Goal: Task Accomplishment & Management: Manage account settings

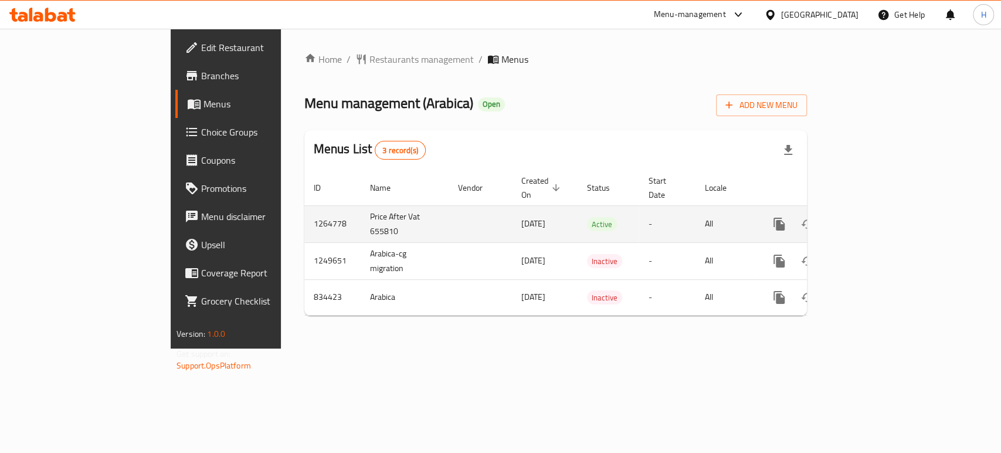
click at [878, 221] on link "enhanced table" at bounding box center [864, 224] width 28 height 28
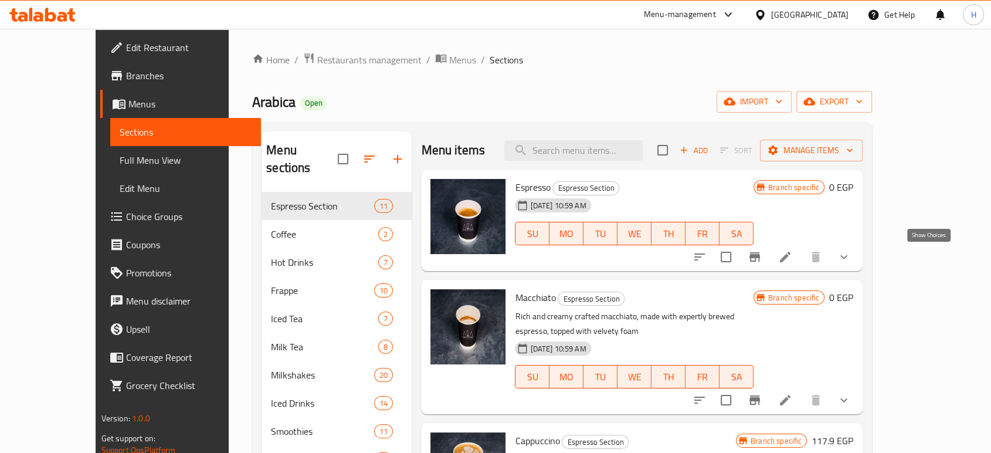
click at [851, 260] on icon "show more" at bounding box center [844, 257] width 14 height 14
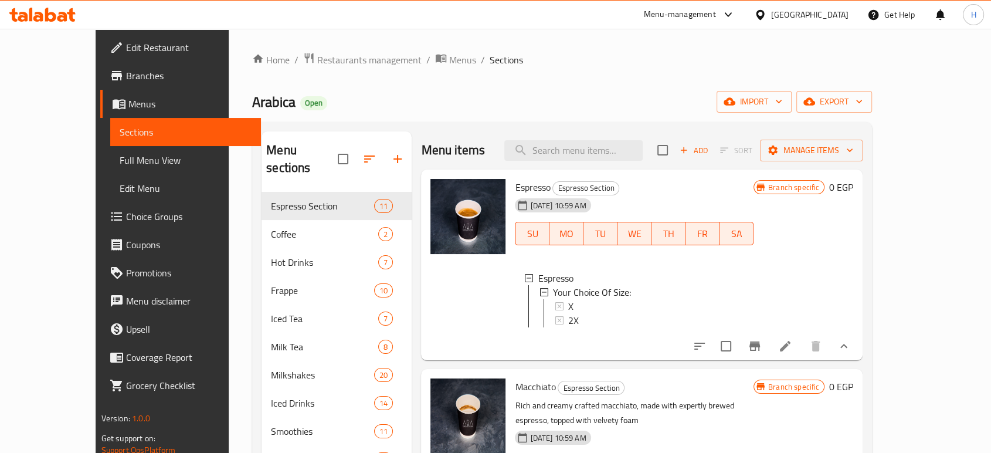
click at [858, 350] on button "show more" at bounding box center [844, 346] width 28 height 28
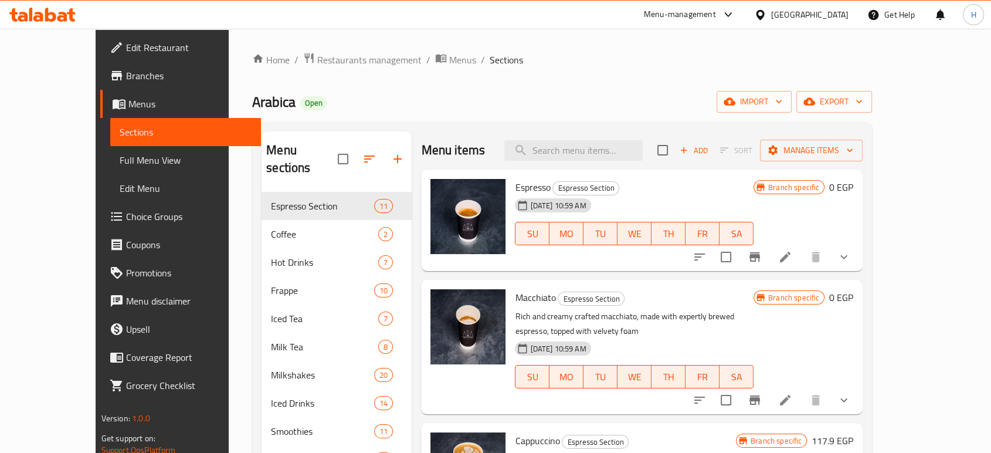
click at [760, 257] on icon "Branch-specific-item" at bounding box center [755, 256] width 11 height 9
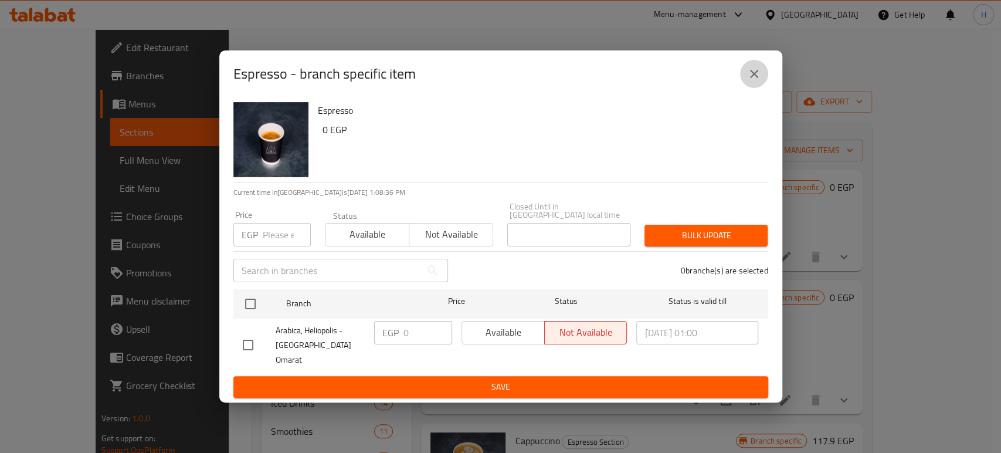
click at [751, 81] on icon "close" at bounding box center [754, 74] width 14 height 14
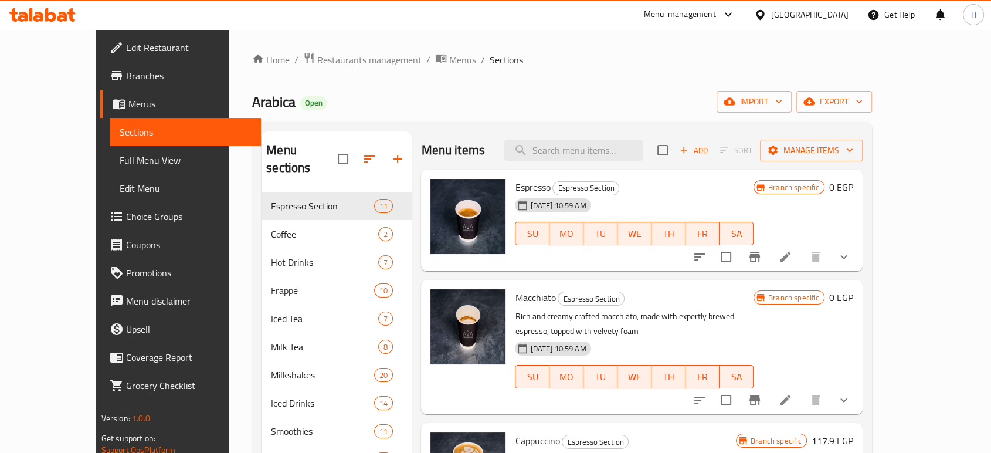
click at [762, 393] on icon "Branch-specific-item" at bounding box center [755, 400] width 14 height 14
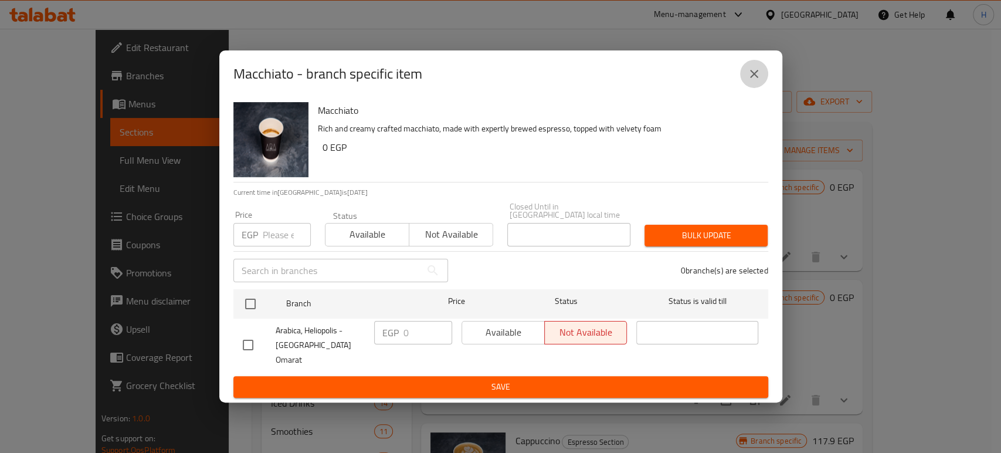
click at [762, 82] on button "close" at bounding box center [754, 74] width 28 height 28
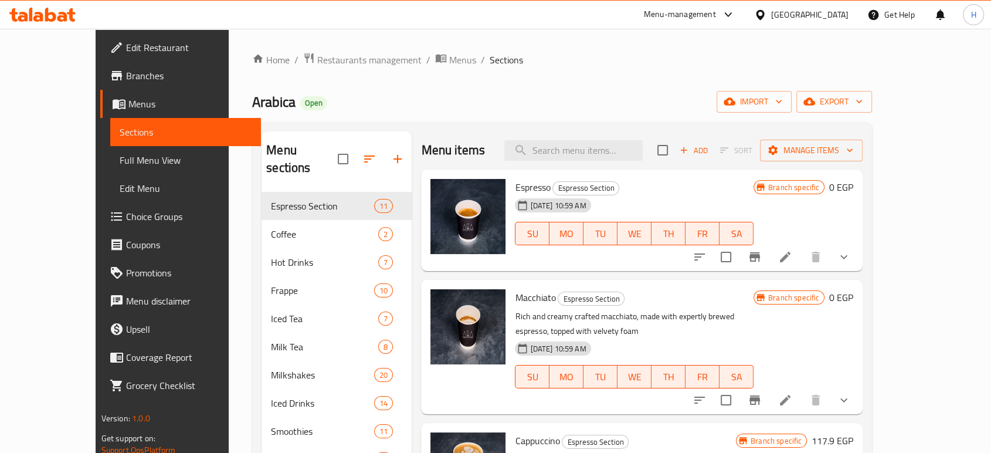
click at [858, 262] on button "show more" at bounding box center [844, 257] width 28 height 28
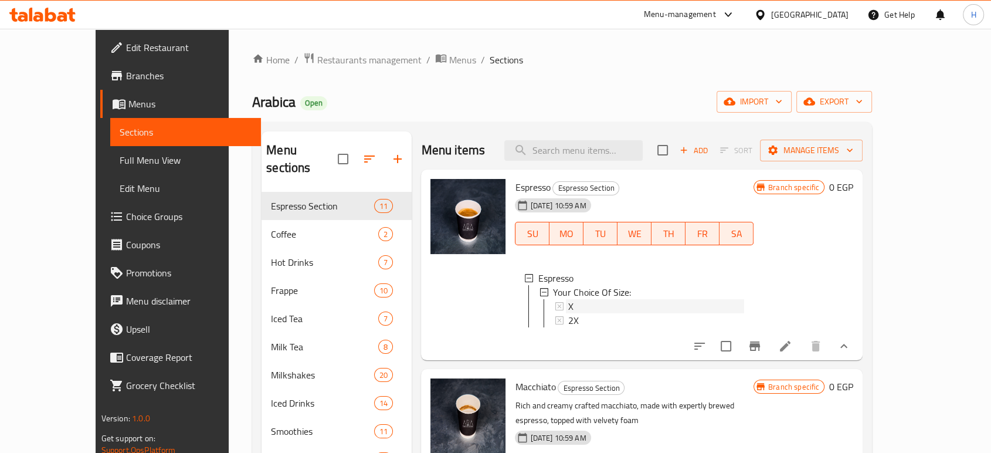
click at [568, 313] on div "X" at bounding box center [656, 306] width 176 height 14
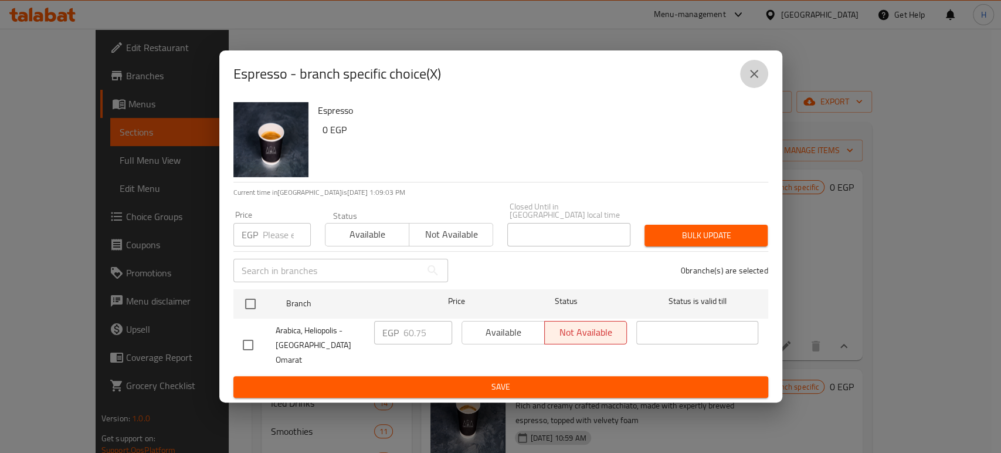
click at [755, 88] on button "close" at bounding box center [754, 74] width 28 height 28
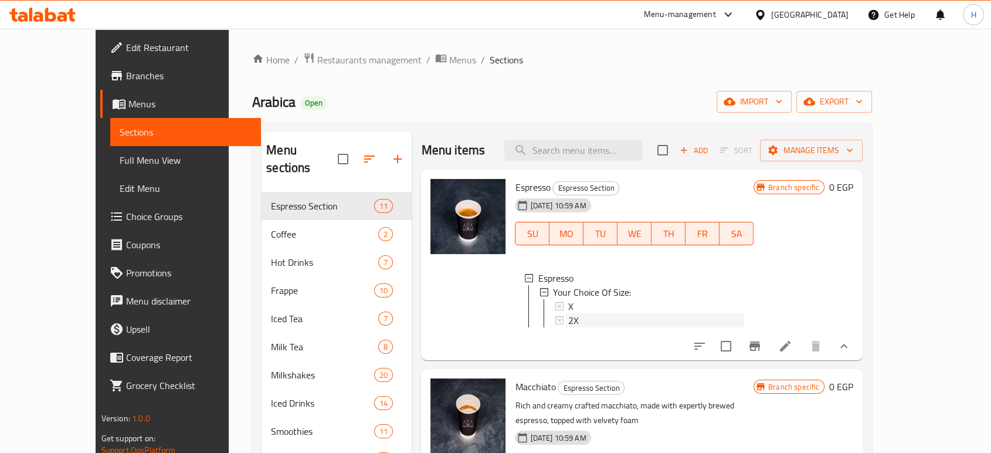
click at [568, 313] on span "2X" at bounding box center [573, 320] width 11 height 14
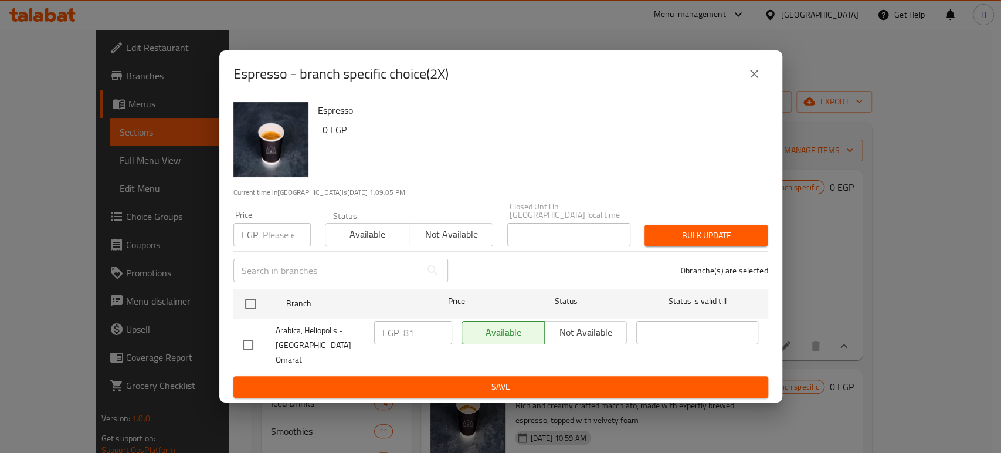
click at [768, 86] on div "Espresso - branch specific choice(2X)" at bounding box center [500, 73] width 563 height 47
click at [759, 81] on icon "close" at bounding box center [754, 74] width 14 height 14
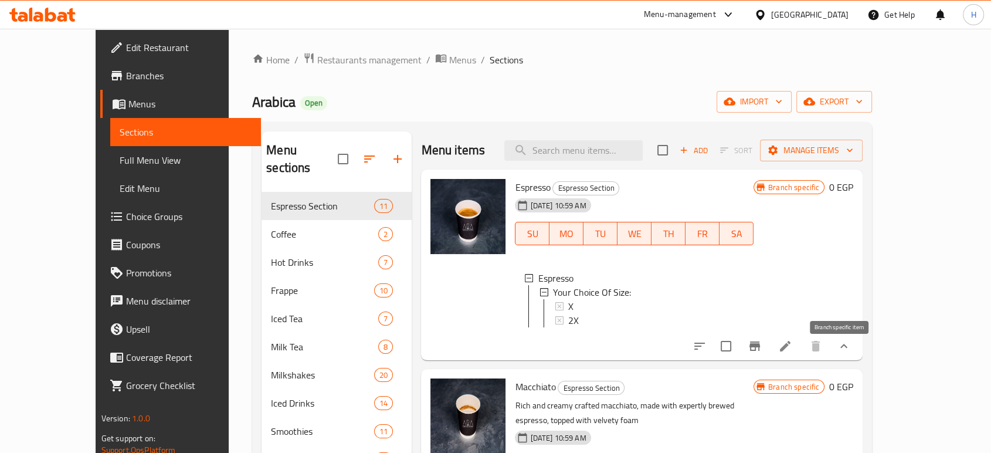
click at [760, 351] on icon "Branch-specific-item" at bounding box center [755, 345] width 11 height 9
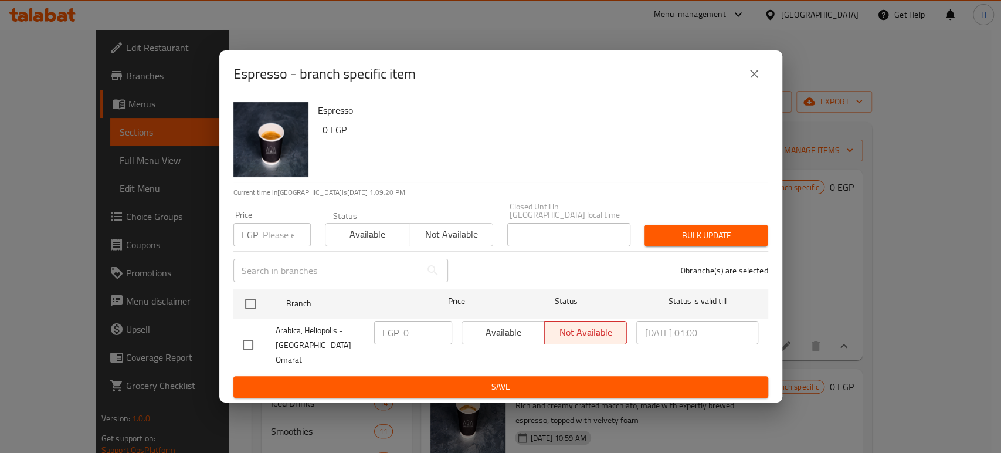
click at [756, 81] on icon "close" at bounding box center [754, 74] width 14 height 14
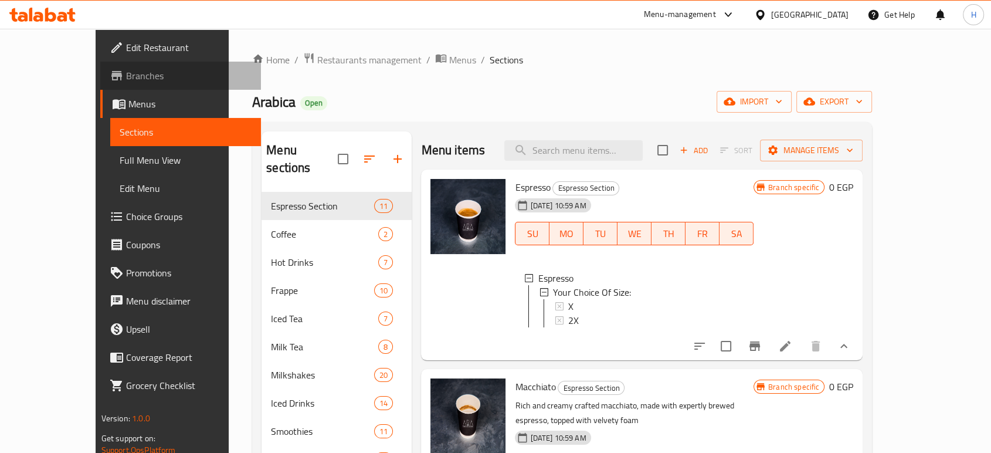
click at [126, 76] on span "Branches" at bounding box center [189, 76] width 126 height 14
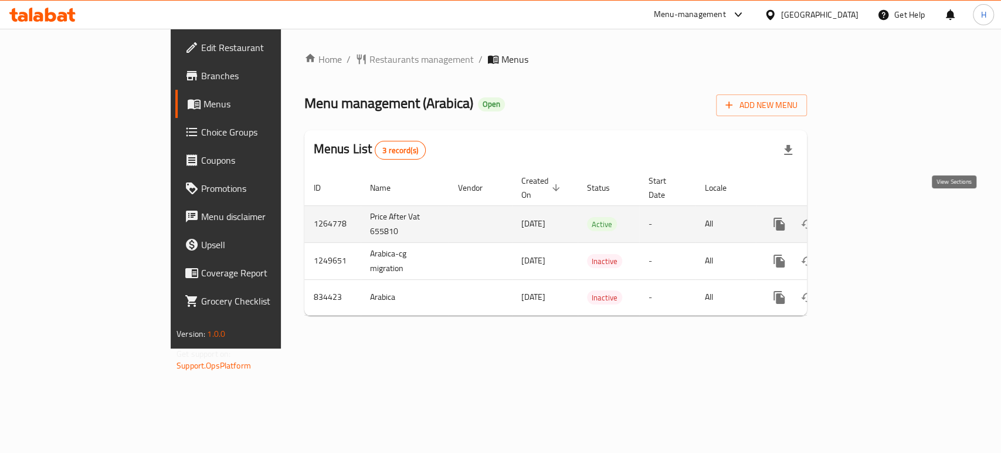
click at [871, 217] on icon "enhanced table" at bounding box center [864, 224] width 14 height 14
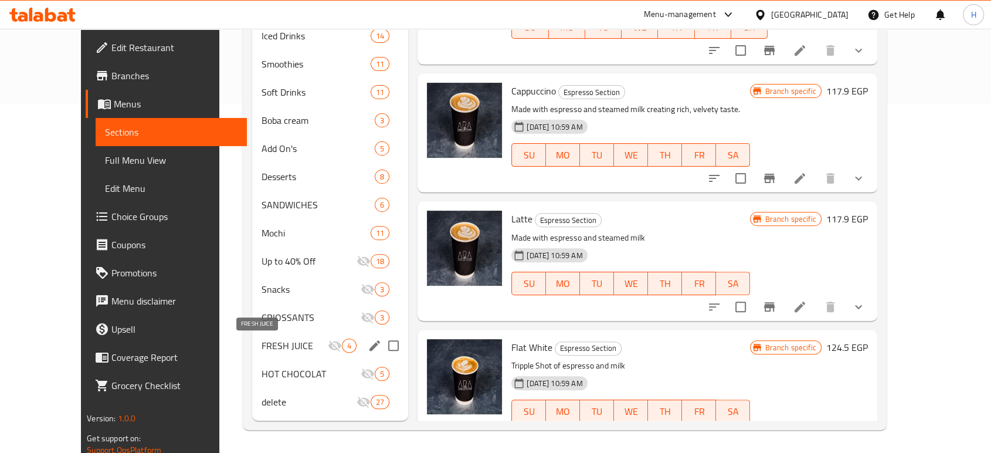
scroll to position [219, 0]
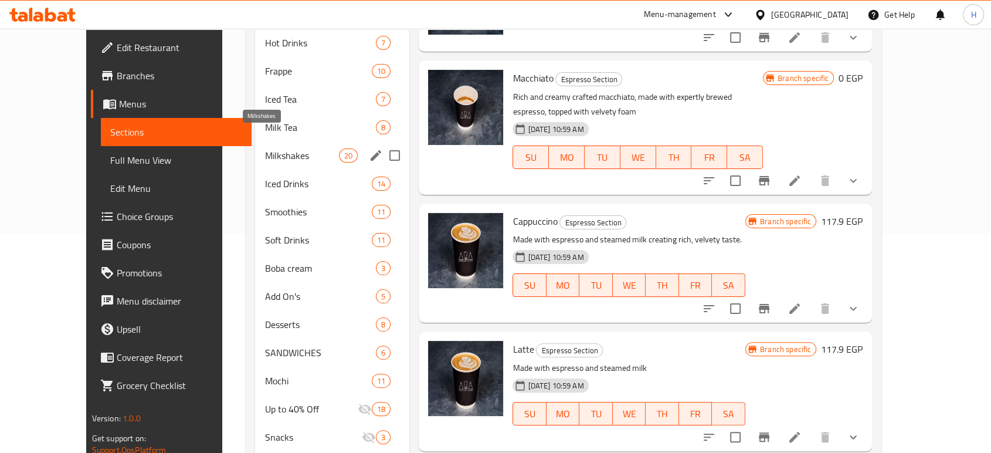
click at [264, 148] on span "Milkshakes" at bounding box center [301, 155] width 74 height 14
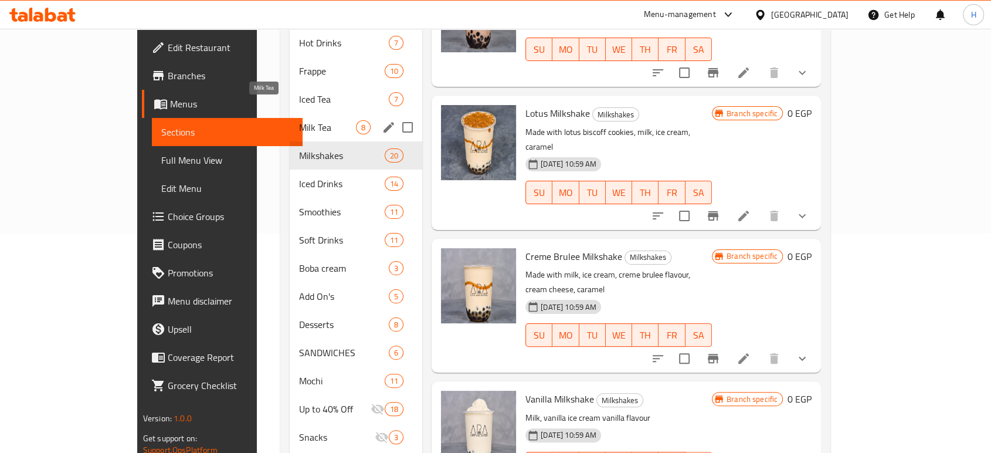
click at [299, 120] on span "Milk Tea" at bounding box center [327, 127] width 57 height 14
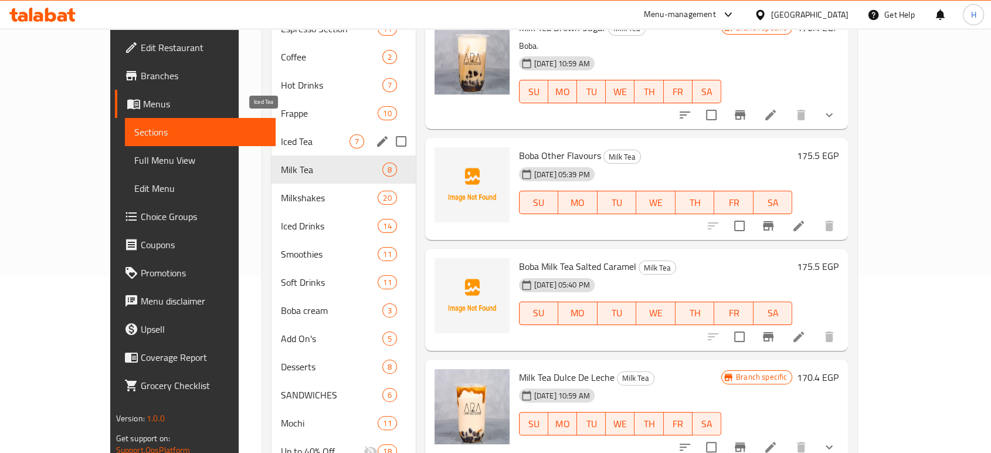
scroll to position [154, 0]
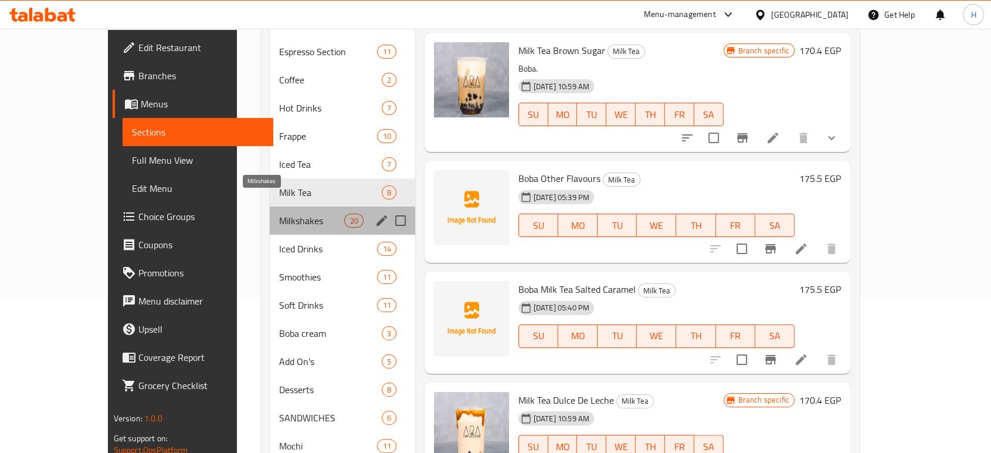
click at [279, 213] on span "Milkshakes" at bounding box center [311, 220] width 65 height 14
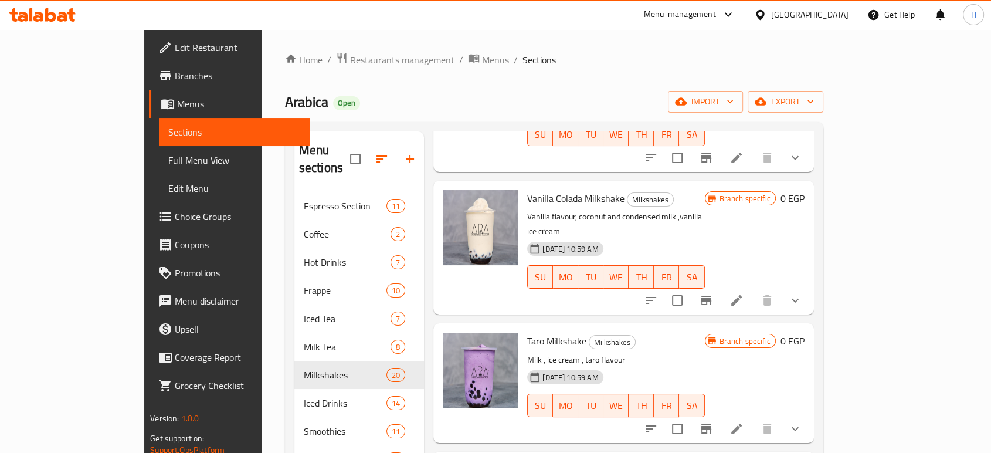
scroll to position [1759, 0]
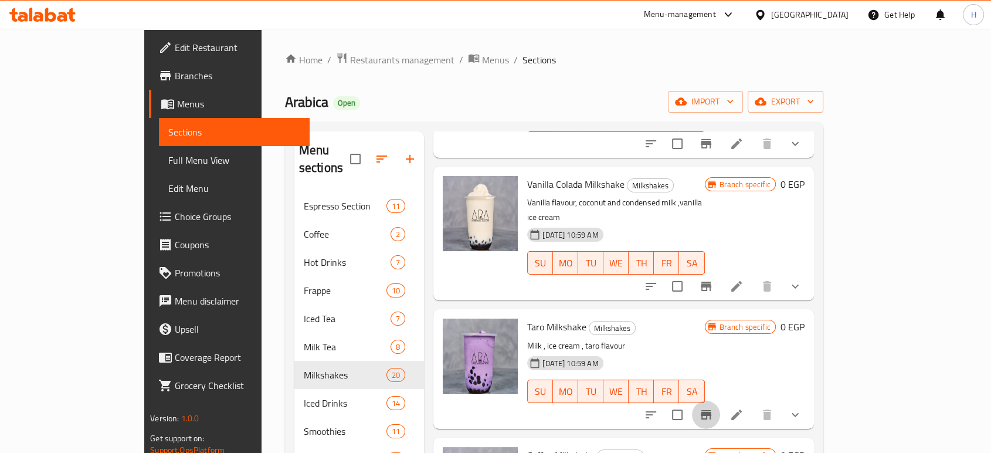
click at [720, 401] on button "Branch-specific-item" at bounding box center [706, 415] width 28 height 28
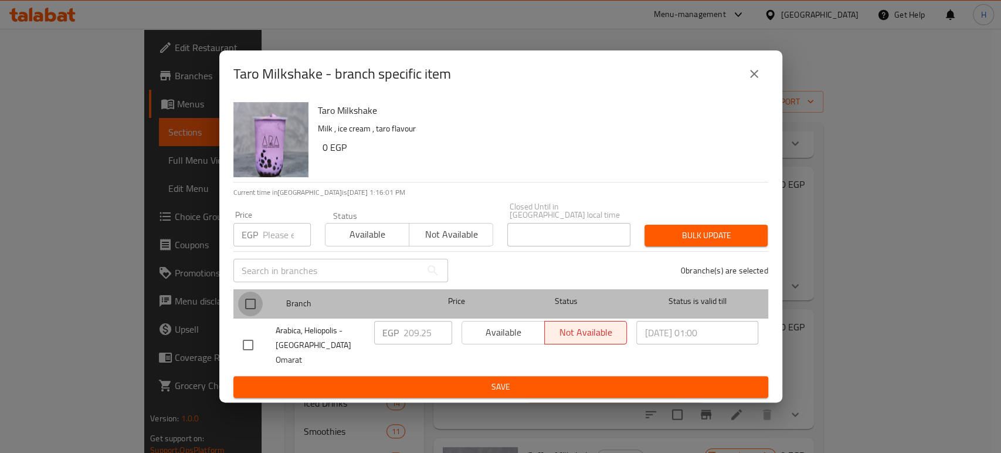
click at [246, 310] on input "checkbox" at bounding box center [250, 303] width 25 height 25
checkbox input "true"
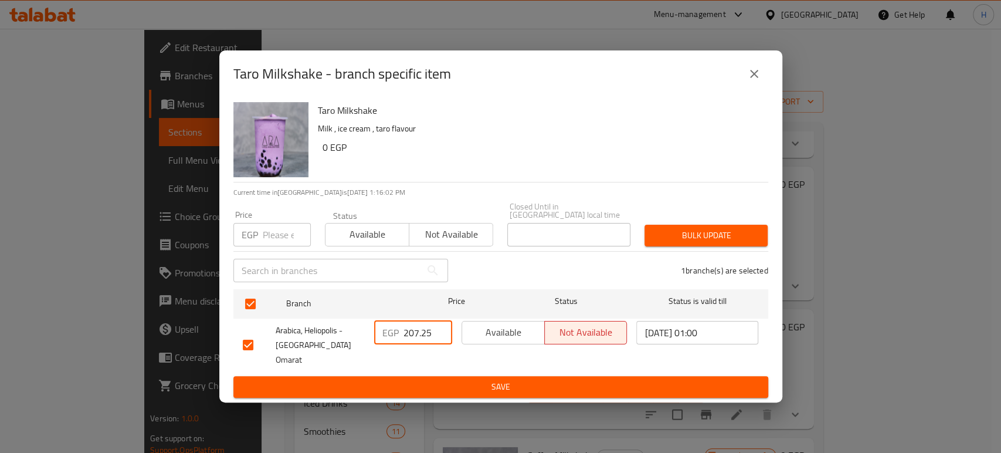
drag, startPoint x: 435, startPoint y: 336, endPoint x: 372, endPoint y: 336, distance: 62.2
type input "207.25"
click at [403, 336] on input "207.25" at bounding box center [427, 332] width 49 height 23
click at [415, 337] on input "207.25" at bounding box center [427, 332] width 49 height 23
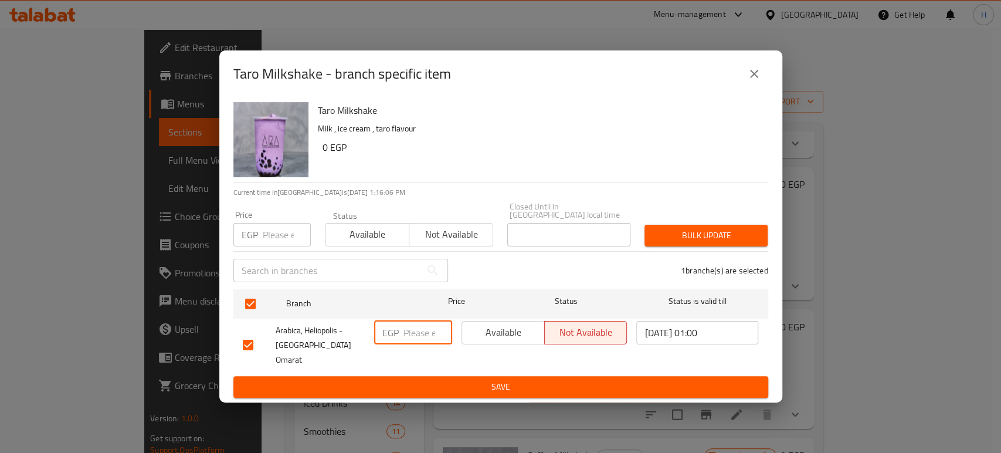
click at [439, 376] on button "Save" at bounding box center [500, 387] width 535 height 22
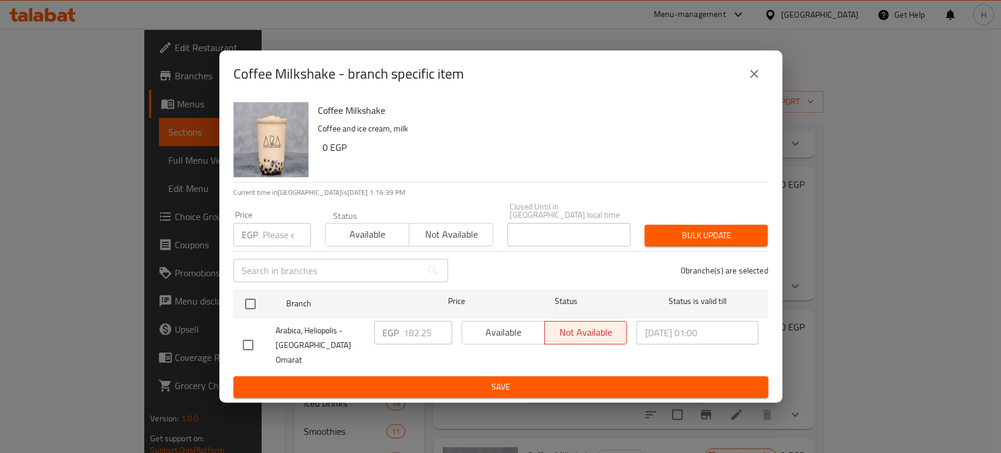
click at [747, 81] on icon "close" at bounding box center [754, 74] width 14 height 14
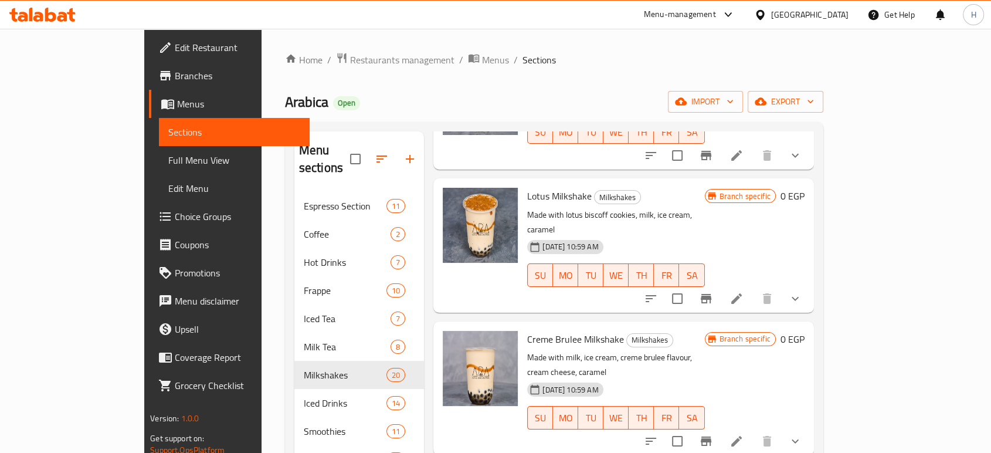
scroll to position [0, 0]
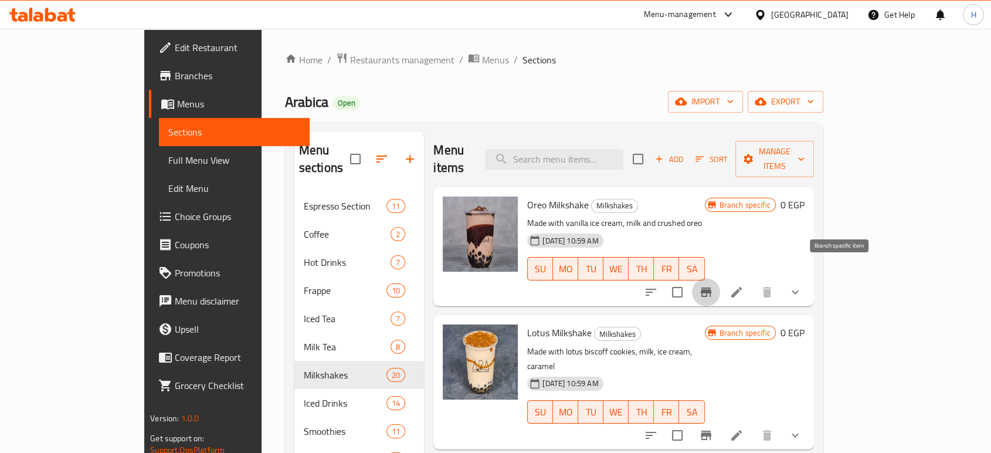
click at [720, 278] on button "Branch-specific-item" at bounding box center [706, 292] width 28 height 28
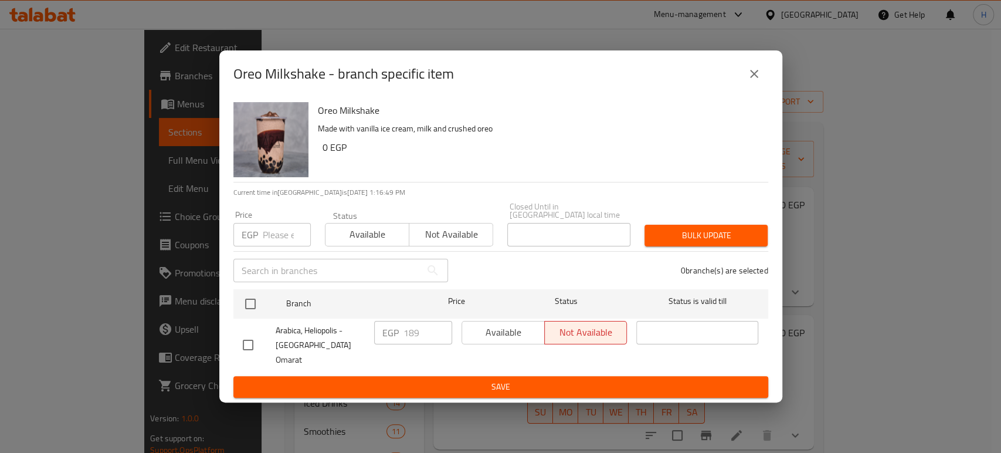
click at [748, 81] on icon "close" at bounding box center [754, 74] width 14 height 14
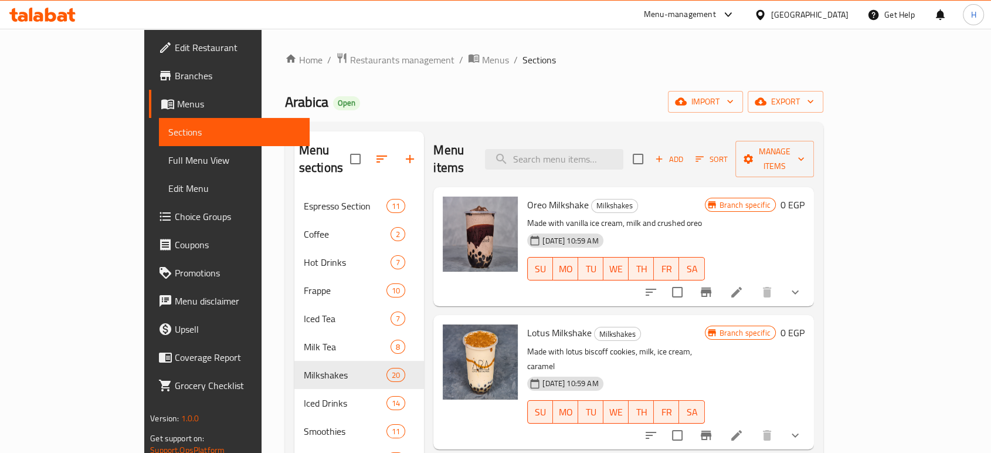
click at [711, 287] on icon "Branch-specific-item" at bounding box center [706, 291] width 11 height 9
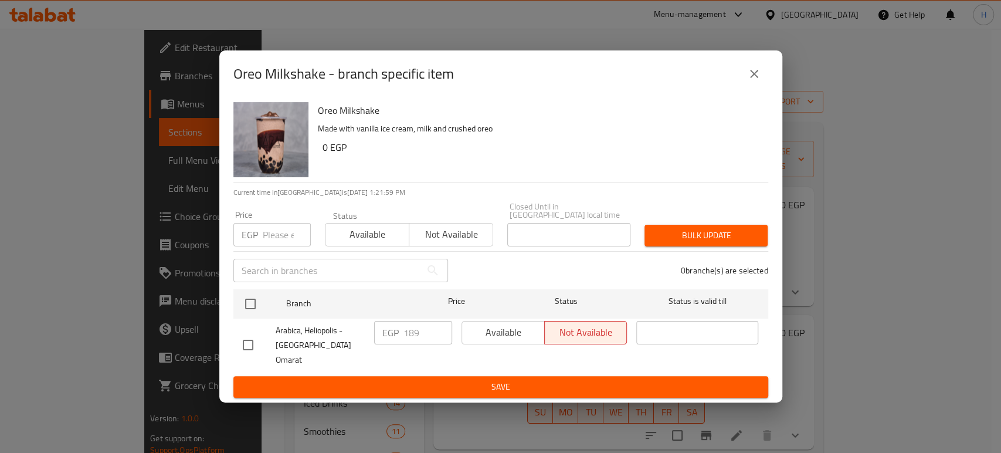
click at [763, 88] on button "close" at bounding box center [754, 74] width 28 height 28
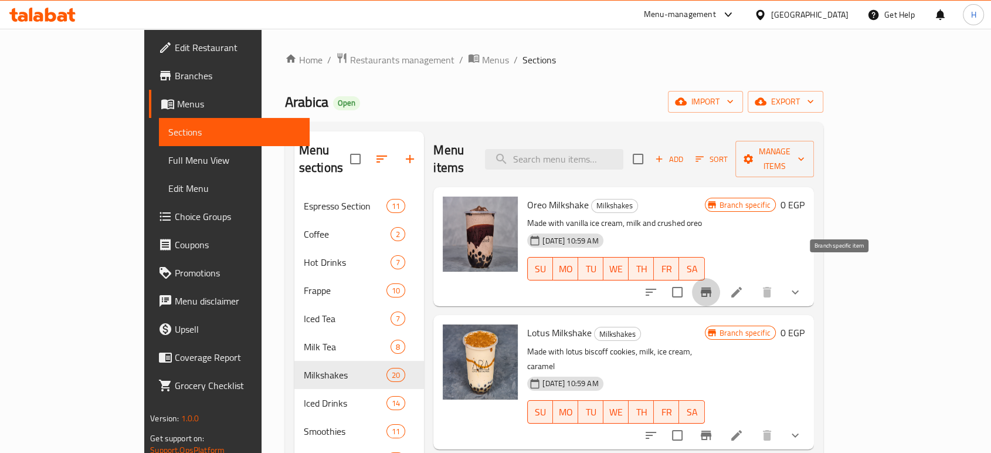
click at [713, 285] on icon "Branch-specific-item" at bounding box center [706, 292] width 14 height 14
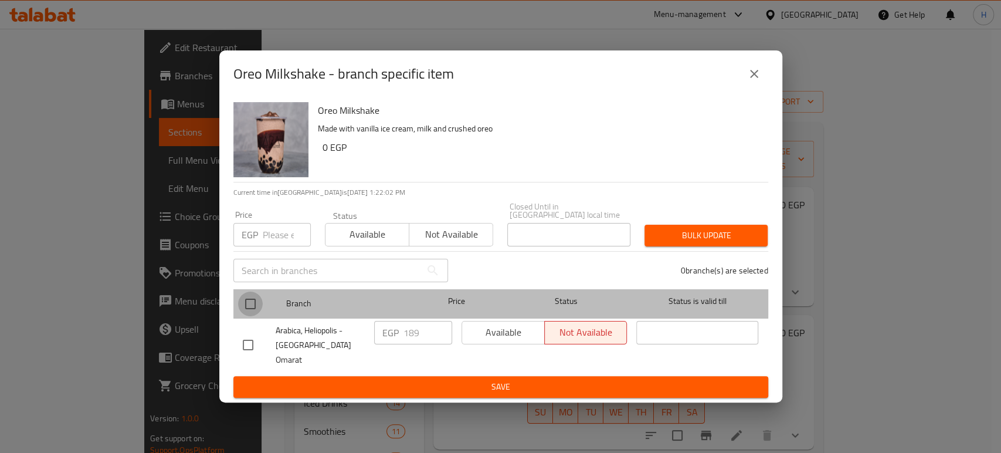
click at [245, 303] on input "checkbox" at bounding box center [250, 303] width 25 height 25
checkbox input "true"
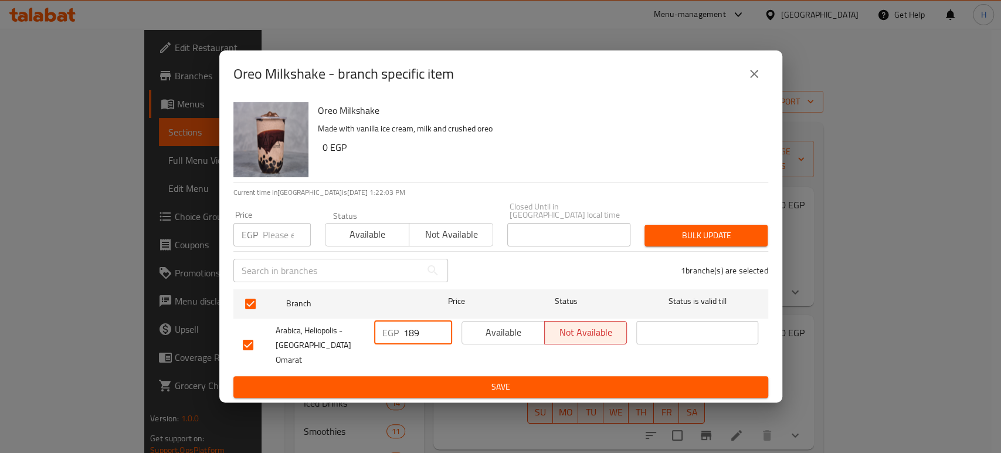
drag, startPoint x: 419, startPoint y: 340, endPoint x: 369, endPoint y: 340, distance: 49.3
click at [369, 340] on div "EGP 189 ​" at bounding box center [412, 345] width 87 height 58
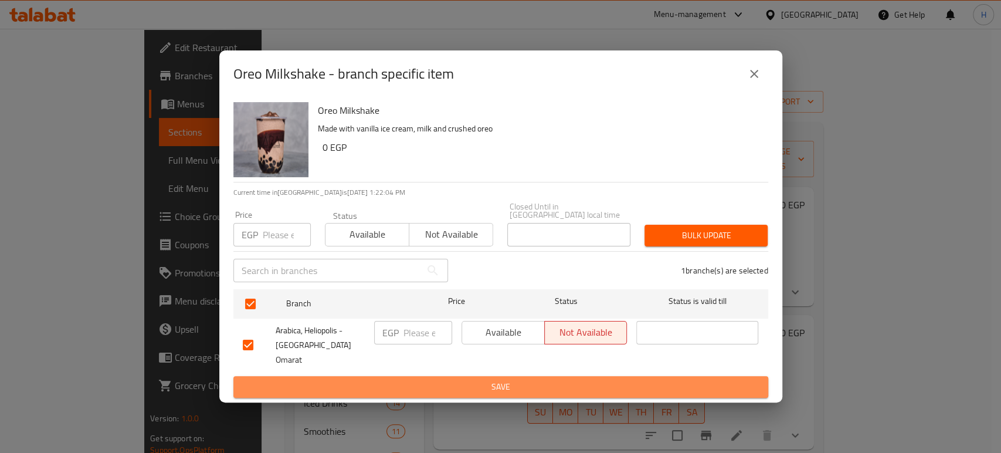
click at [443, 379] on span "Save" at bounding box center [501, 386] width 516 height 15
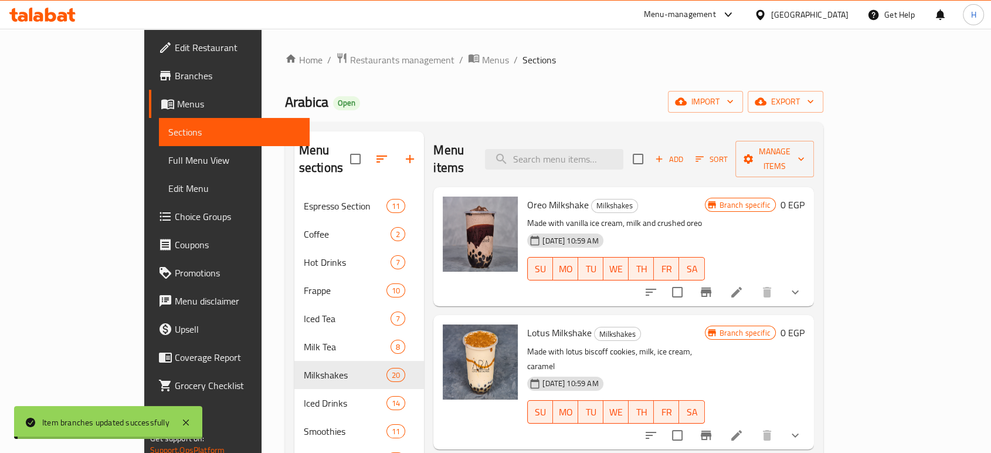
click at [711, 430] on icon "Branch-specific-item" at bounding box center [706, 434] width 11 height 9
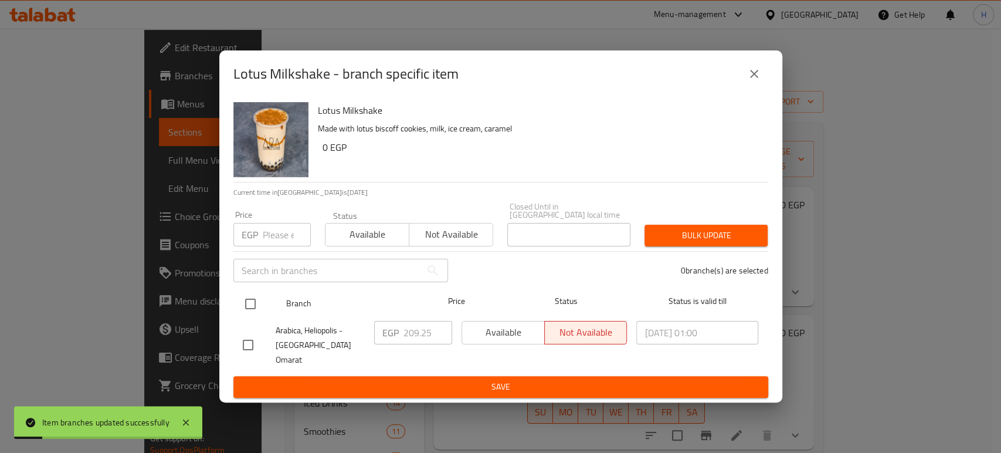
click at [257, 304] on input "checkbox" at bounding box center [250, 303] width 25 height 25
checkbox input "true"
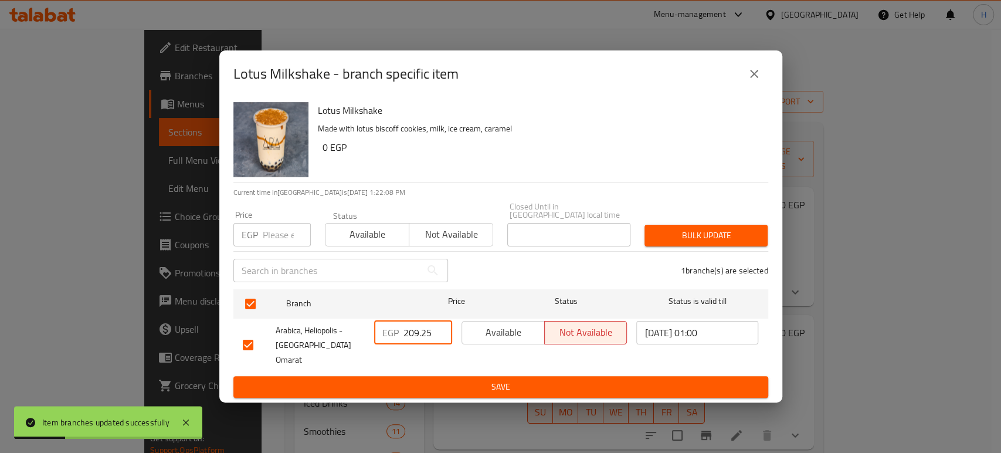
drag, startPoint x: 429, startPoint y: 339, endPoint x: 367, endPoint y: 333, distance: 62.4
click at [367, 333] on div "Arabica, Heliopolis - El Sabaa Omarat EGP 209.25 ​ Available Not available 2025…" at bounding box center [500, 345] width 525 height 58
click at [455, 379] on span "Save" at bounding box center [501, 386] width 516 height 15
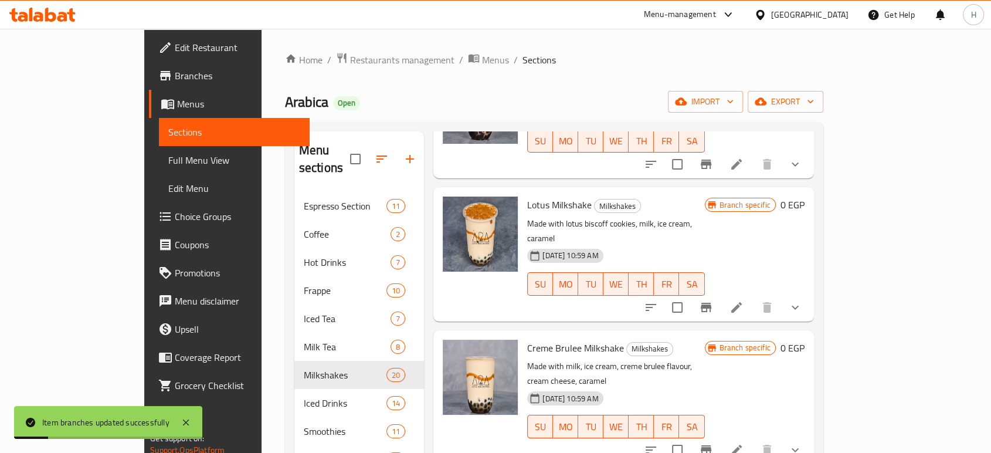
scroll to position [130, 0]
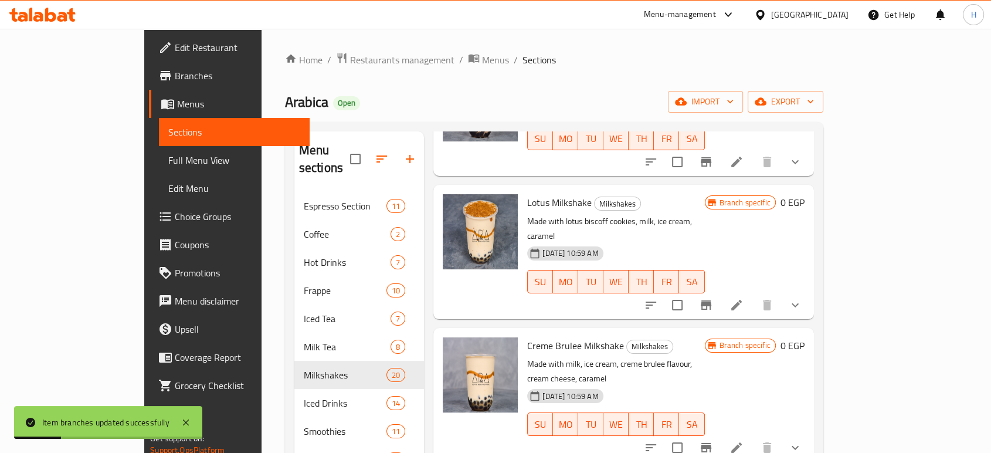
click at [713, 440] on icon "Branch-specific-item" at bounding box center [706, 447] width 14 height 14
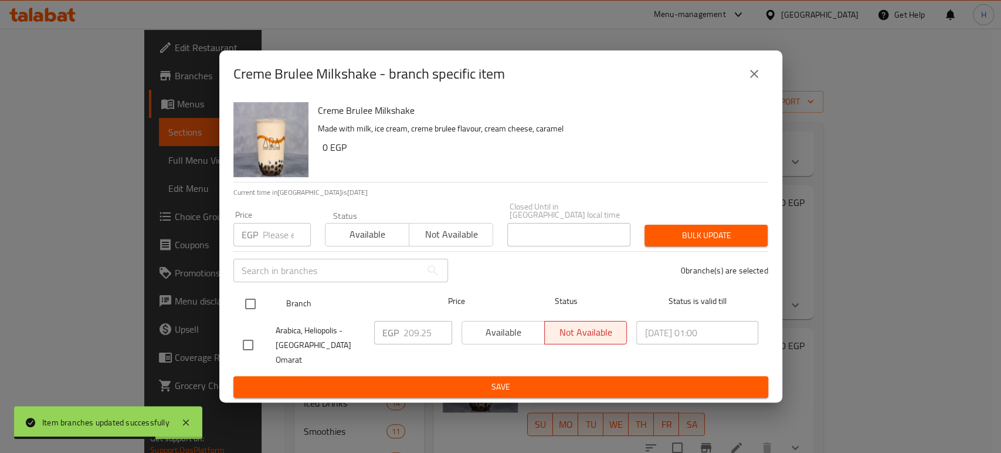
click at [250, 305] on input "checkbox" at bounding box center [250, 303] width 25 height 25
checkbox input "true"
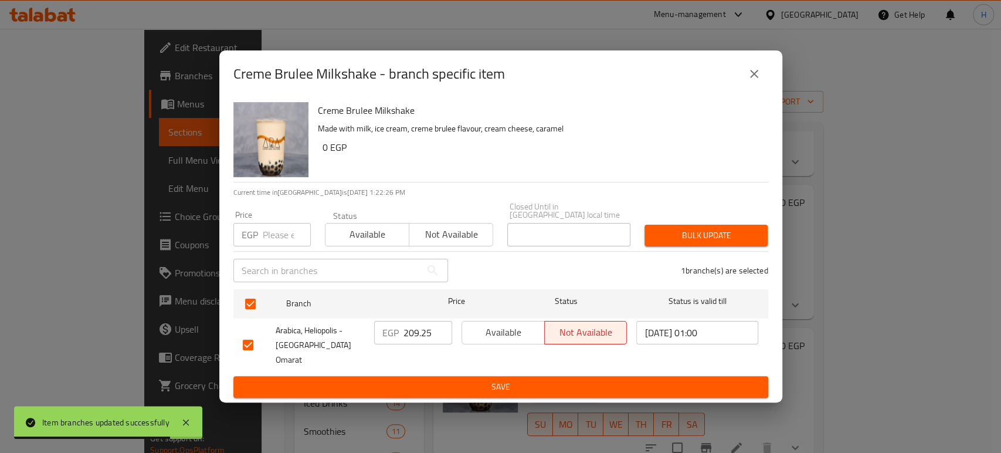
click at [408, 336] on input "209.25" at bounding box center [427, 332] width 49 height 23
click at [479, 379] on span "Save" at bounding box center [501, 386] width 516 height 15
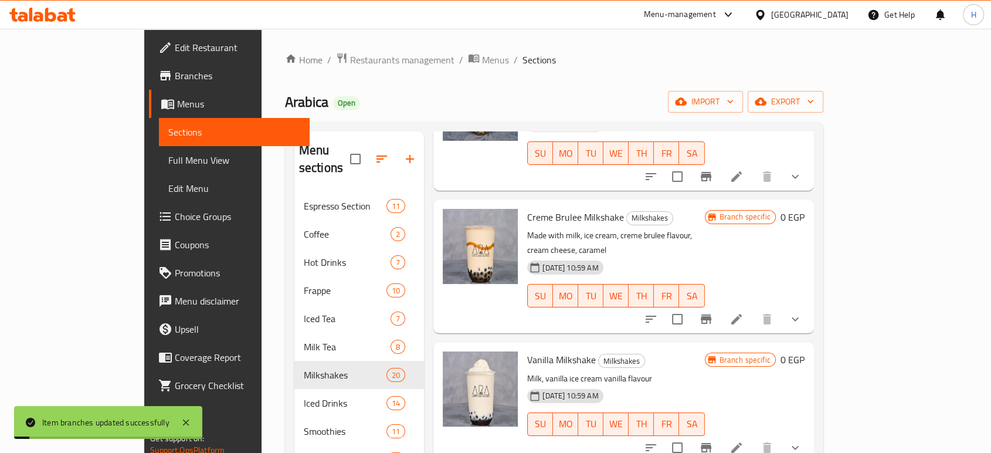
scroll to position [260, 0]
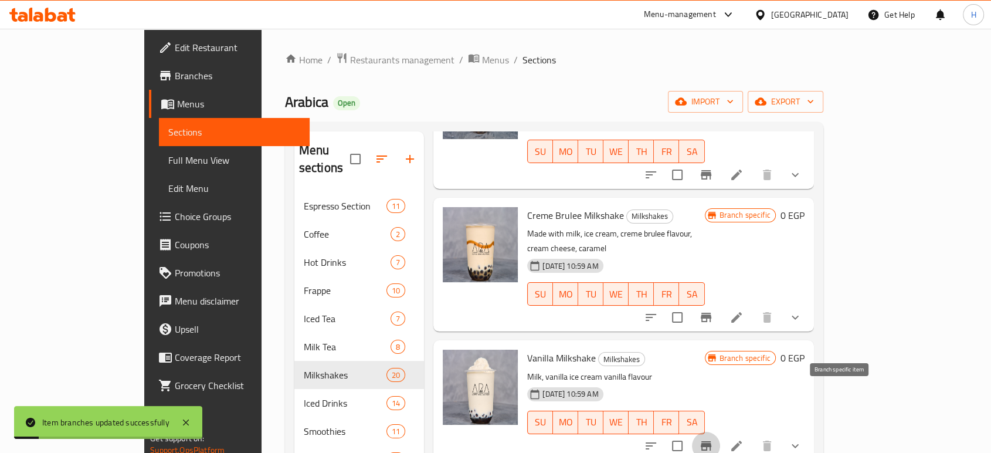
click at [720, 432] on button "Branch-specific-item" at bounding box center [706, 446] width 28 height 28
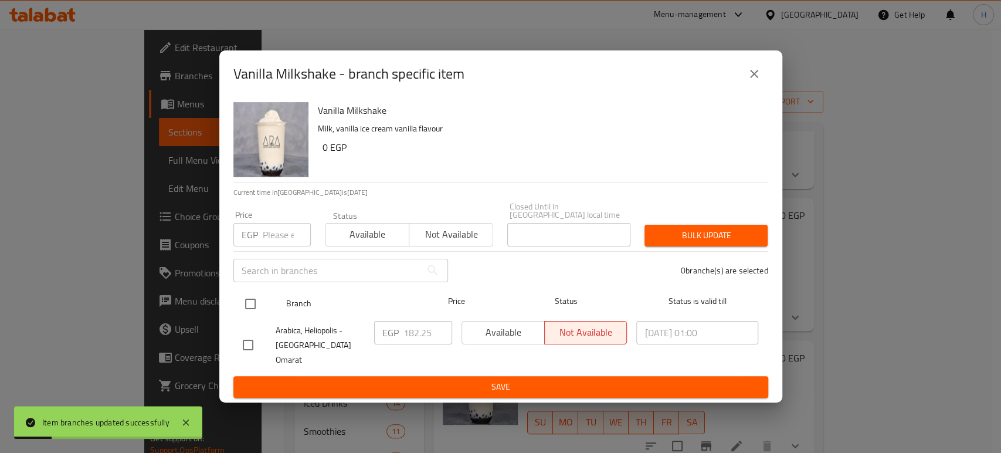
click at [253, 306] on input "checkbox" at bounding box center [250, 303] width 25 height 25
checkbox input "true"
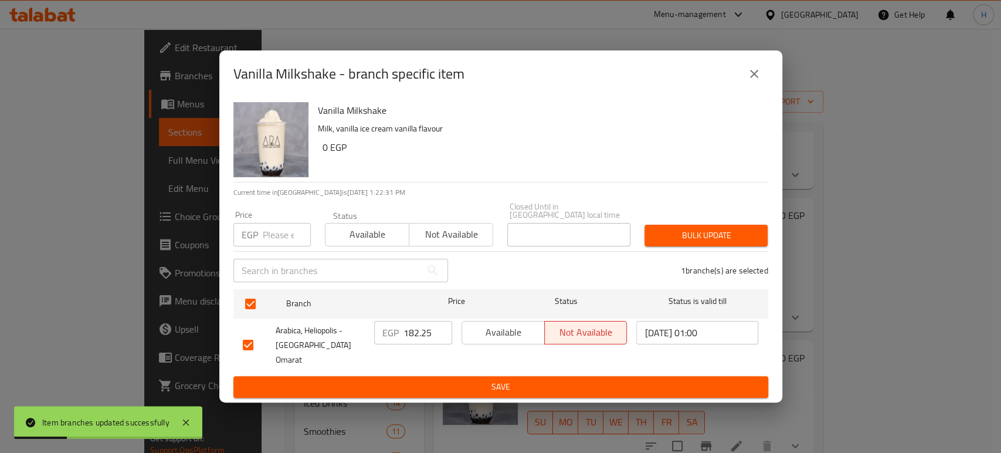
click at [408, 340] on input "182.25" at bounding box center [427, 332] width 49 height 23
click at [432, 376] on button "Save" at bounding box center [500, 387] width 535 height 22
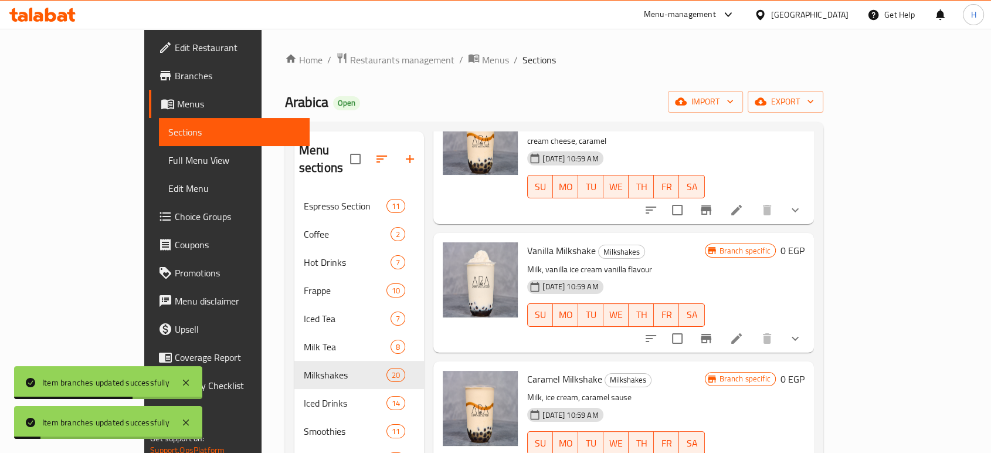
scroll to position [391, 0]
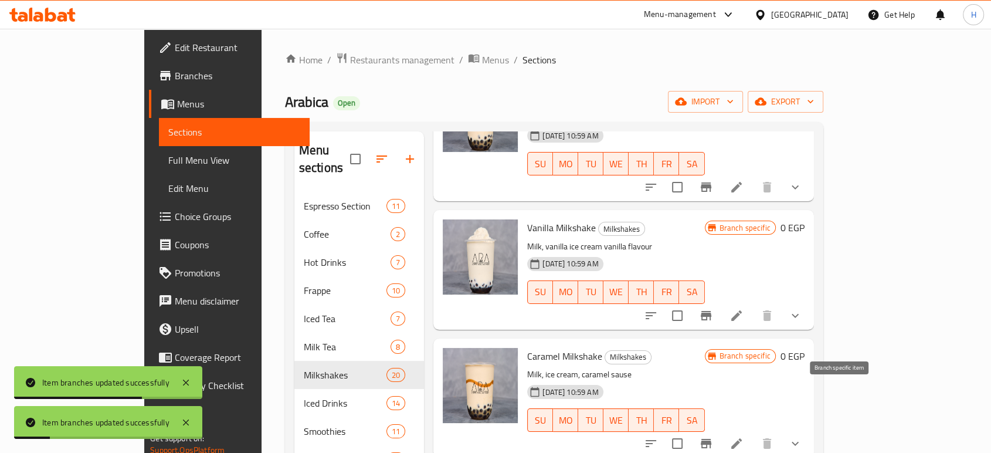
click at [713, 436] on icon "Branch-specific-item" at bounding box center [706, 443] width 14 height 14
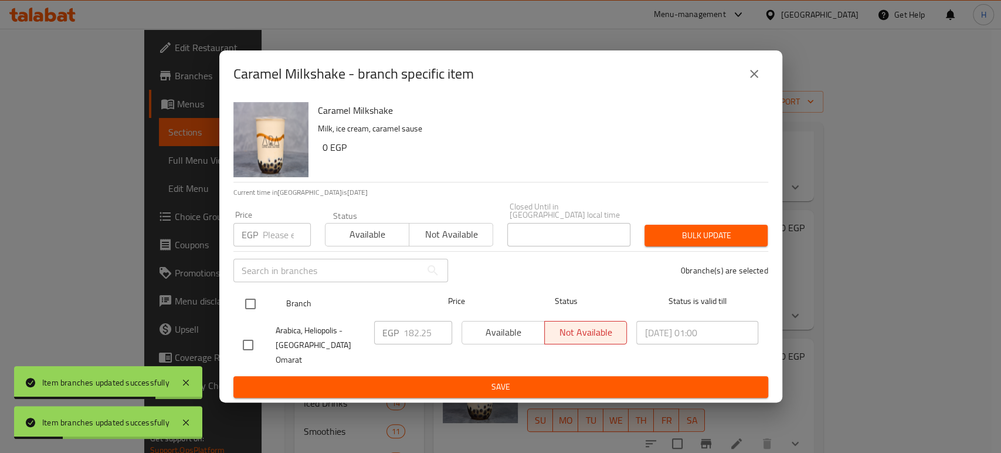
click at [240, 300] on input "checkbox" at bounding box center [250, 303] width 25 height 25
checkbox input "true"
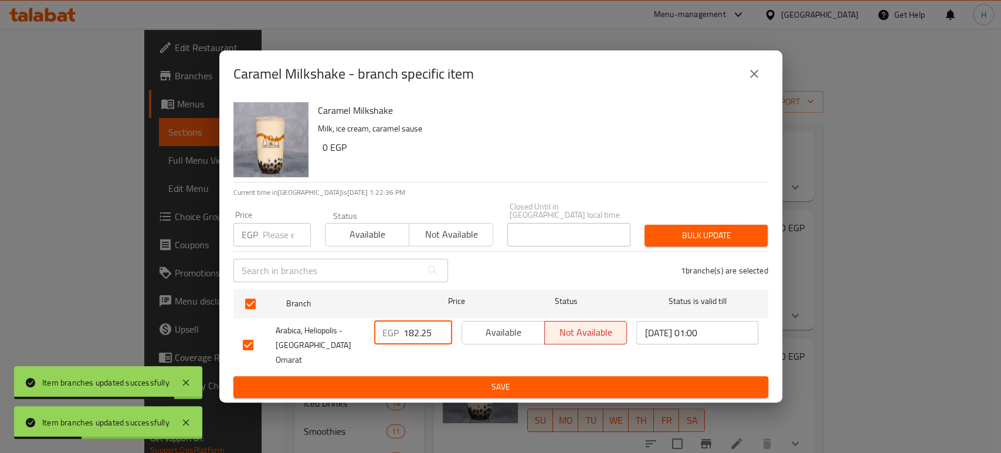
click at [416, 333] on input "182.25" at bounding box center [427, 332] width 49 height 23
click at [472, 379] on span "Save" at bounding box center [501, 386] width 516 height 15
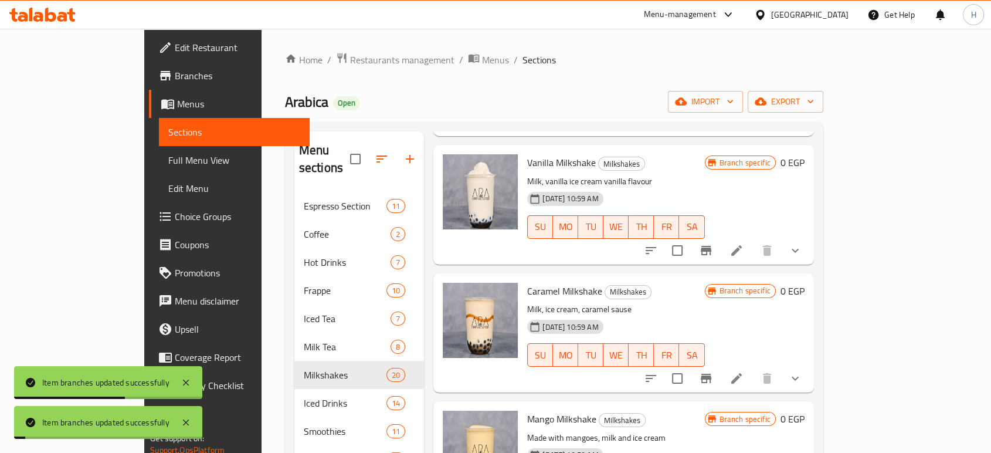
scroll to position [521, 0]
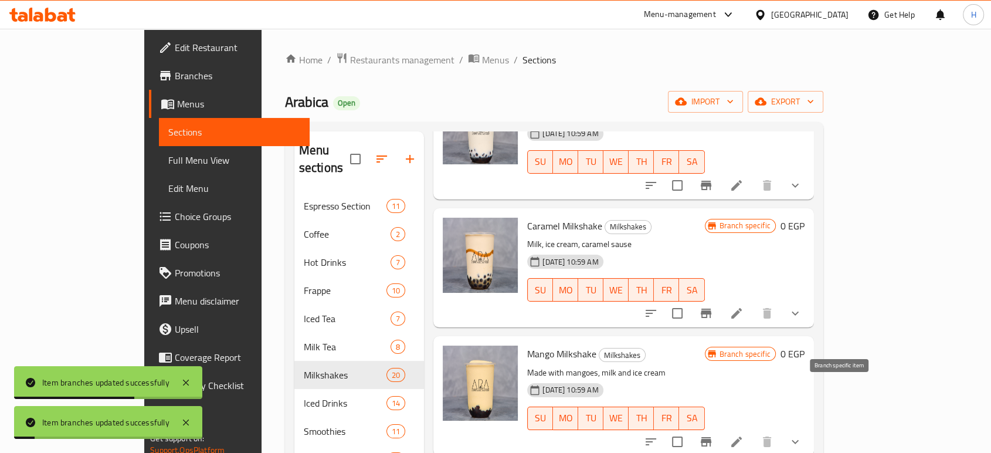
click at [711, 437] on icon "Branch-specific-item" at bounding box center [706, 441] width 11 height 9
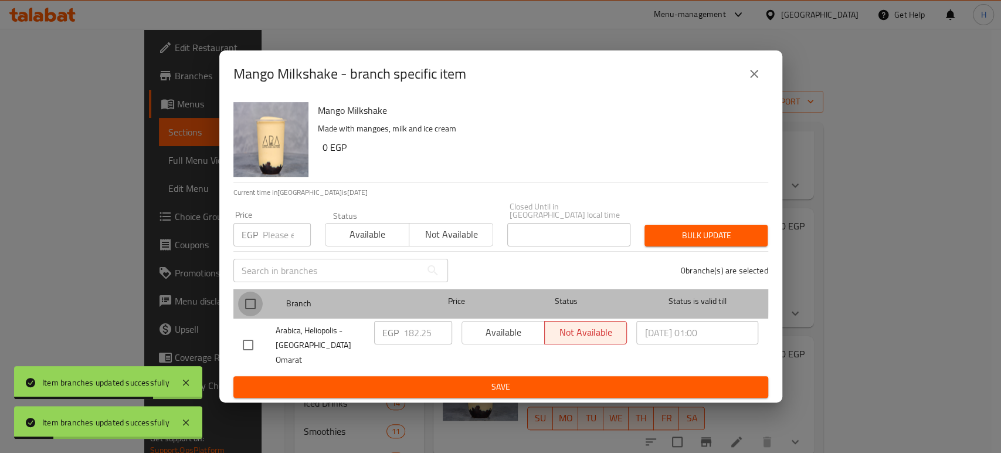
click at [243, 300] on input "checkbox" at bounding box center [250, 303] width 25 height 25
checkbox input "true"
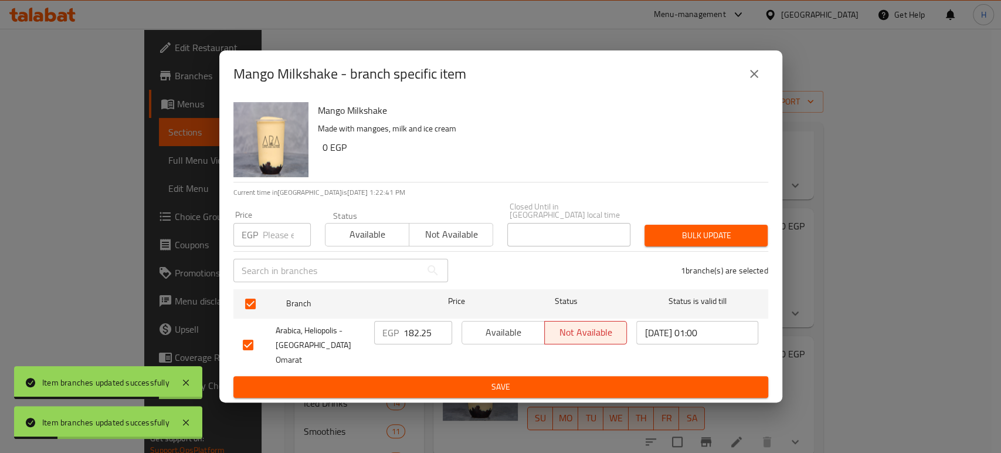
click at [412, 332] on input "182.25" at bounding box center [427, 332] width 49 height 23
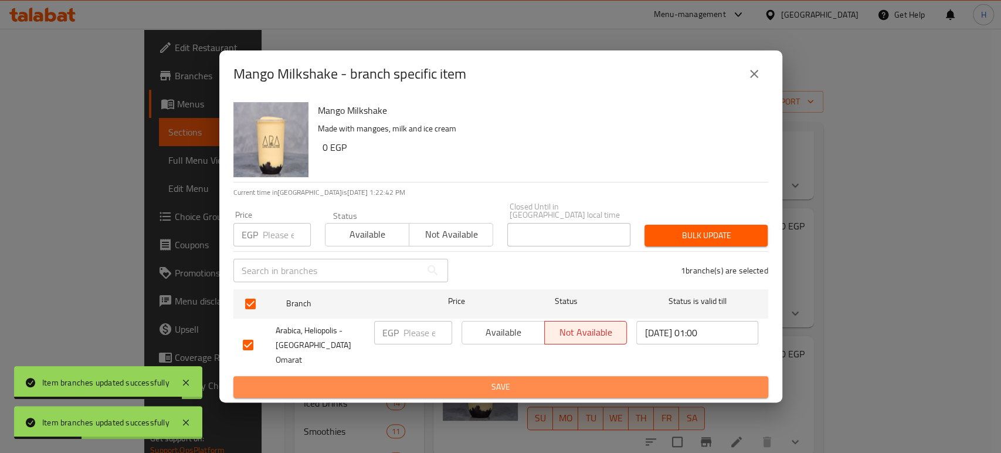
click at [464, 379] on span "Save" at bounding box center [501, 386] width 516 height 15
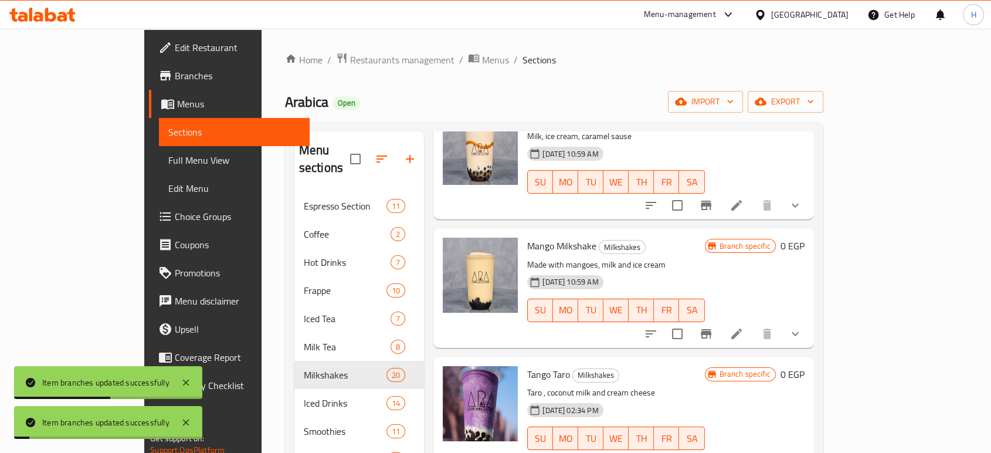
scroll to position [652, 0]
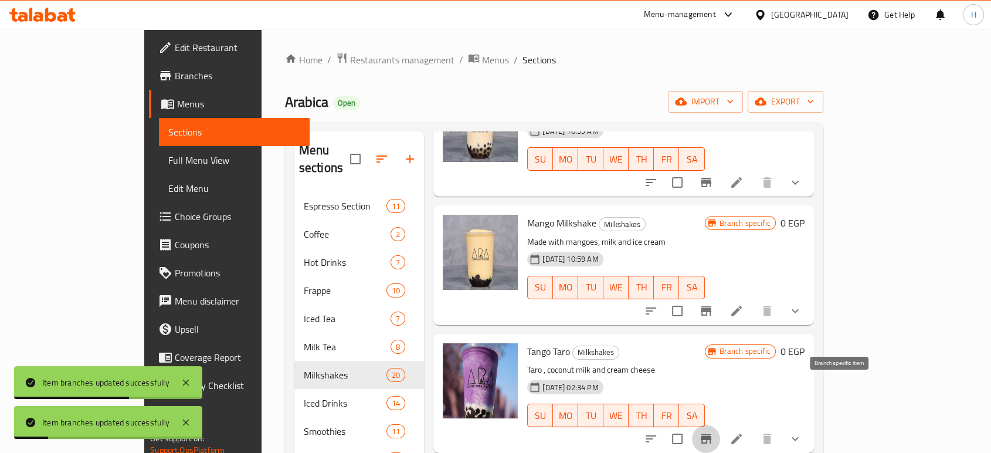
click at [713, 432] on icon "Branch-specific-item" at bounding box center [706, 439] width 14 height 14
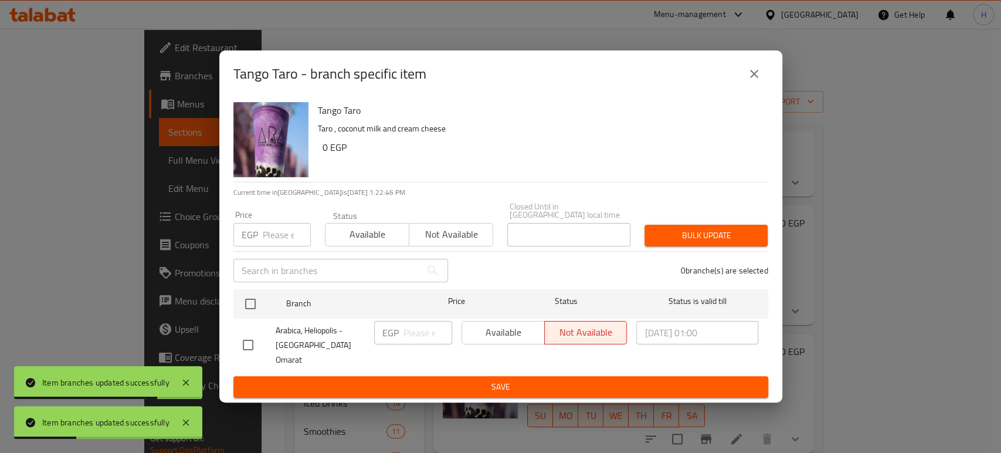
click at [759, 81] on icon "close" at bounding box center [754, 74] width 14 height 14
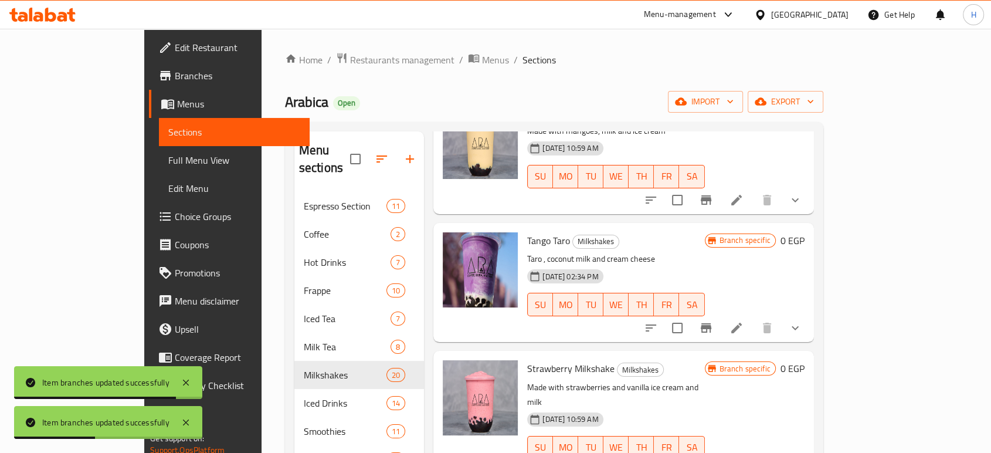
scroll to position [782, 0]
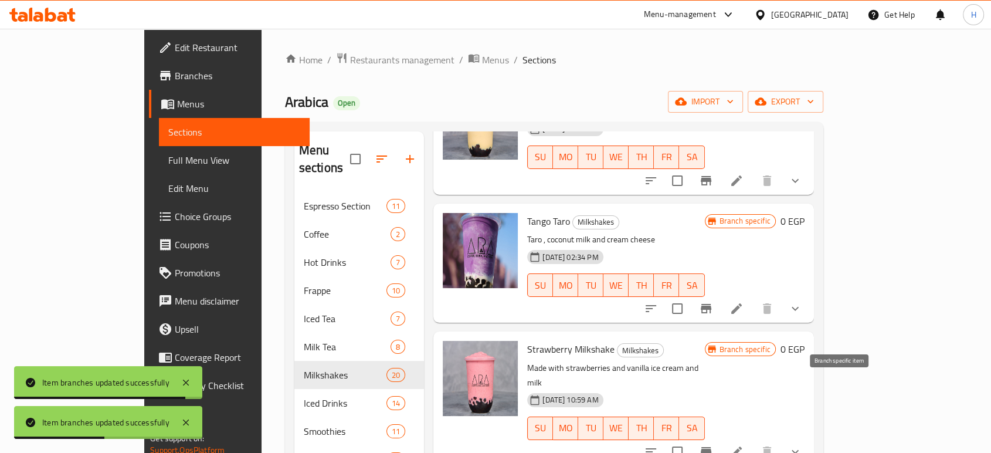
click at [711, 447] on icon "Branch-specific-item" at bounding box center [706, 451] width 11 height 9
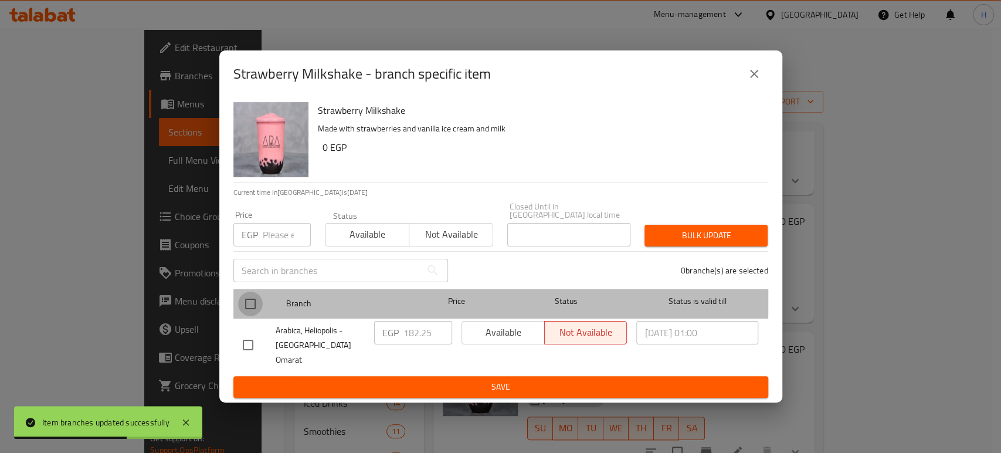
click at [251, 300] on input "checkbox" at bounding box center [250, 303] width 25 height 25
checkbox input "true"
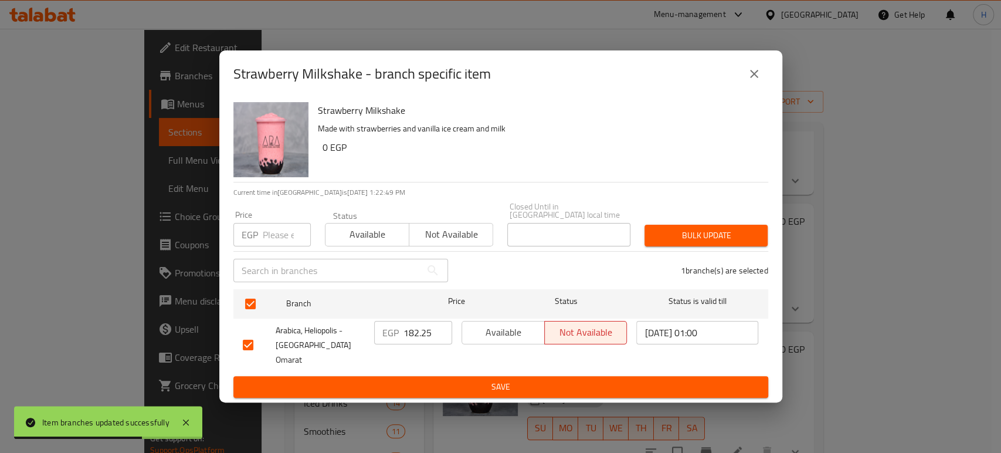
click at [411, 329] on input "182.25" at bounding box center [427, 332] width 49 height 23
click at [423, 379] on span "Save" at bounding box center [501, 386] width 516 height 15
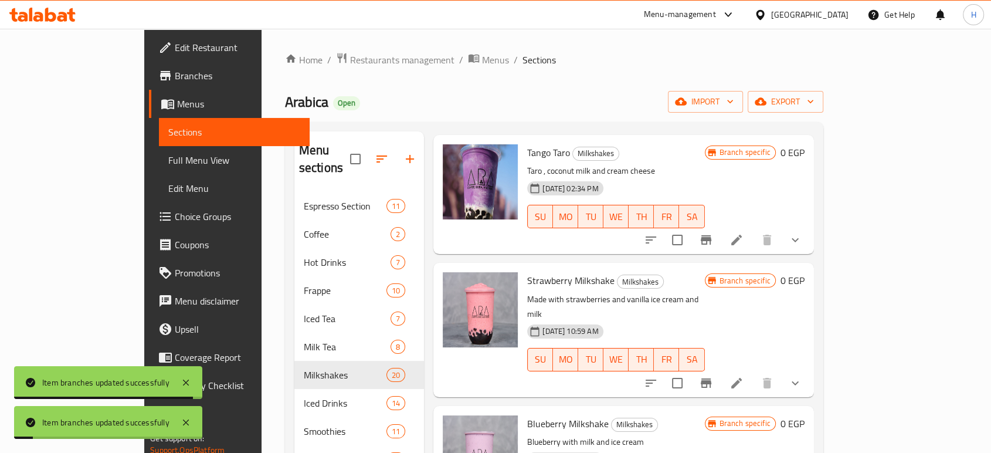
scroll to position [912, 0]
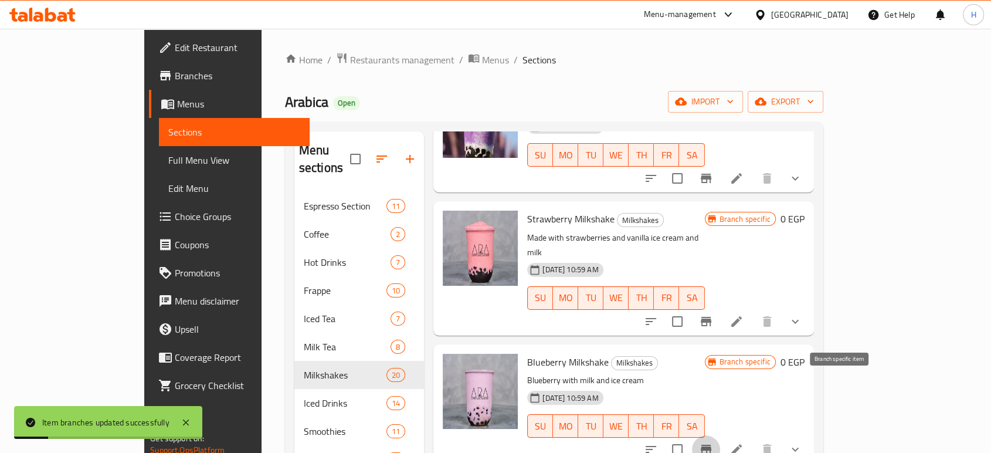
click at [711, 445] on icon "Branch-specific-item" at bounding box center [706, 449] width 11 height 9
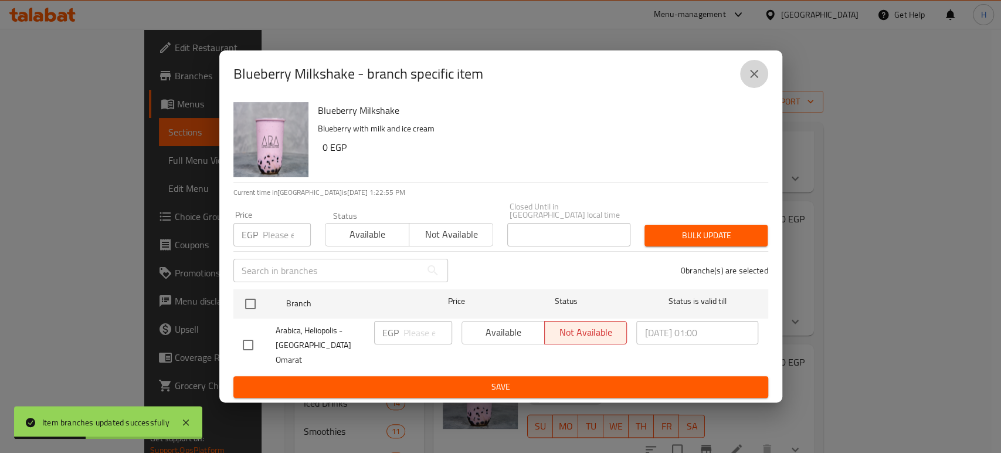
click at [745, 87] on button "close" at bounding box center [754, 74] width 28 height 28
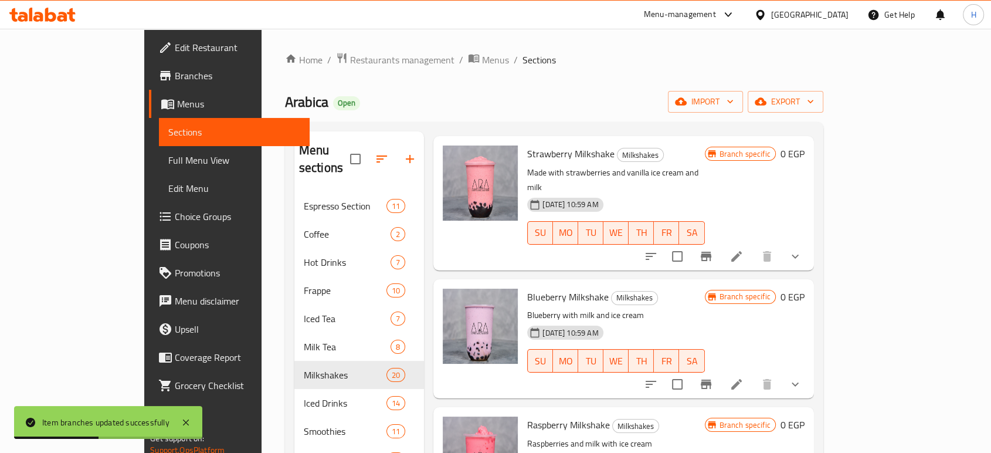
scroll to position [1042, 0]
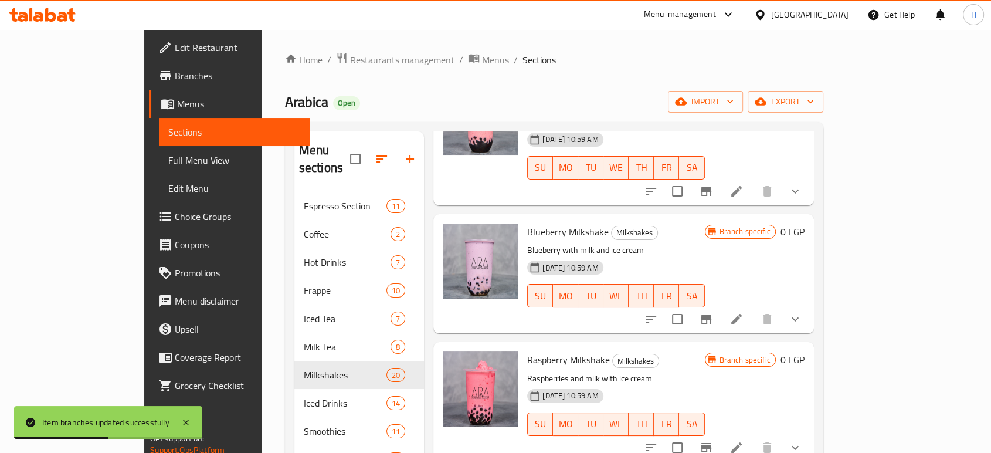
click at [711, 443] on icon "Branch-specific-item" at bounding box center [706, 447] width 11 height 9
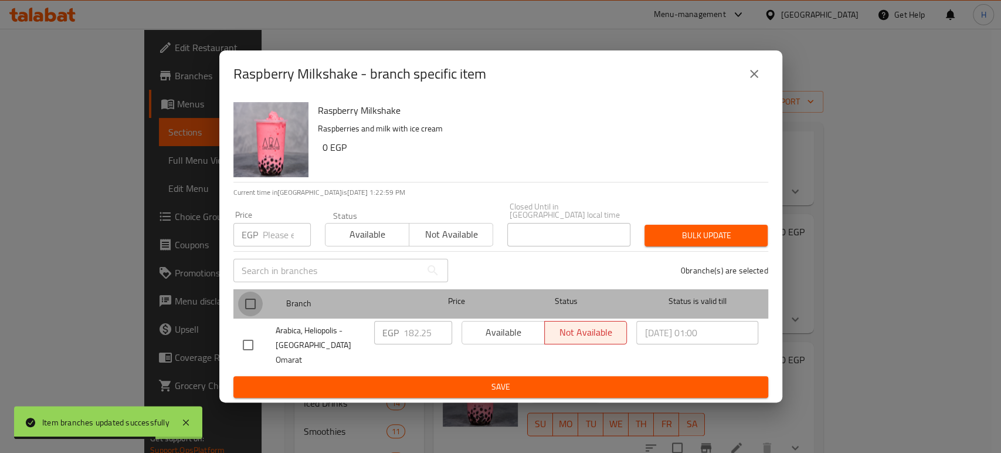
drag, startPoint x: 252, startPoint y: 307, endPoint x: 368, endPoint y: 329, distance: 118.7
click at [252, 307] on input "checkbox" at bounding box center [250, 303] width 25 height 25
checkbox input "true"
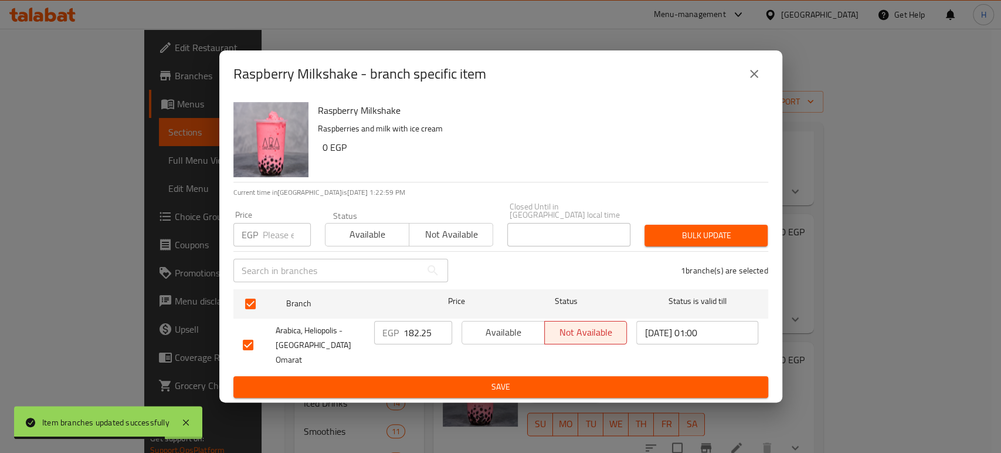
click at [411, 334] on input "182.25" at bounding box center [427, 332] width 49 height 23
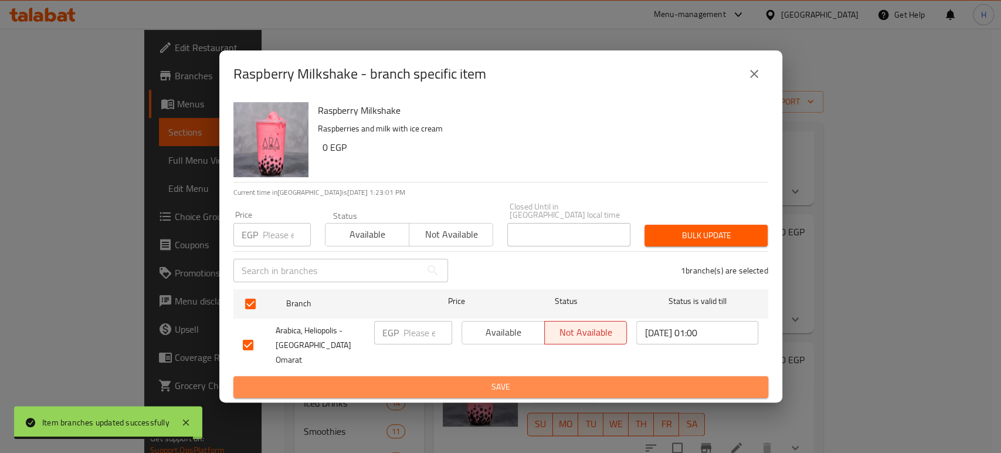
click at [507, 379] on span "Save" at bounding box center [501, 386] width 516 height 15
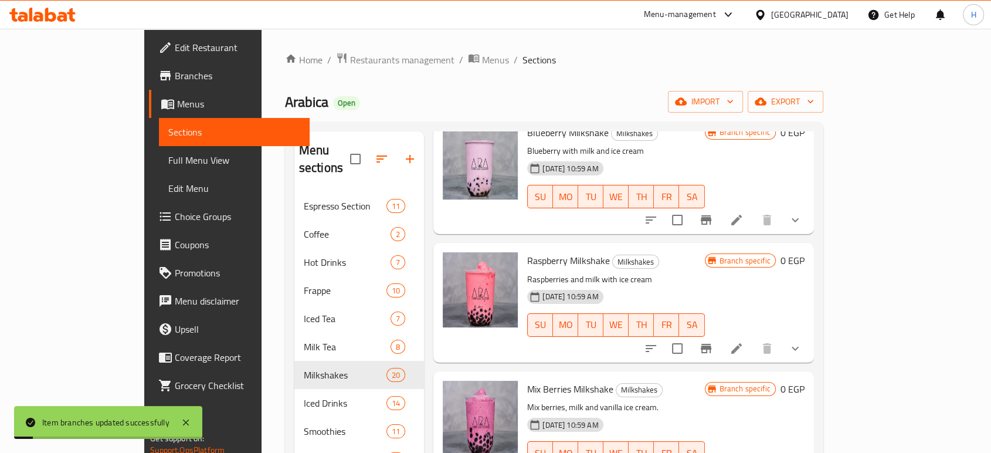
scroll to position [1173, 0]
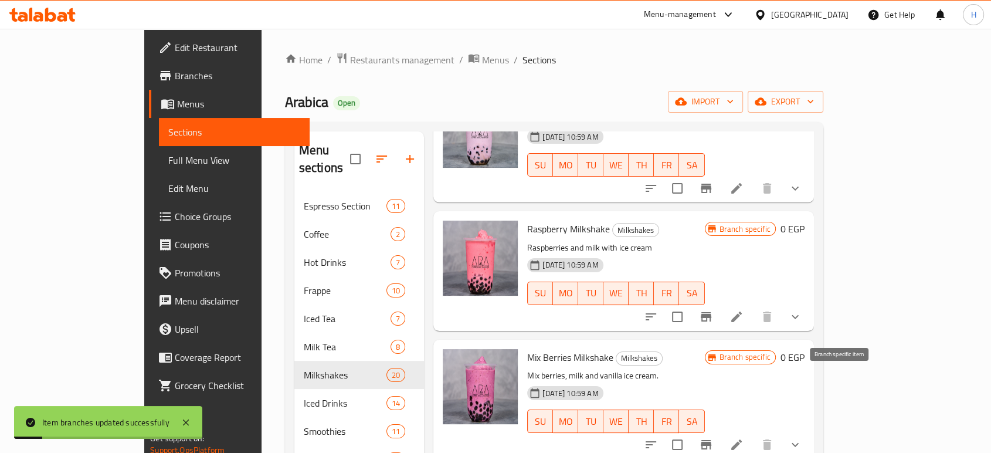
click at [711, 440] on icon "Branch-specific-item" at bounding box center [706, 444] width 11 height 9
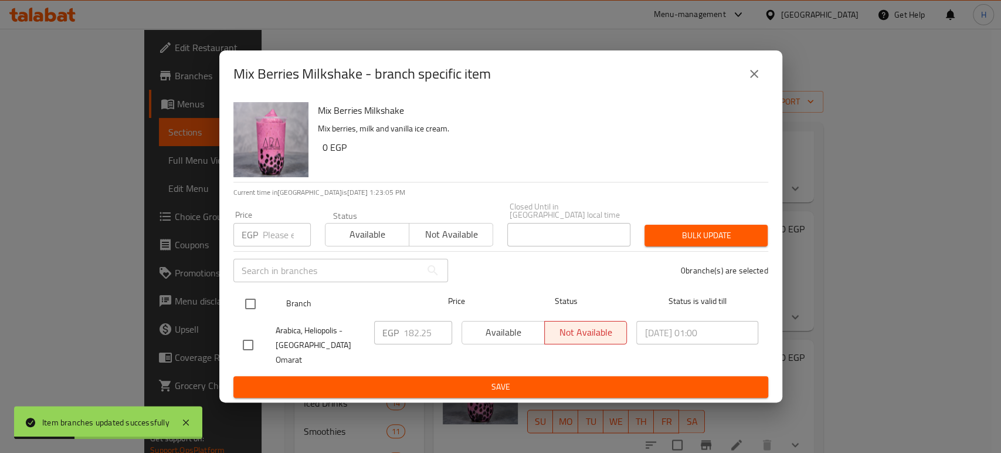
click at [243, 301] on input "checkbox" at bounding box center [250, 303] width 25 height 25
checkbox input "true"
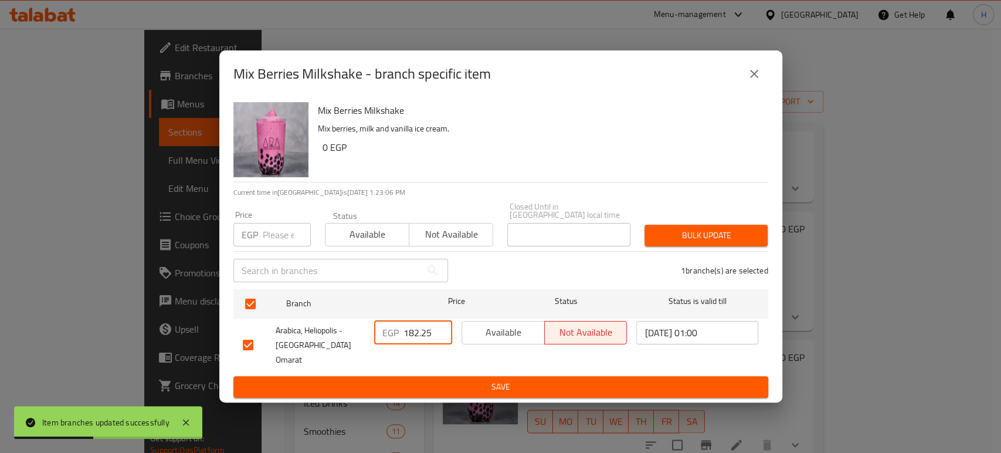
click at [413, 334] on input "182.25" at bounding box center [427, 332] width 49 height 23
click at [441, 379] on span "Save" at bounding box center [501, 386] width 516 height 15
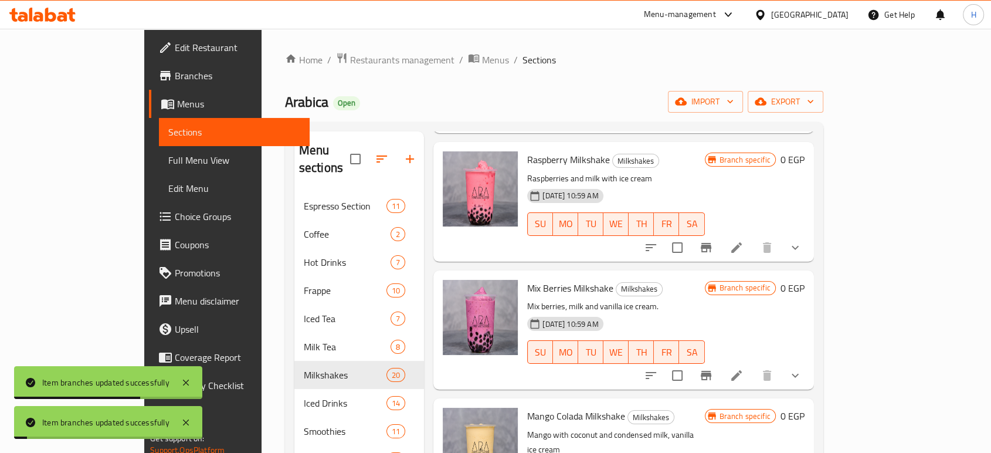
scroll to position [1303, 0]
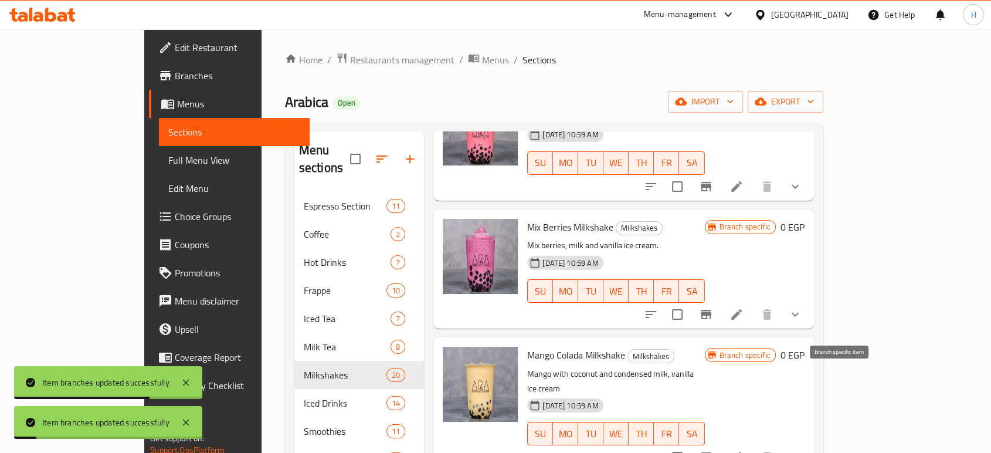
click at [713, 450] on icon "Branch-specific-item" at bounding box center [706, 457] width 14 height 14
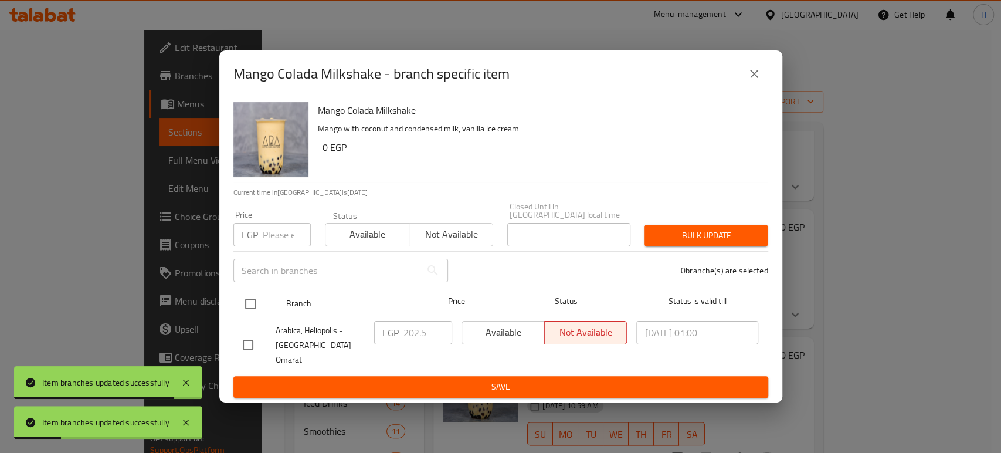
click at [252, 308] on input "checkbox" at bounding box center [250, 303] width 25 height 25
checkbox input "true"
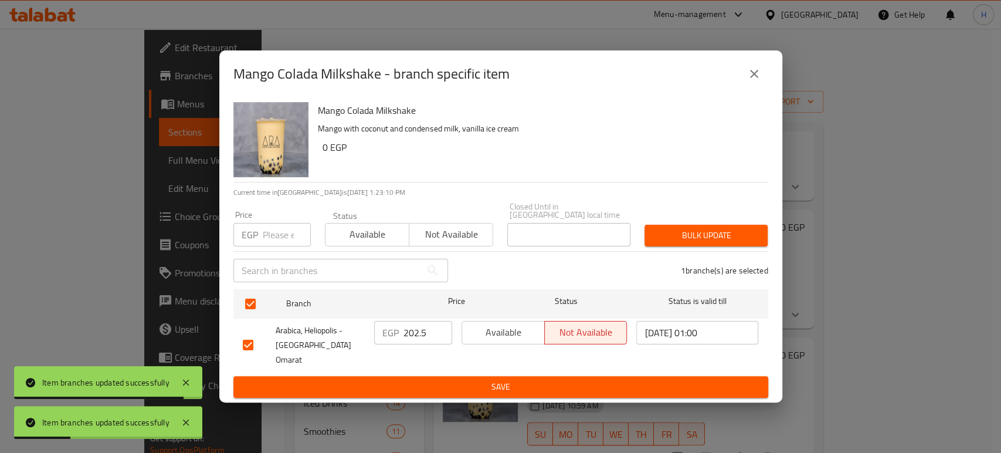
click at [413, 337] on input "202.5" at bounding box center [427, 332] width 49 height 23
click at [418, 379] on span "Save" at bounding box center [501, 386] width 516 height 15
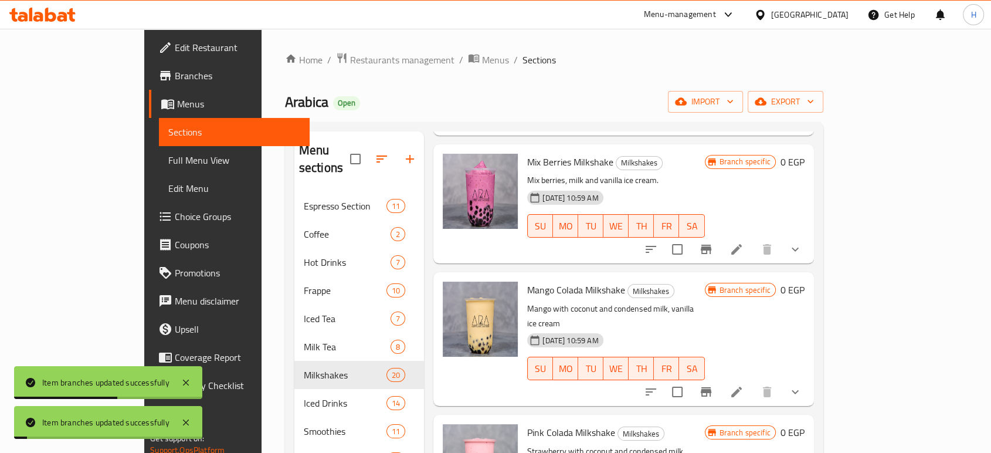
scroll to position [1433, 0]
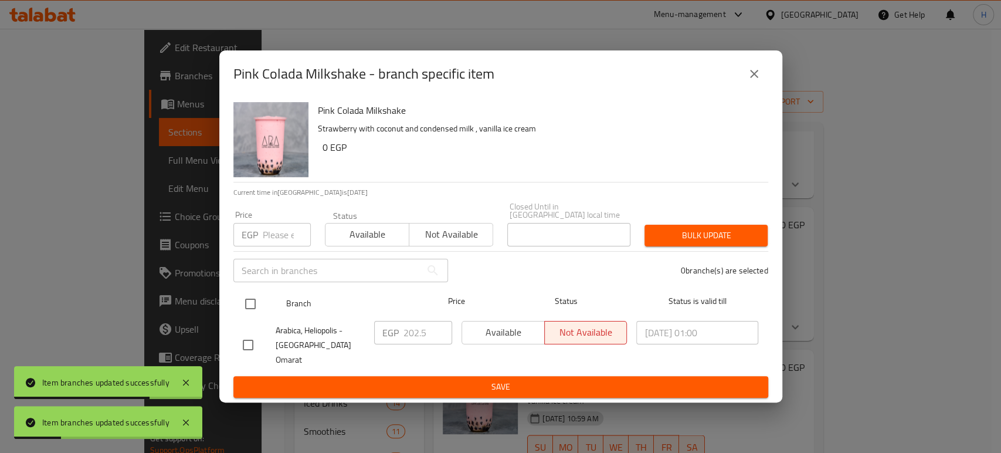
click at [249, 307] on input "checkbox" at bounding box center [250, 303] width 25 height 25
checkbox input "true"
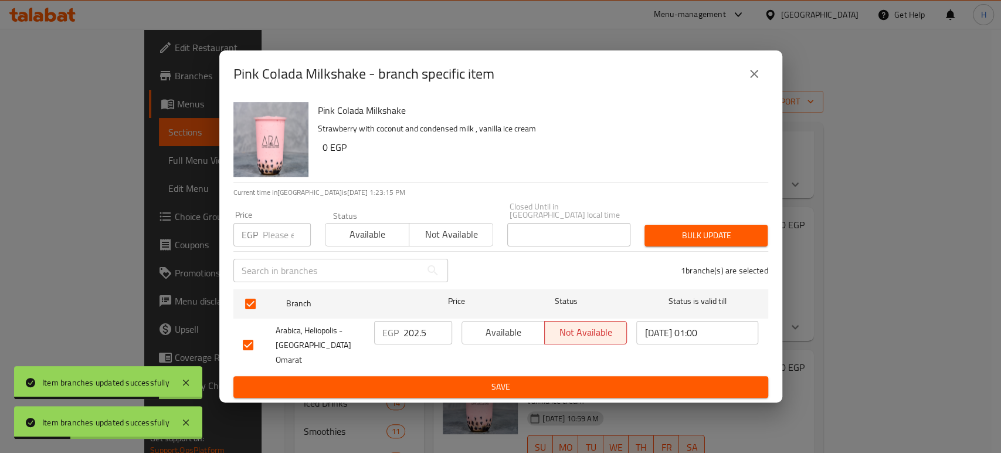
click at [413, 337] on input "202.5" at bounding box center [427, 332] width 49 height 23
click at [481, 379] on span "Save" at bounding box center [501, 386] width 516 height 15
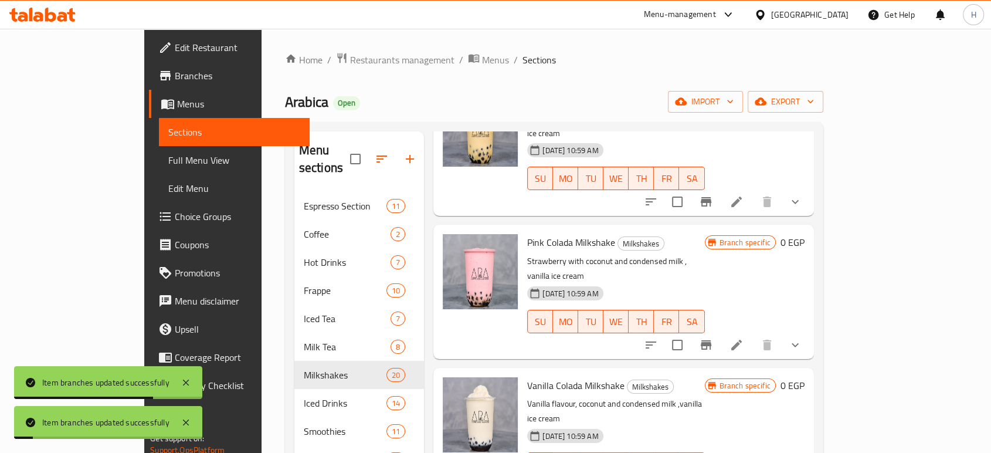
scroll to position [1564, 0]
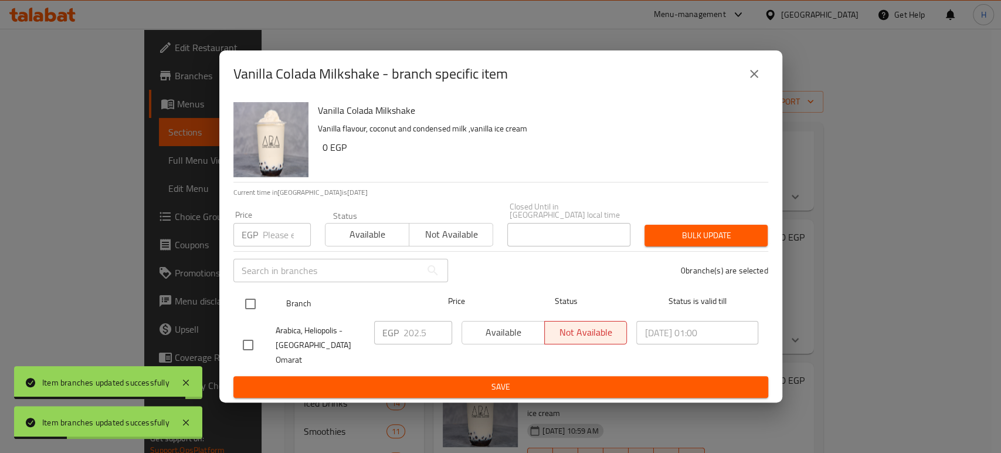
click at [253, 304] on input "checkbox" at bounding box center [250, 303] width 25 height 25
checkbox input "true"
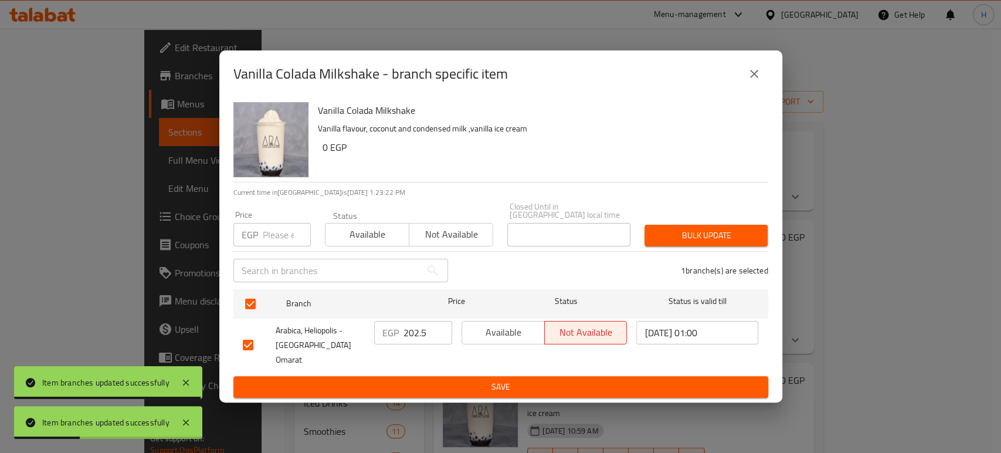
click at [413, 341] on input "202.5" at bounding box center [427, 332] width 49 height 23
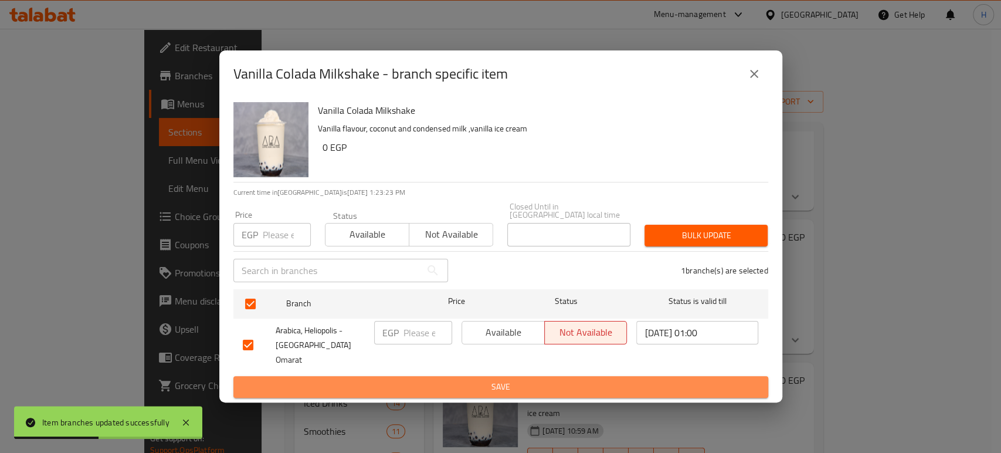
click at [484, 379] on span "Save" at bounding box center [501, 386] width 516 height 15
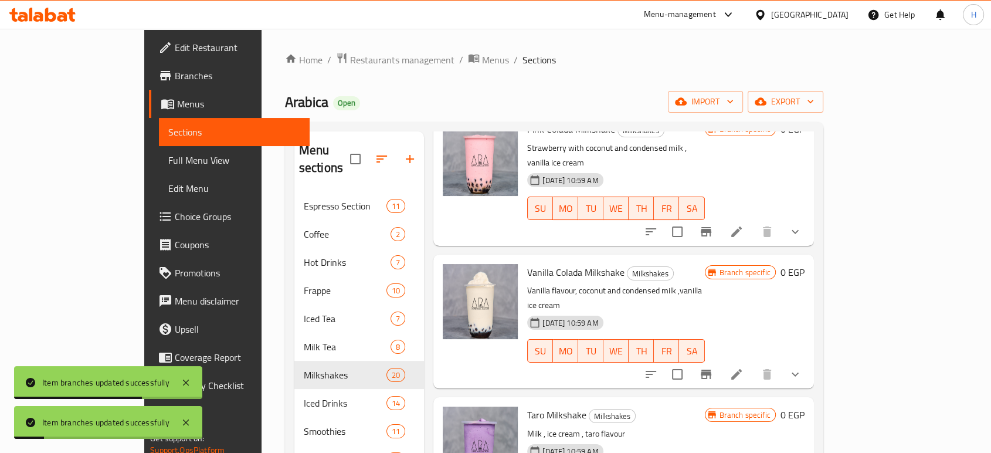
scroll to position [1694, 0]
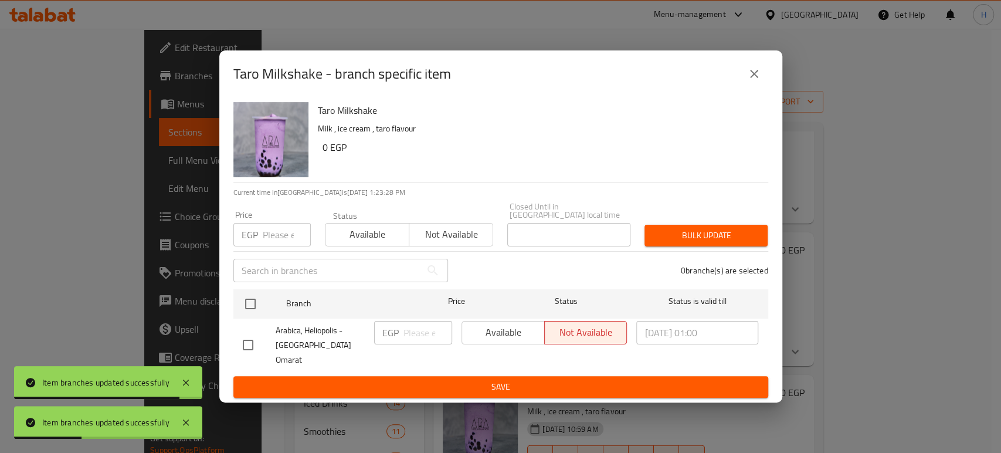
click at [755, 78] on icon "close" at bounding box center [754, 74] width 8 height 8
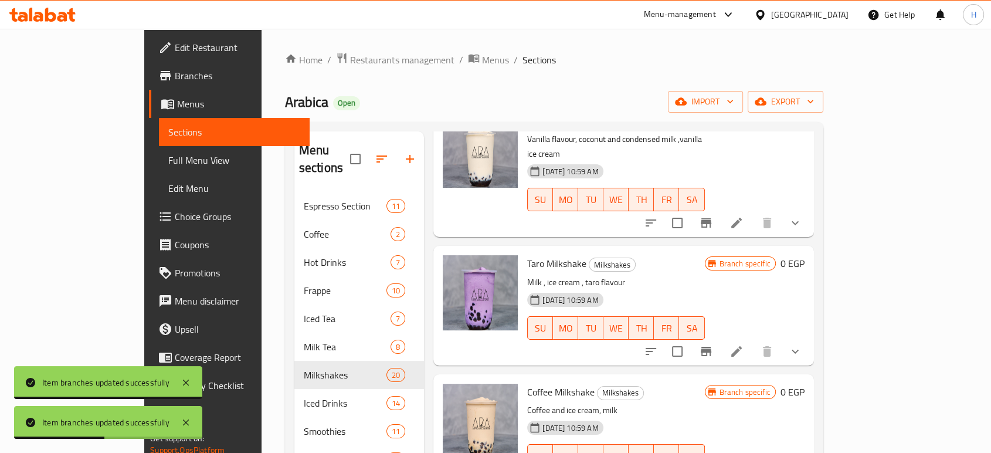
scroll to position [1824, 0]
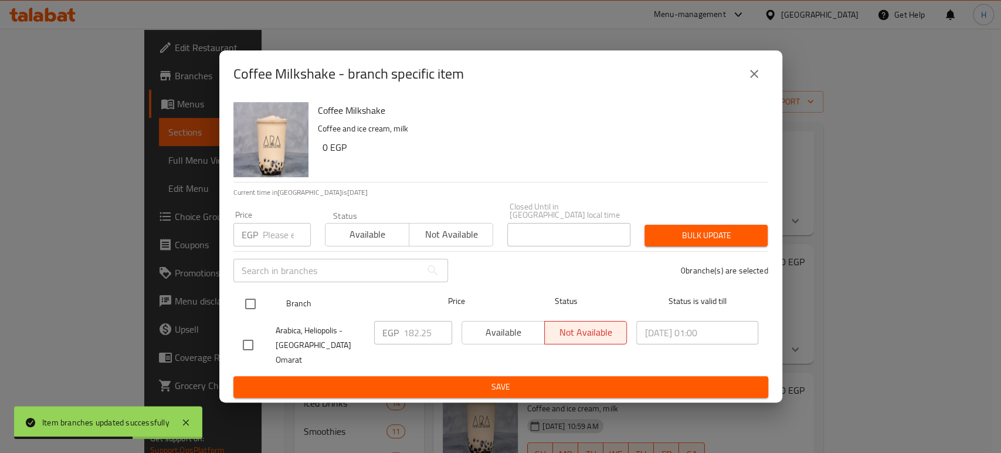
click at [249, 304] on input "checkbox" at bounding box center [250, 303] width 25 height 25
checkbox input "true"
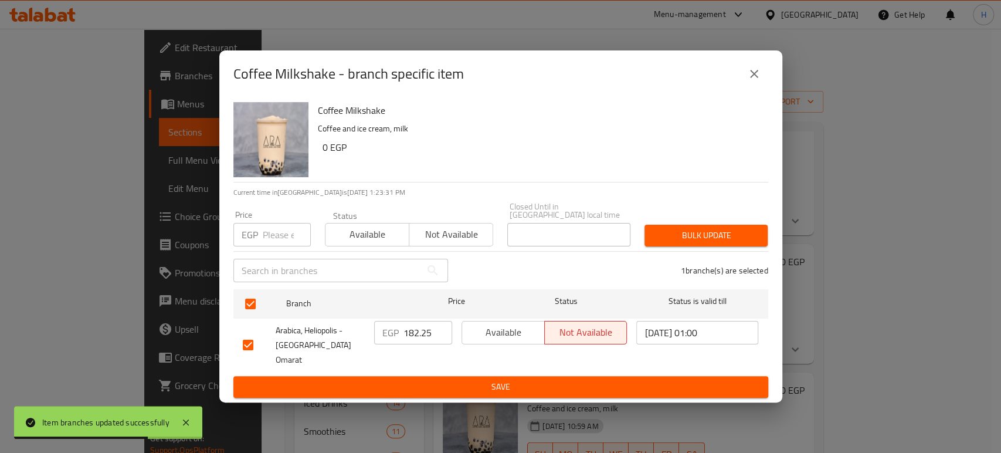
click at [418, 333] on input "182.25" at bounding box center [427, 332] width 49 height 23
click at [452, 383] on span "Save" at bounding box center [501, 386] width 516 height 15
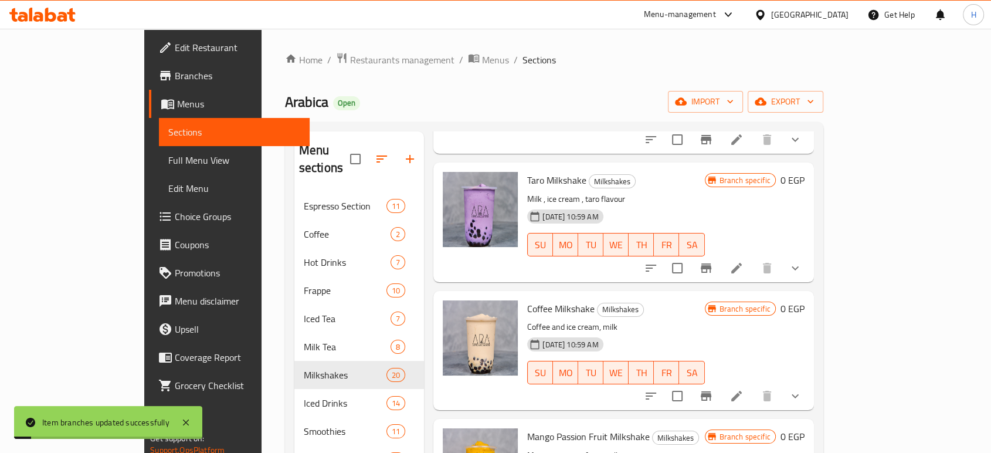
scroll to position [1935, 0]
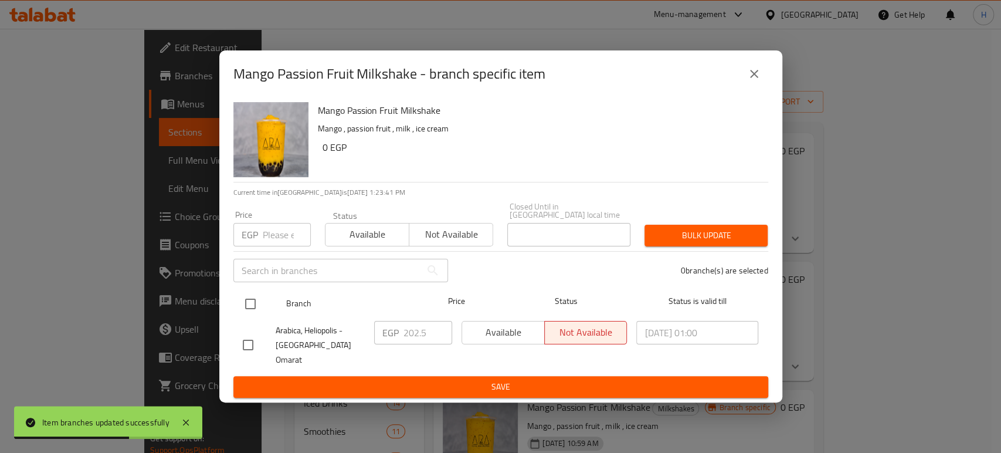
click at [244, 304] on input "checkbox" at bounding box center [250, 303] width 25 height 25
checkbox input "true"
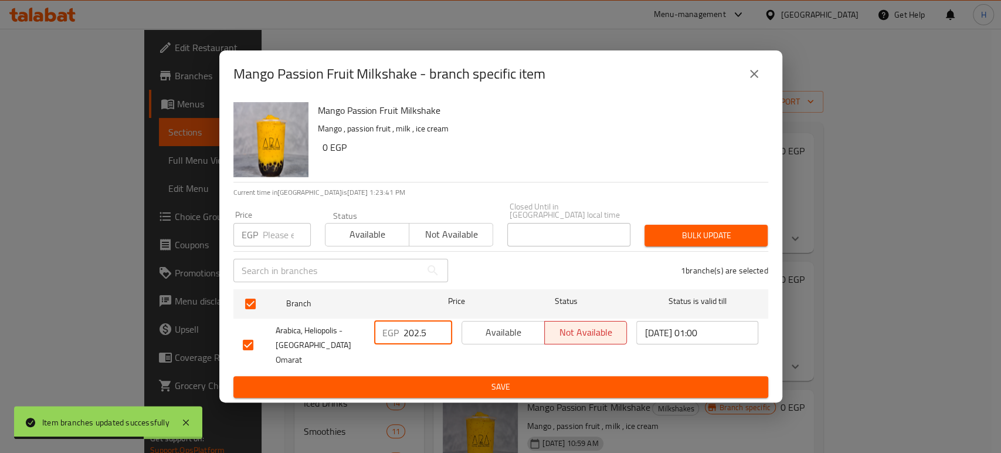
click at [414, 340] on input "202.5" at bounding box center [427, 332] width 49 height 23
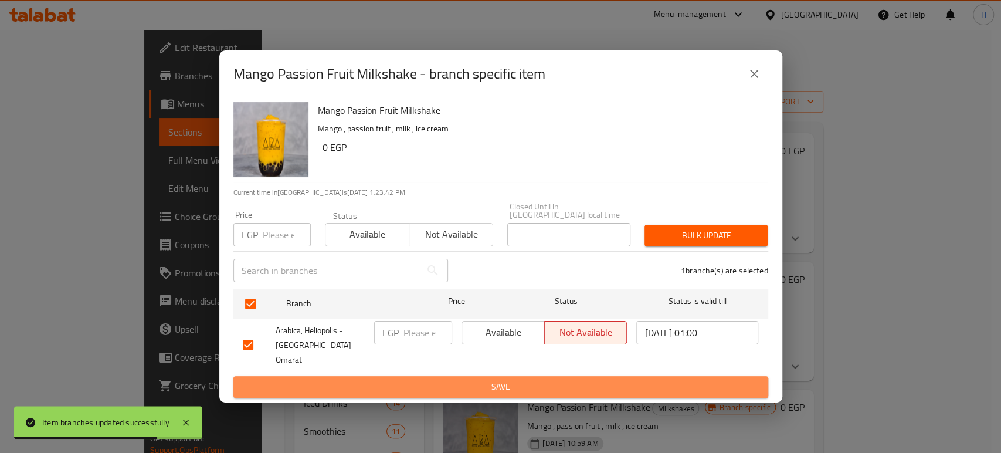
click at [413, 379] on span "Save" at bounding box center [501, 386] width 516 height 15
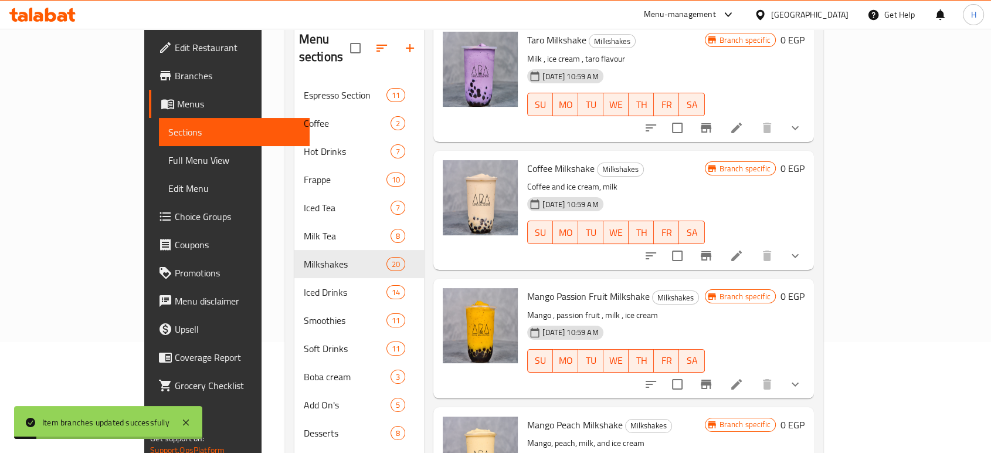
scroll to position [130, 0]
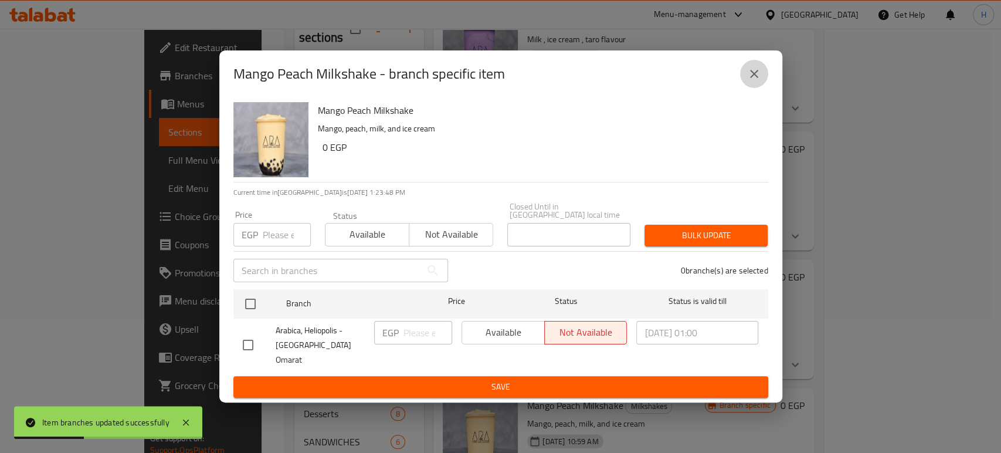
click at [757, 81] on icon "close" at bounding box center [754, 74] width 14 height 14
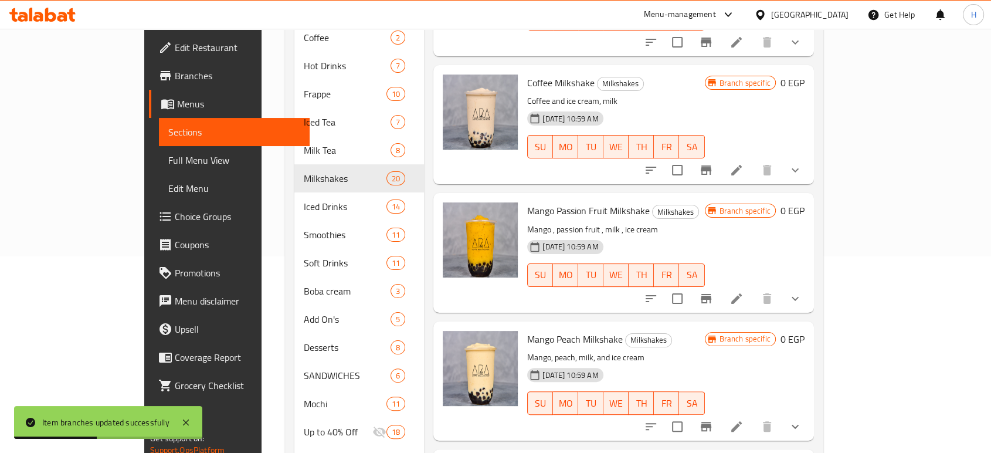
scroll to position [260, 0]
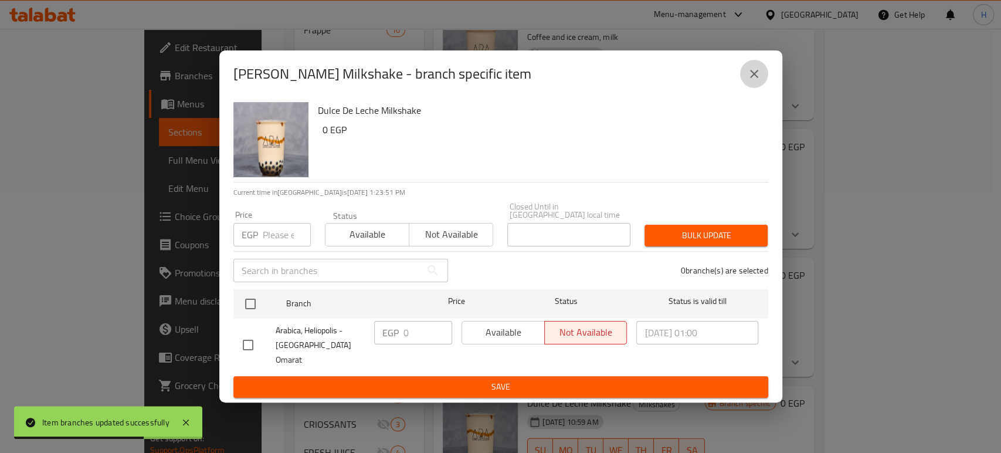
click at [754, 81] on icon "close" at bounding box center [754, 74] width 14 height 14
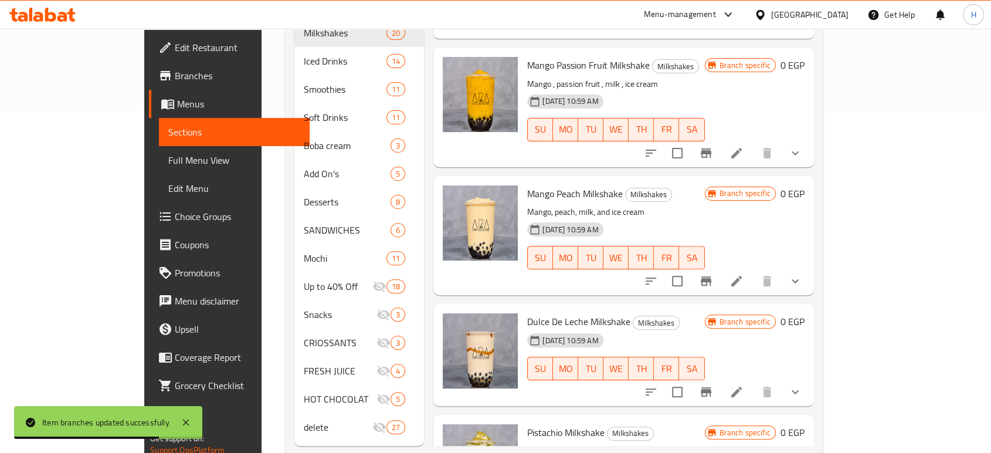
scroll to position [350, 0]
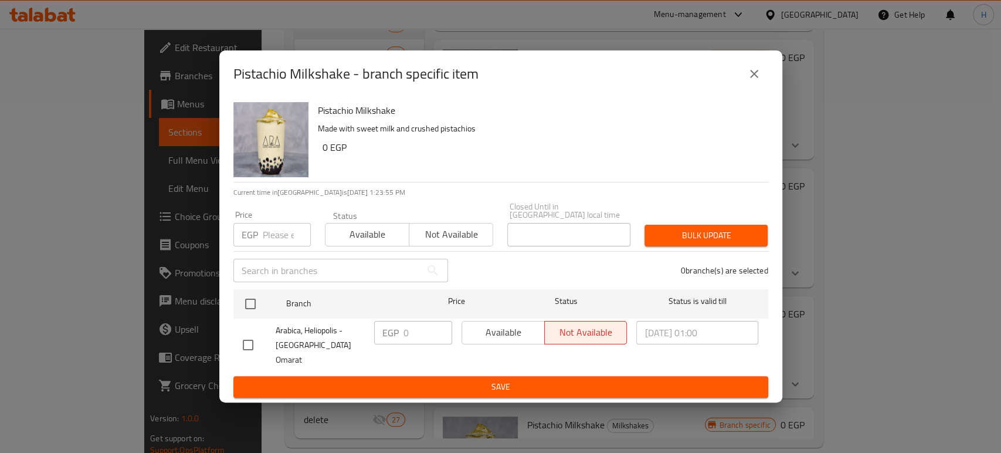
click at [747, 81] on icon "close" at bounding box center [754, 74] width 14 height 14
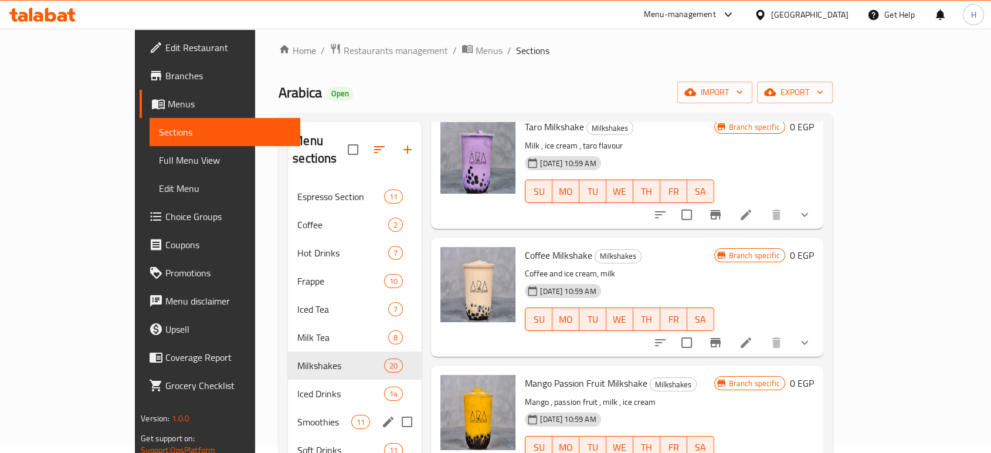
scroll to position [0, 0]
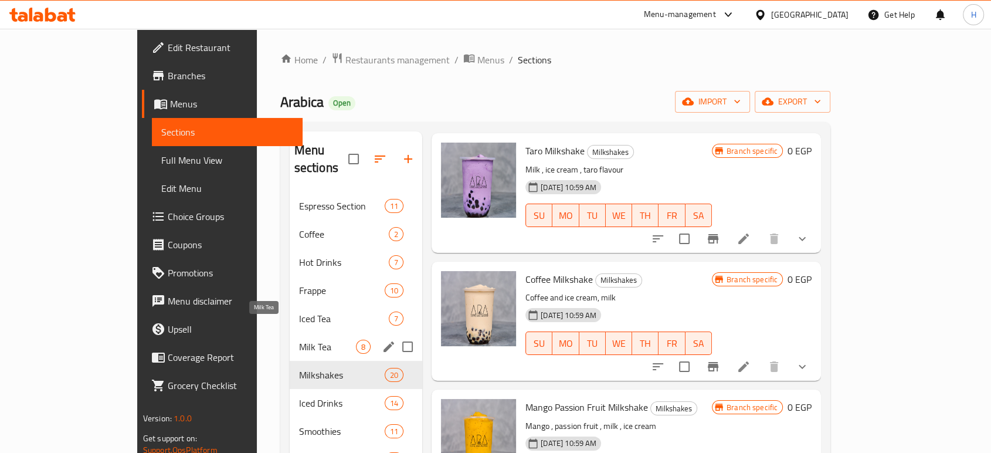
click at [299, 340] on span "Milk Tea" at bounding box center [327, 347] width 57 height 14
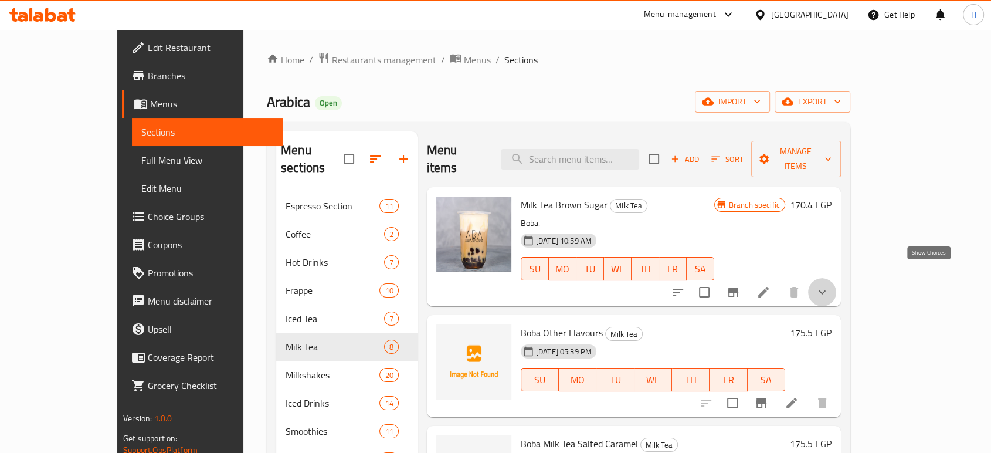
click at [829, 285] on icon "show more" at bounding box center [822, 292] width 14 height 14
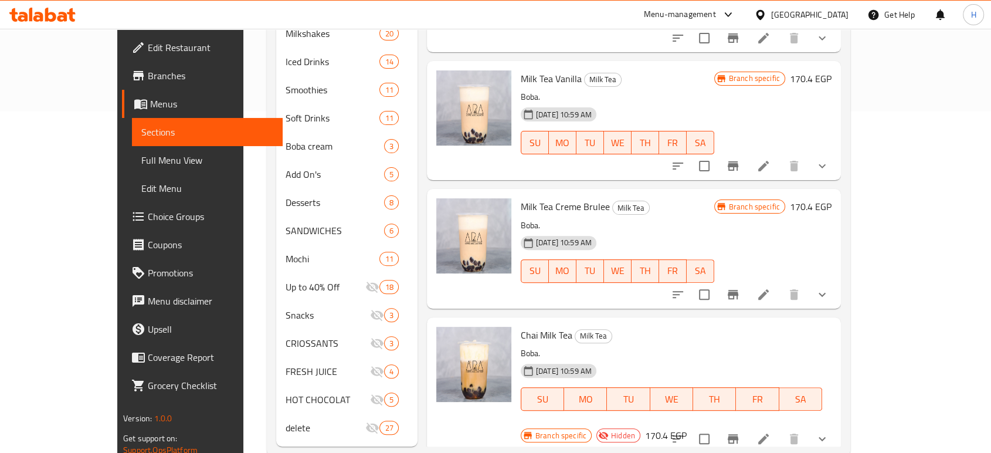
scroll to position [350, 0]
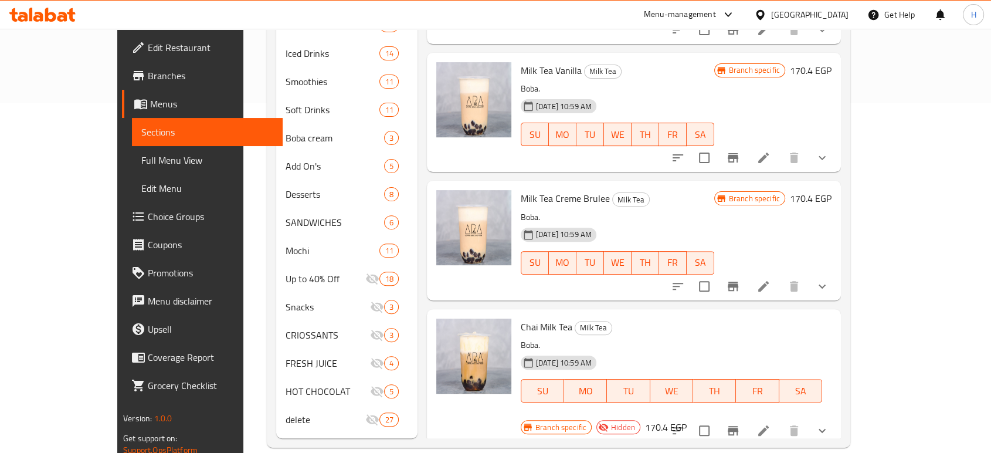
click at [836, 278] on button "show more" at bounding box center [822, 286] width 28 height 28
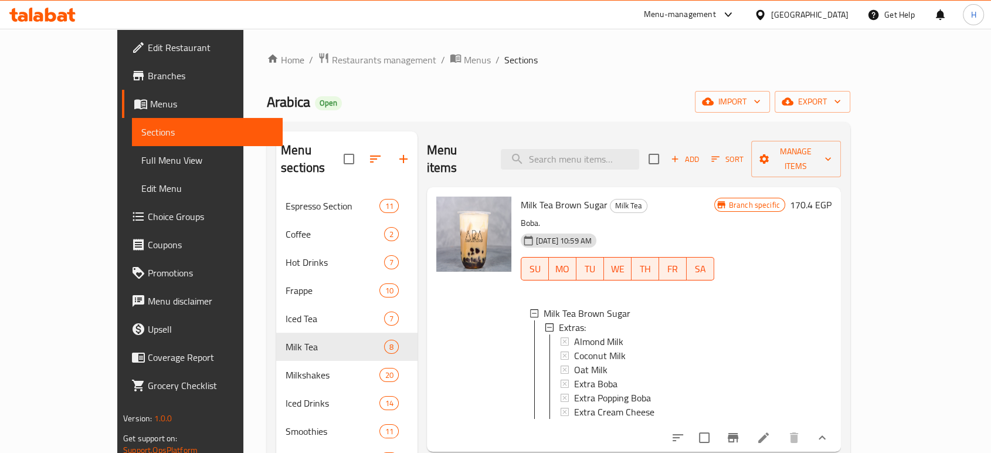
scroll to position [65, 0]
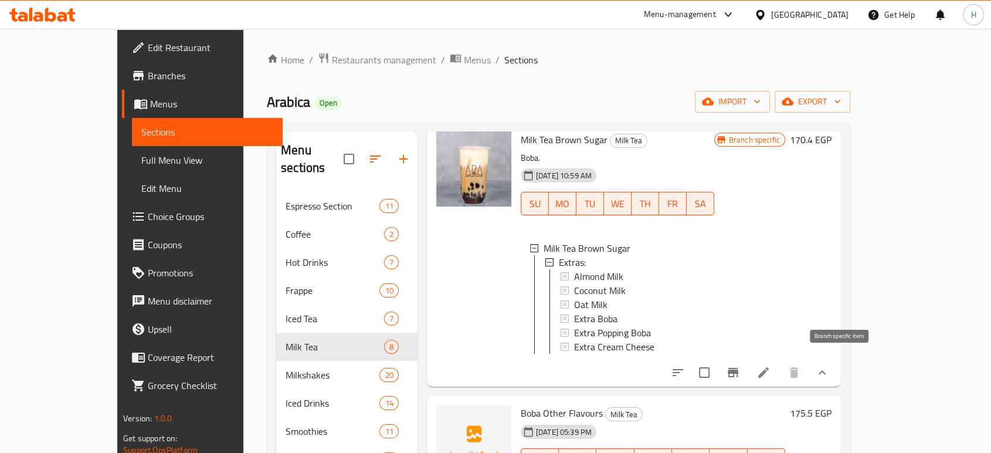
click at [747, 364] on button "Branch-specific-item" at bounding box center [733, 372] width 28 height 28
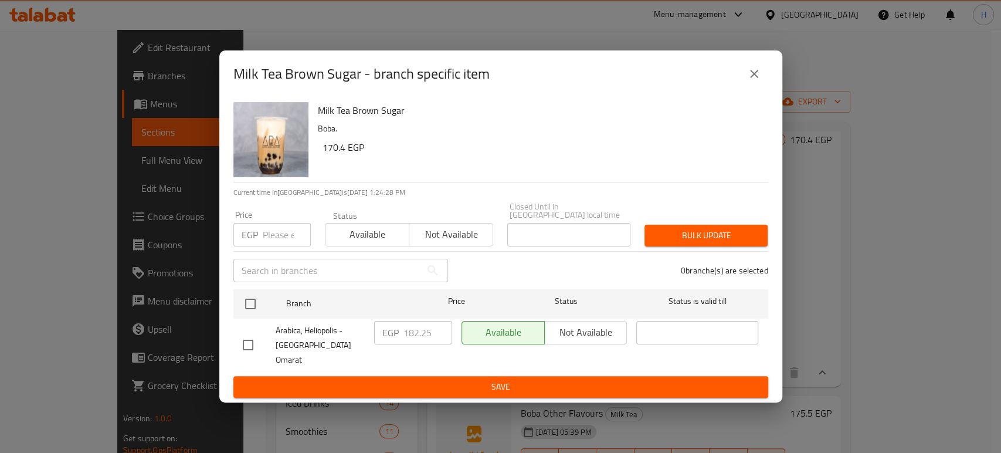
click at [755, 81] on icon "close" at bounding box center [754, 74] width 14 height 14
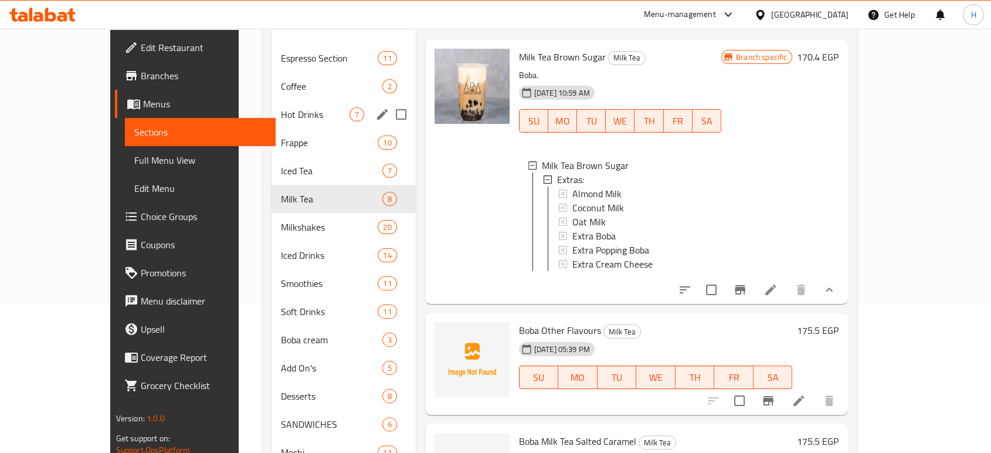
scroll to position [0, 0]
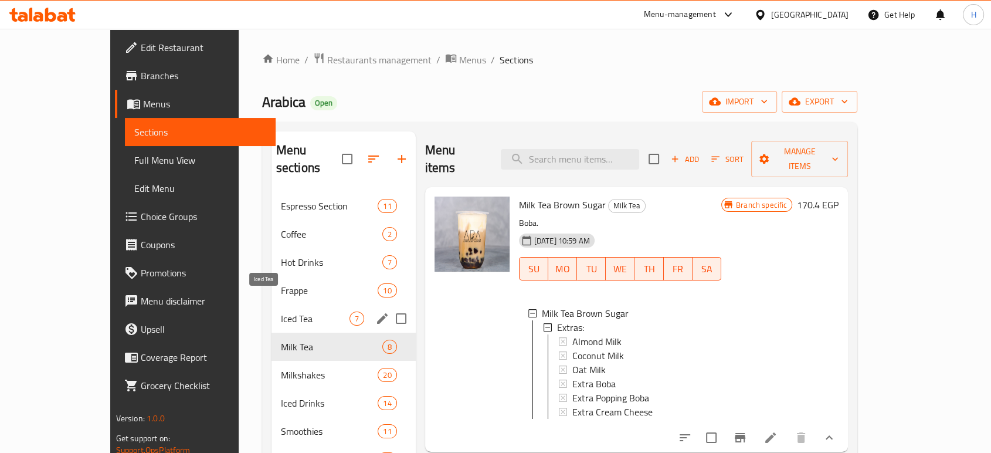
click at [281, 311] on span "Iced Tea" at bounding box center [315, 318] width 69 height 14
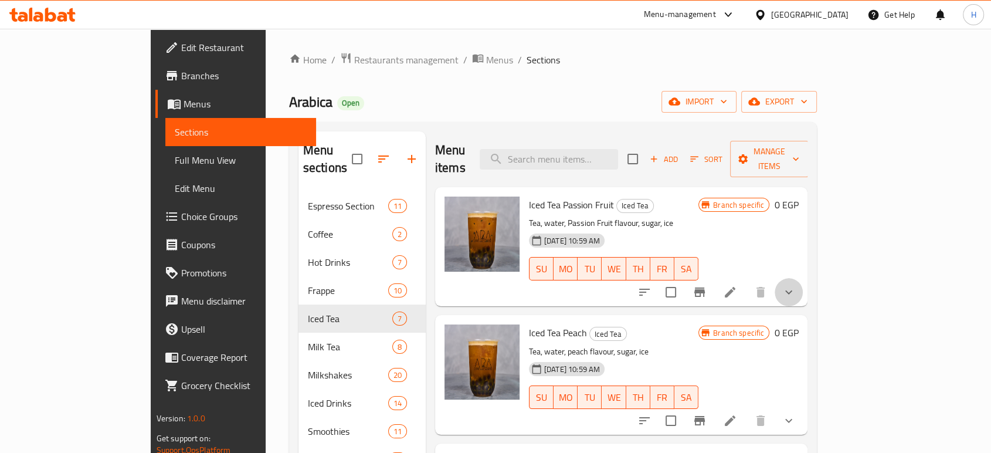
click at [803, 282] on button "show more" at bounding box center [789, 292] width 28 height 28
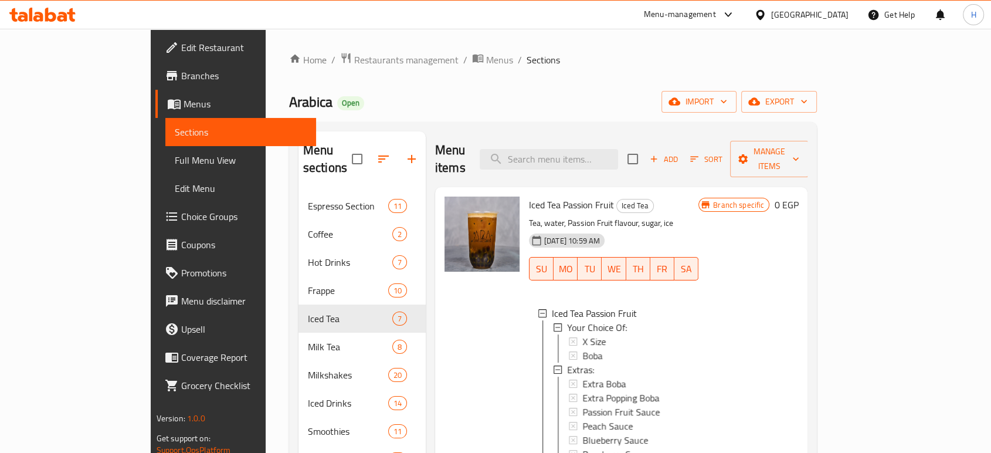
click at [798, 282] on div "Branch specific 0 EGP" at bounding box center [748, 347] width 100 height 302
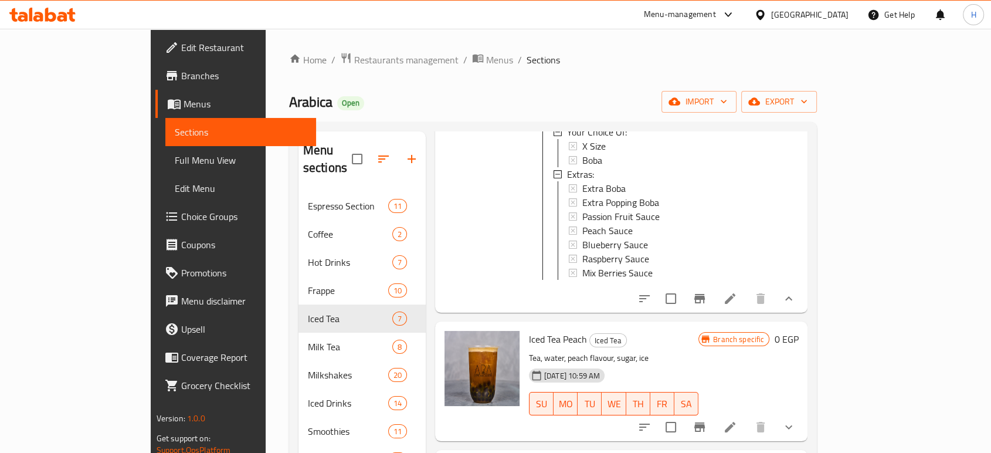
click at [796, 291] on icon "show more" at bounding box center [789, 298] width 14 height 14
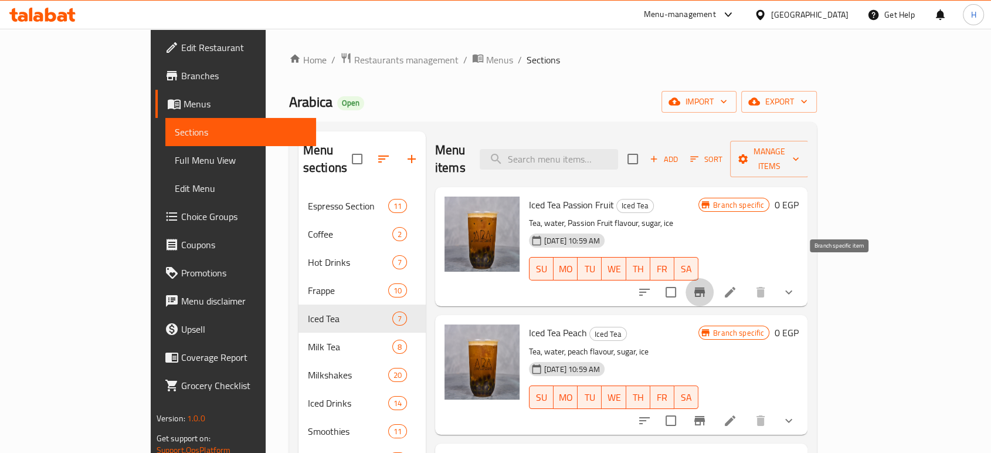
click at [705, 287] on icon "Branch-specific-item" at bounding box center [699, 291] width 11 height 9
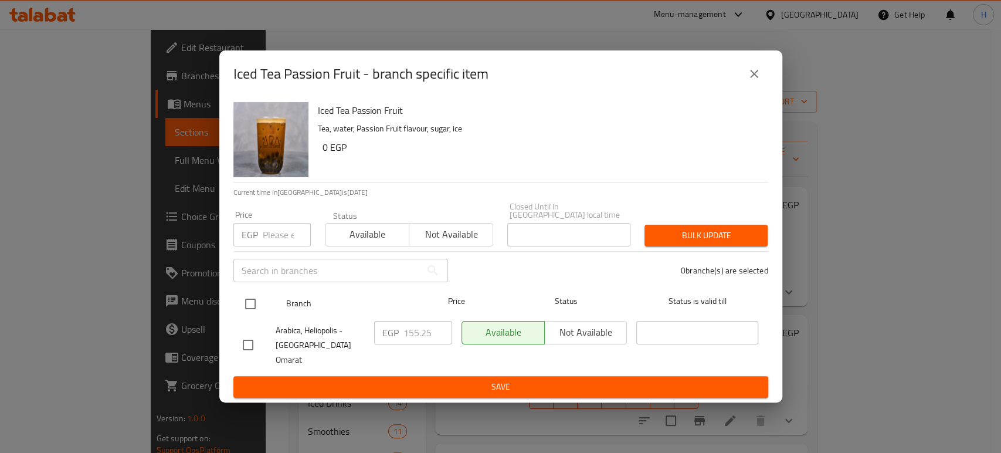
click at [252, 304] on input "checkbox" at bounding box center [250, 303] width 25 height 25
checkbox input "true"
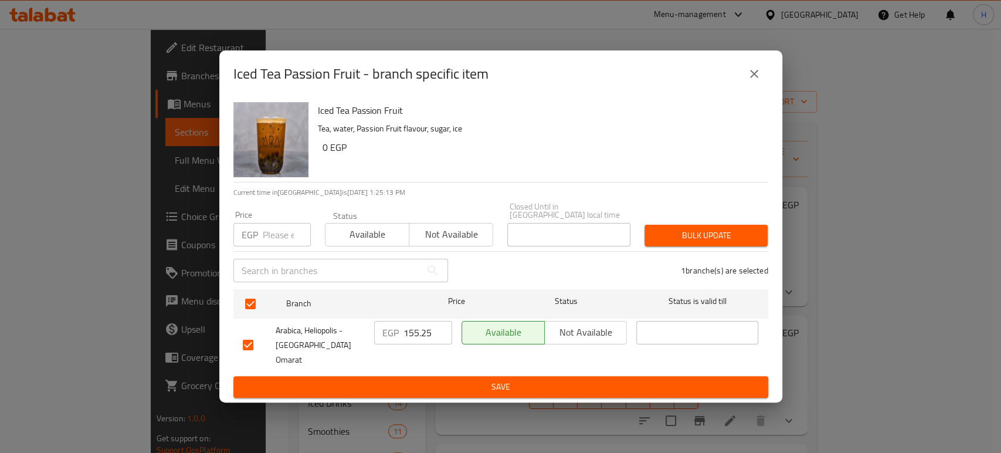
click at [416, 338] on input "155.25" at bounding box center [427, 332] width 49 height 23
click at [436, 379] on span "Save" at bounding box center [501, 386] width 516 height 15
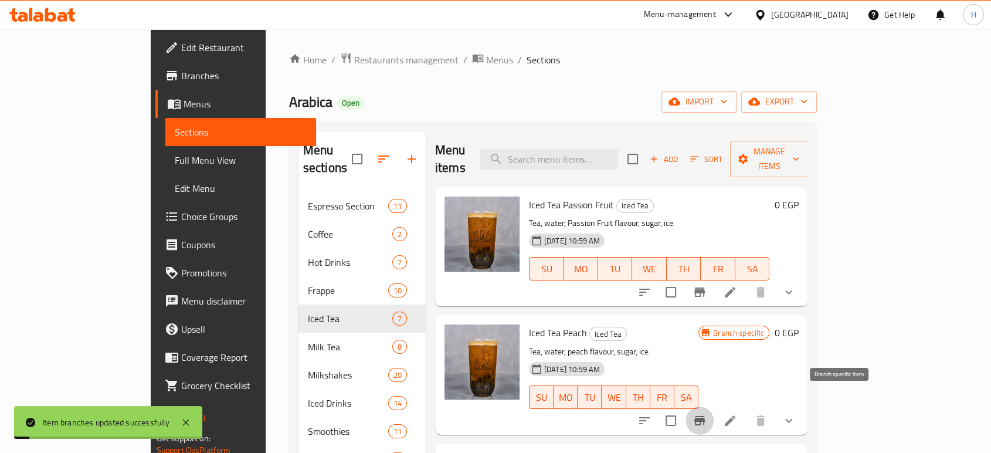
click at [705, 416] on icon "Branch-specific-item" at bounding box center [699, 420] width 11 height 9
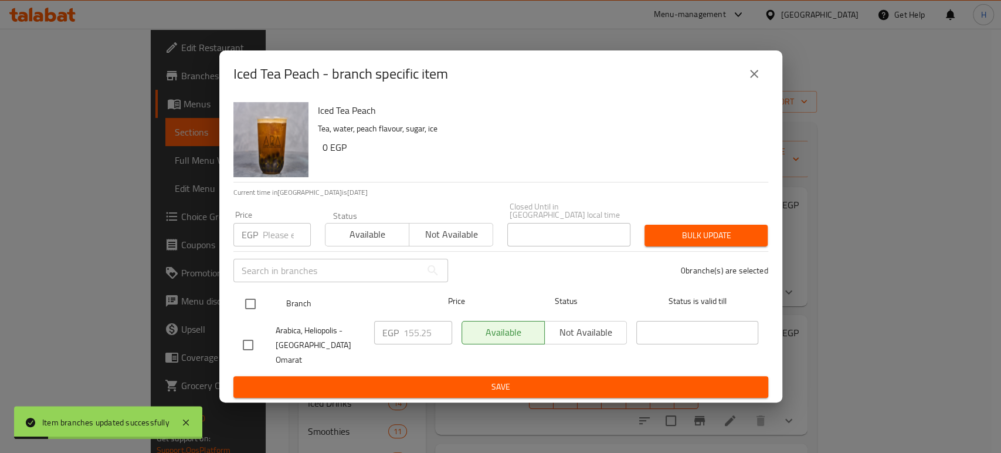
click at [264, 311] on div at bounding box center [260, 304] width 44 height 34
click at [247, 309] on input "checkbox" at bounding box center [250, 303] width 25 height 25
checkbox input "true"
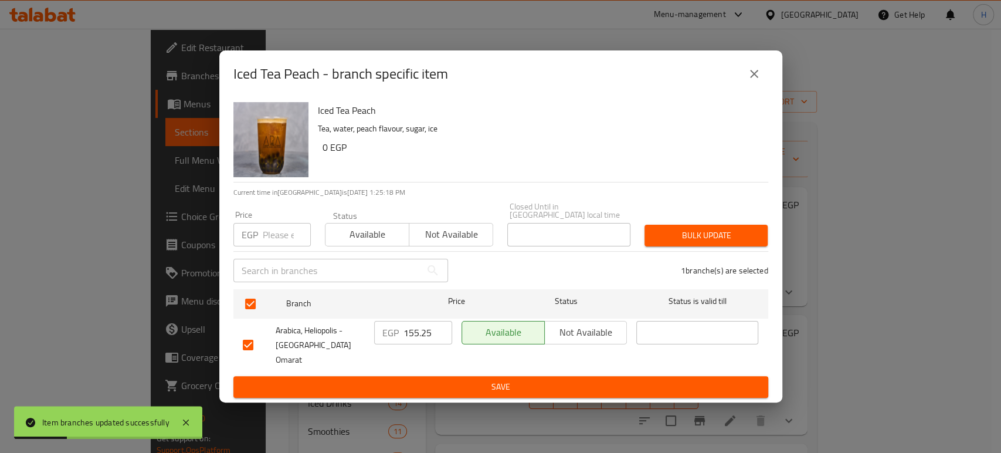
click at [412, 337] on input "155.25" at bounding box center [427, 332] width 49 height 23
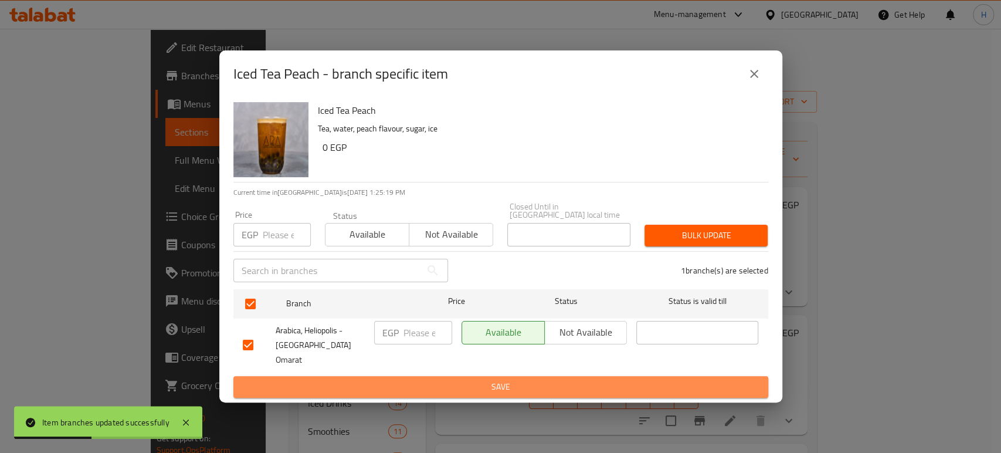
click at [430, 379] on span "Save" at bounding box center [501, 386] width 516 height 15
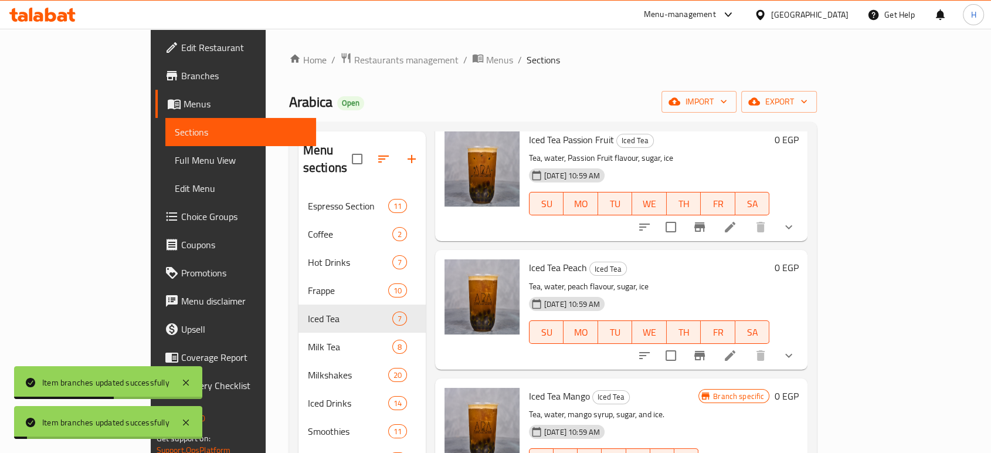
scroll to position [130, 0]
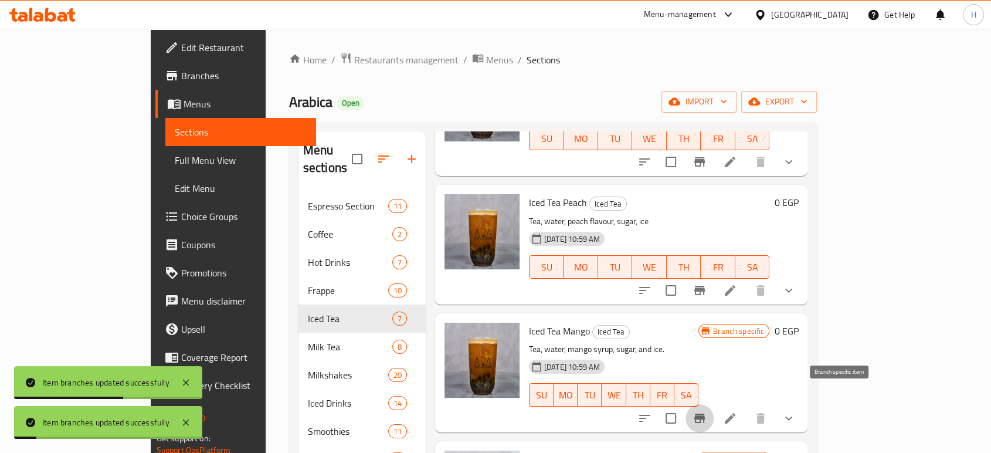
click at [714, 404] on button "Branch-specific-item" at bounding box center [700, 418] width 28 height 28
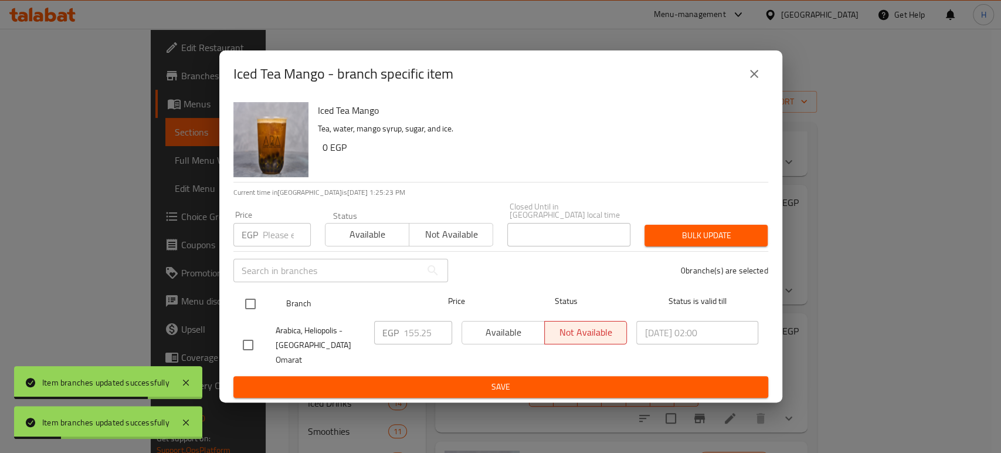
click at [248, 304] on input "checkbox" at bounding box center [250, 303] width 25 height 25
checkbox input "true"
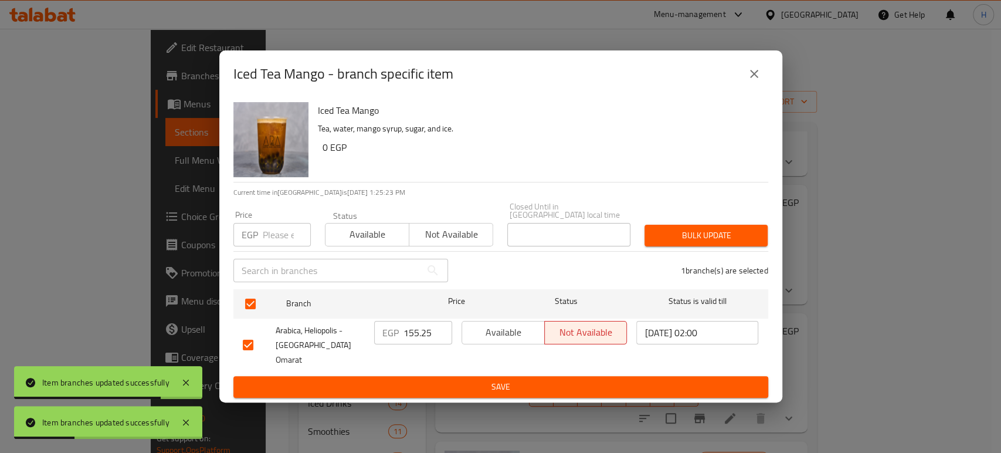
click at [412, 340] on input "155.25" at bounding box center [427, 332] width 49 height 23
click at [418, 379] on span "Save" at bounding box center [501, 386] width 516 height 15
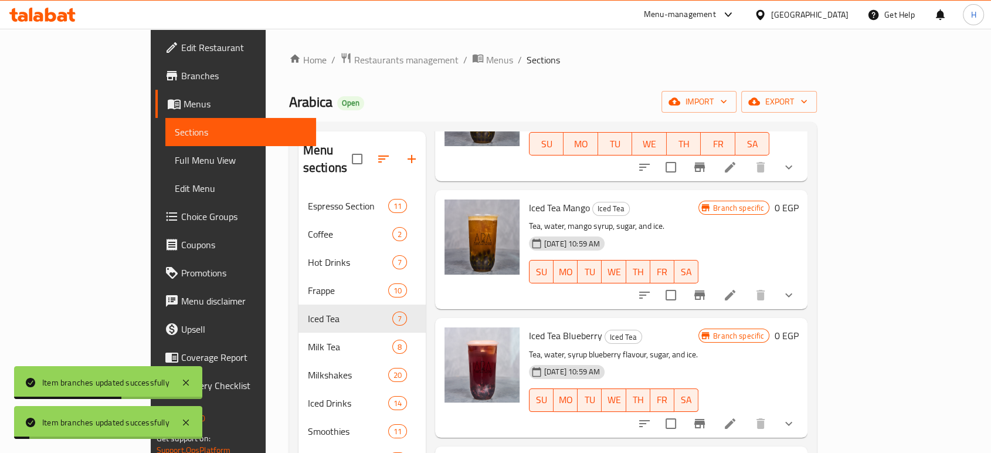
scroll to position [260, 0]
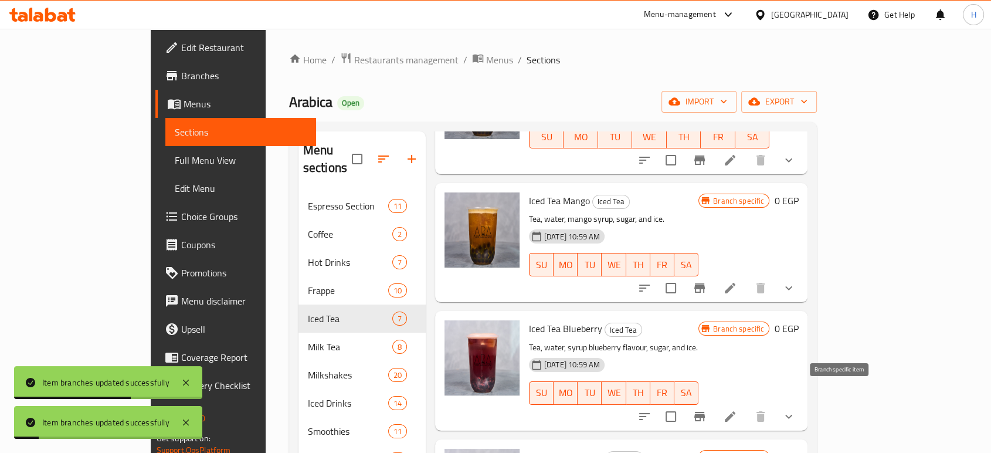
click at [707, 409] on icon "Branch-specific-item" at bounding box center [700, 416] width 14 height 14
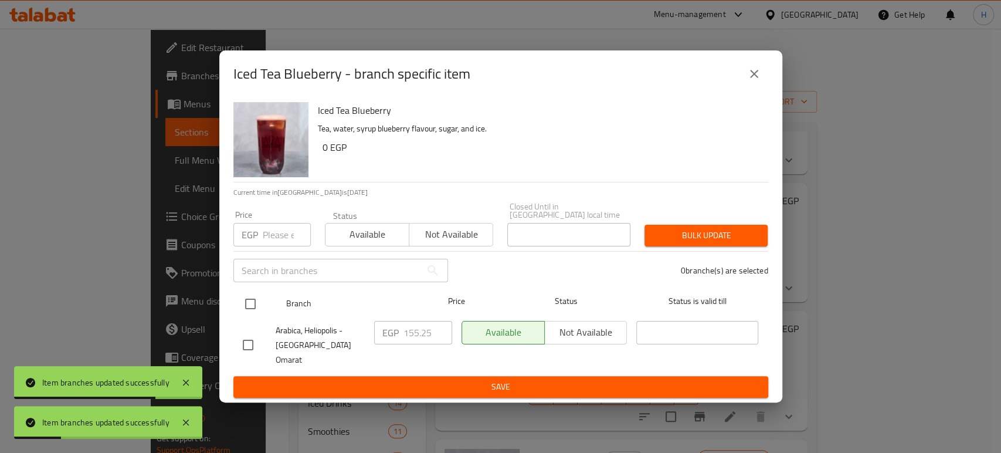
click at [252, 307] on input "checkbox" at bounding box center [250, 303] width 25 height 25
checkbox input "true"
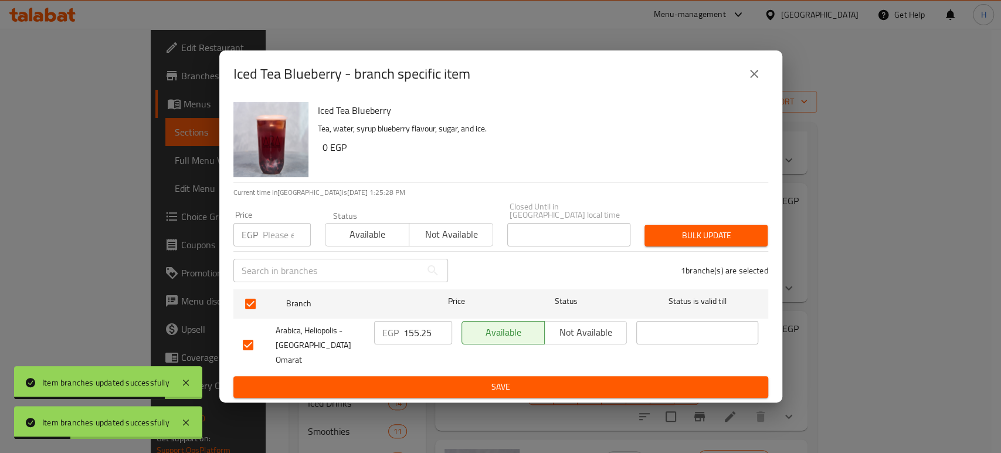
click at [416, 337] on input "155.25" at bounding box center [427, 332] width 49 height 23
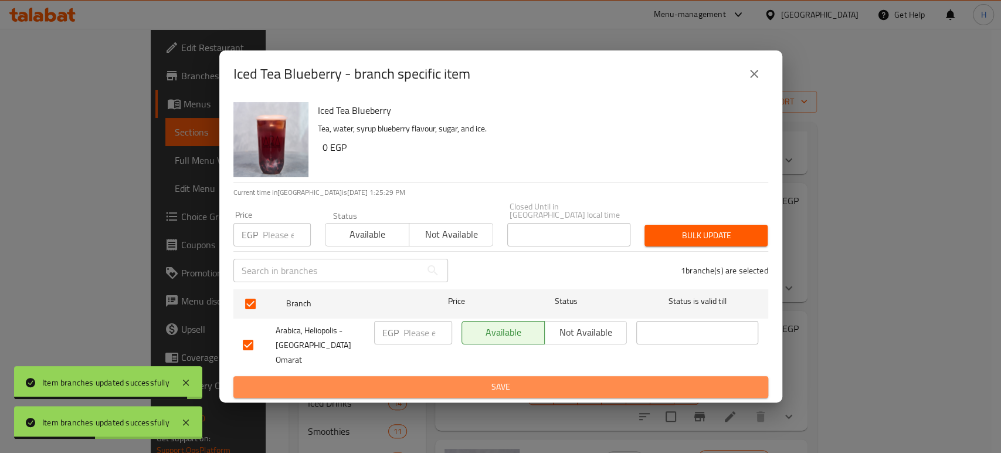
click at [446, 382] on span "Save" at bounding box center [501, 386] width 516 height 15
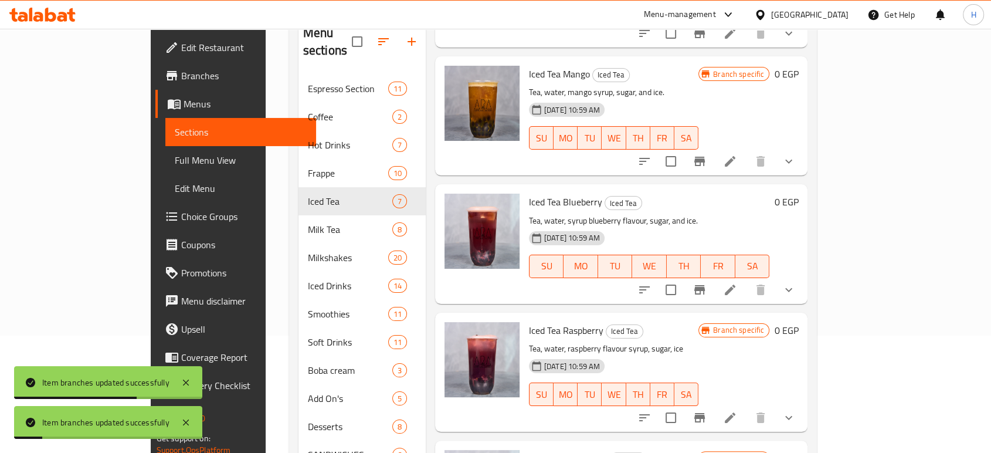
scroll to position [130, 0]
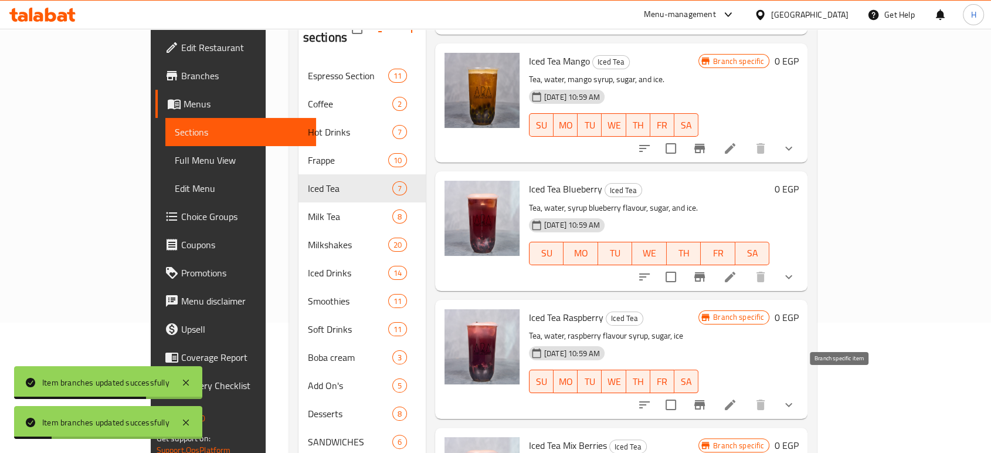
click at [705, 400] on icon "Branch-specific-item" at bounding box center [699, 404] width 11 height 9
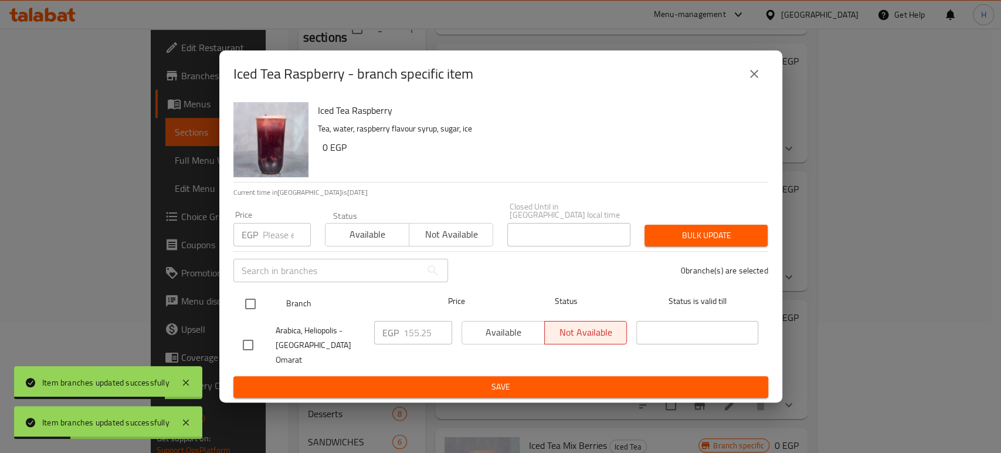
click at [247, 303] on input "checkbox" at bounding box center [250, 303] width 25 height 25
checkbox input "true"
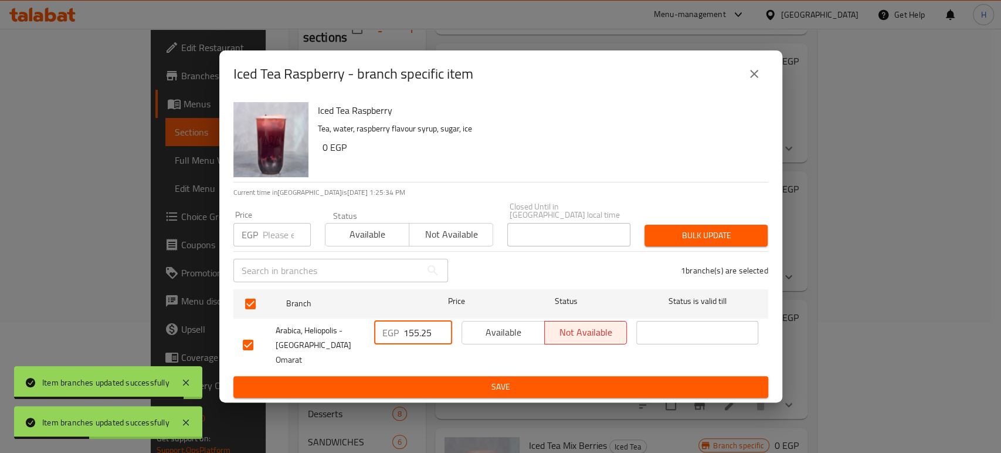
click at [420, 333] on input "155.25" at bounding box center [427, 332] width 49 height 23
click at [441, 379] on span "Save" at bounding box center [501, 386] width 516 height 15
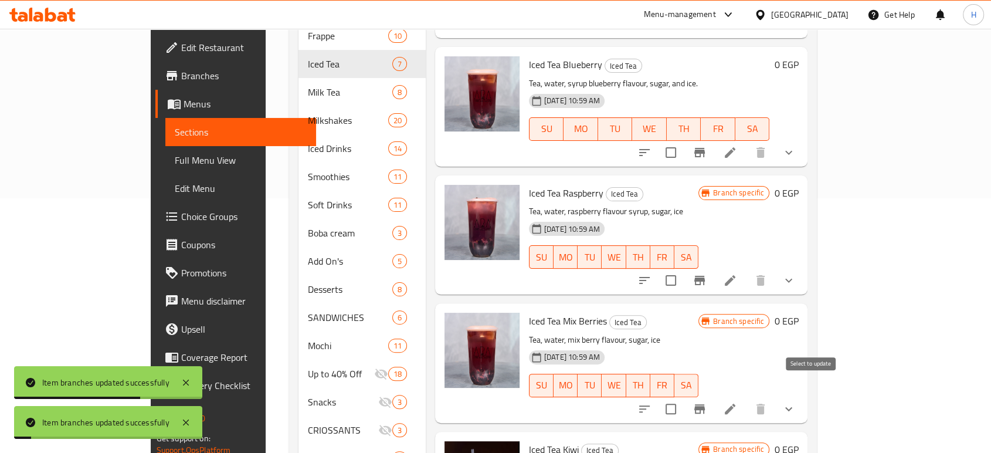
scroll to position [260, 0]
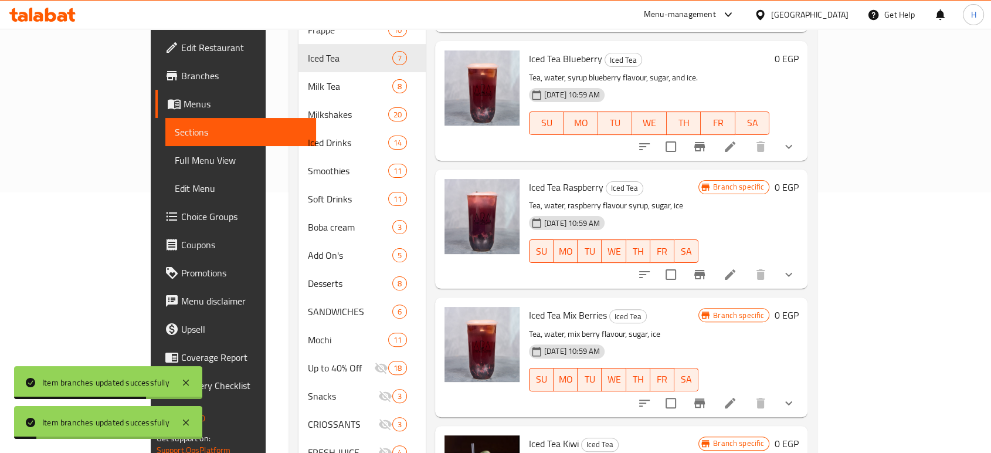
click at [707, 396] on icon "Branch-specific-item" at bounding box center [700, 403] width 14 height 14
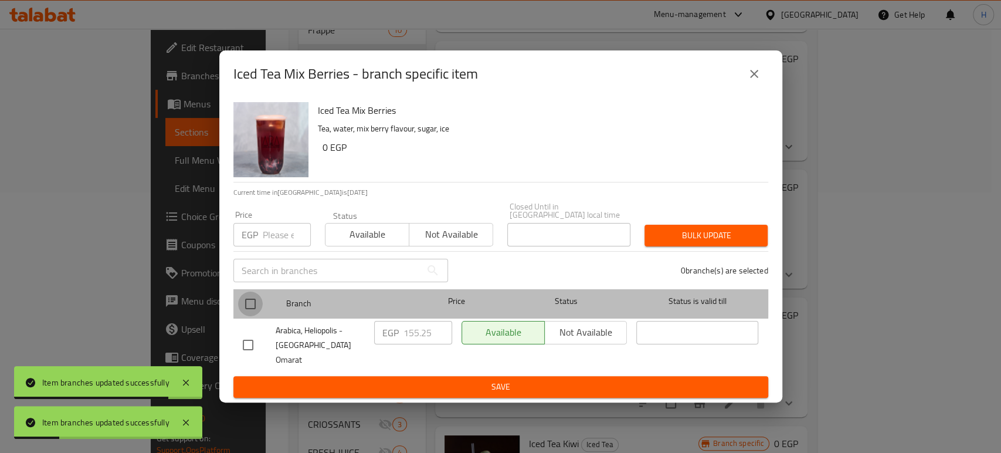
click at [249, 302] on input "checkbox" at bounding box center [250, 303] width 25 height 25
checkbox input "true"
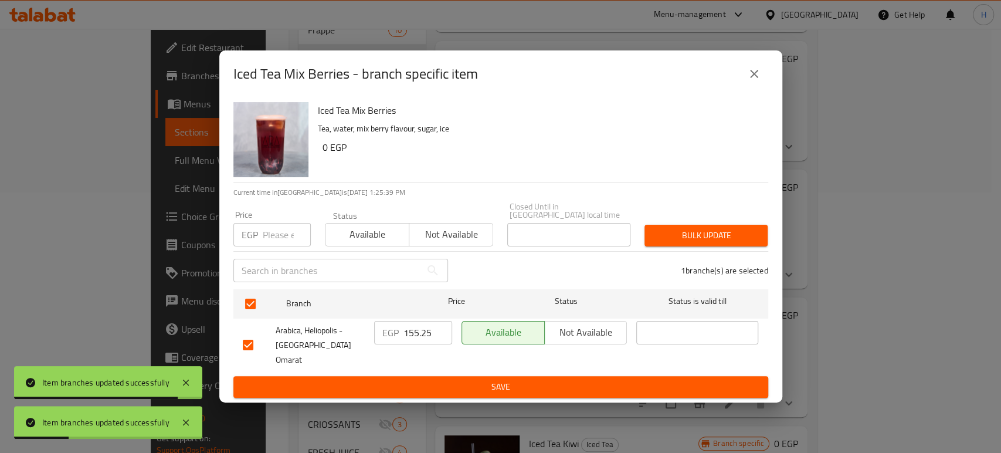
click at [408, 336] on input "155.25" at bounding box center [427, 332] width 49 height 23
click at [426, 379] on span "Save" at bounding box center [501, 386] width 516 height 15
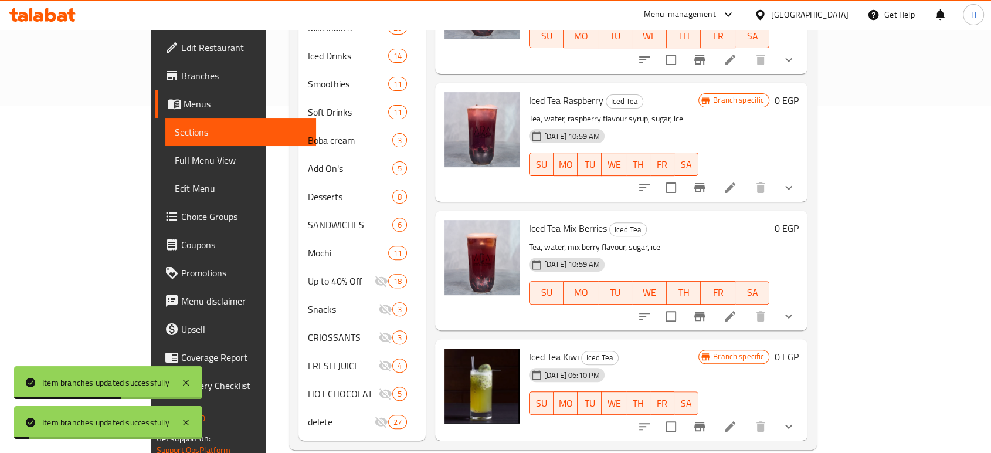
scroll to position [350, 0]
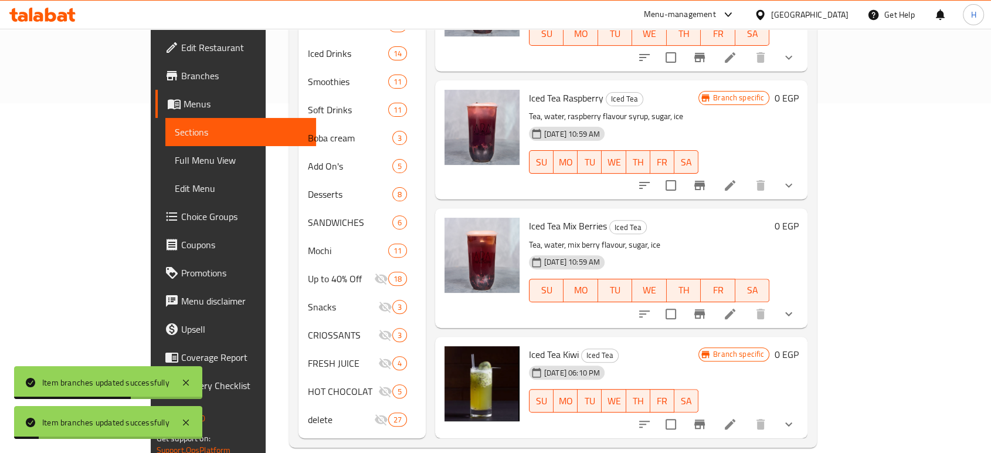
click at [707, 417] on icon "Branch-specific-item" at bounding box center [700, 424] width 14 height 14
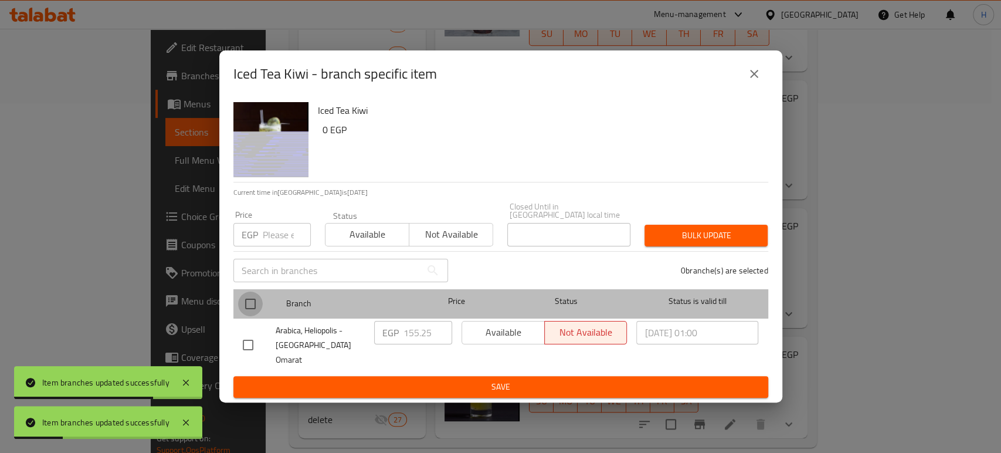
click at [241, 307] on input "checkbox" at bounding box center [250, 303] width 25 height 25
checkbox input "true"
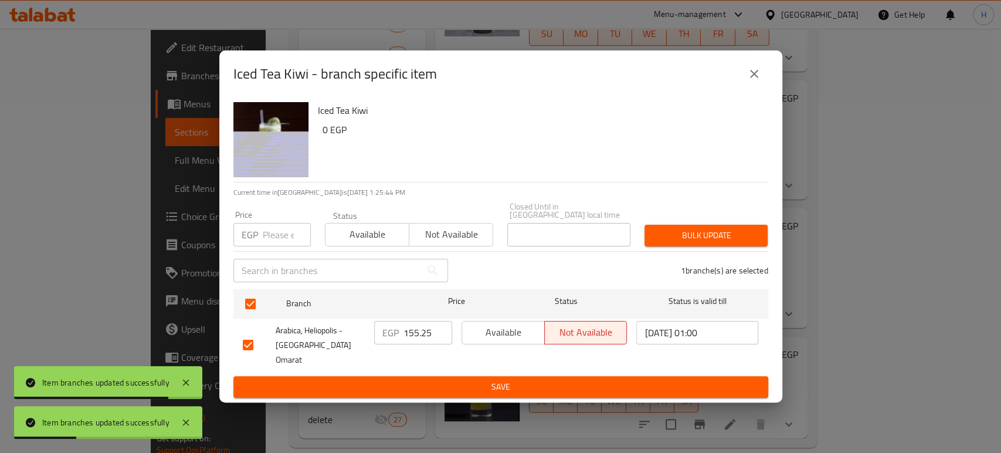
click at [411, 335] on input "155.25" at bounding box center [427, 332] width 49 height 23
click at [431, 376] on button "Save" at bounding box center [500, 387] width 535 height 22
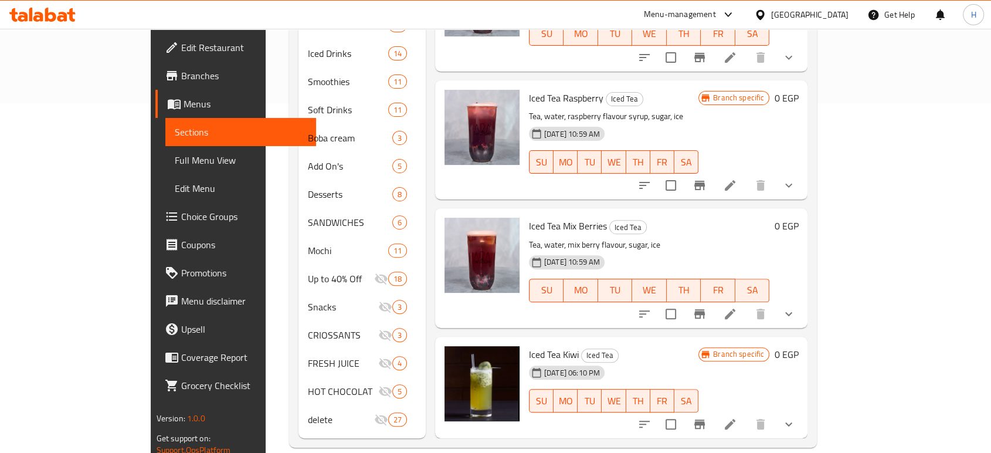
click at [38, 22] on div at bounding box center [42, 15] width 66 height 14
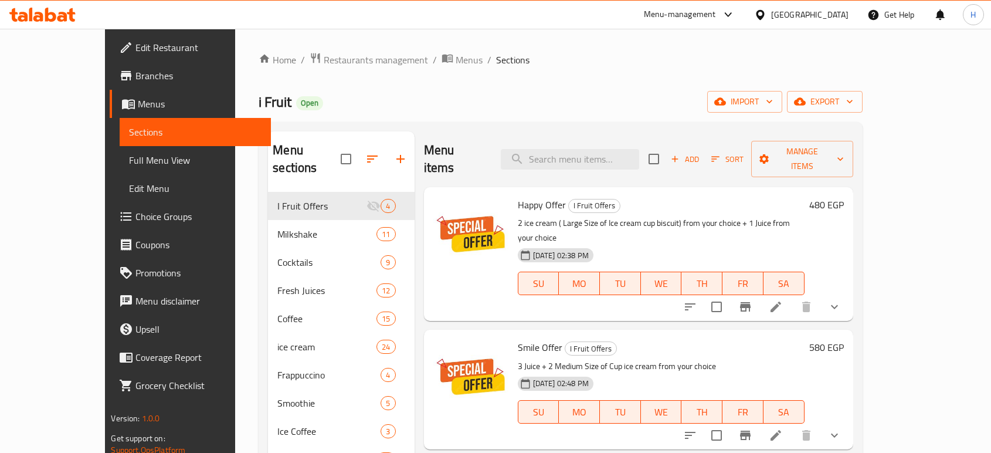
scroll to position [59, 0]
